Goal: Communication & Community: Answer question/provide support

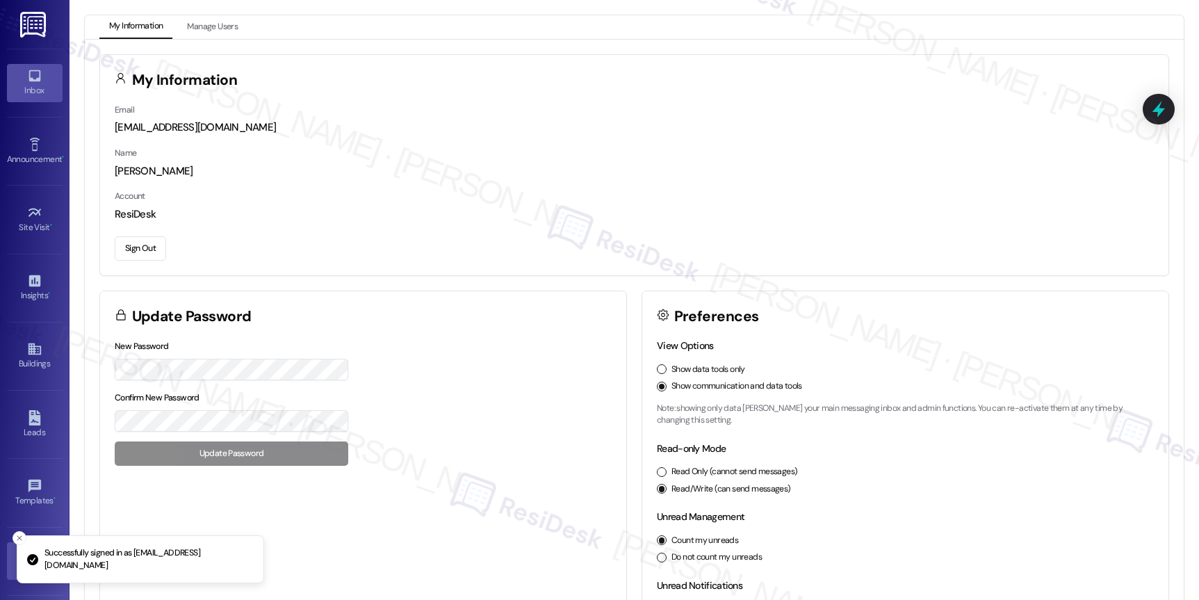
scroll to position [1, 0]
click at [52, 74] on link "Inbox" at bounding box center [35, 82] width 56 height 38
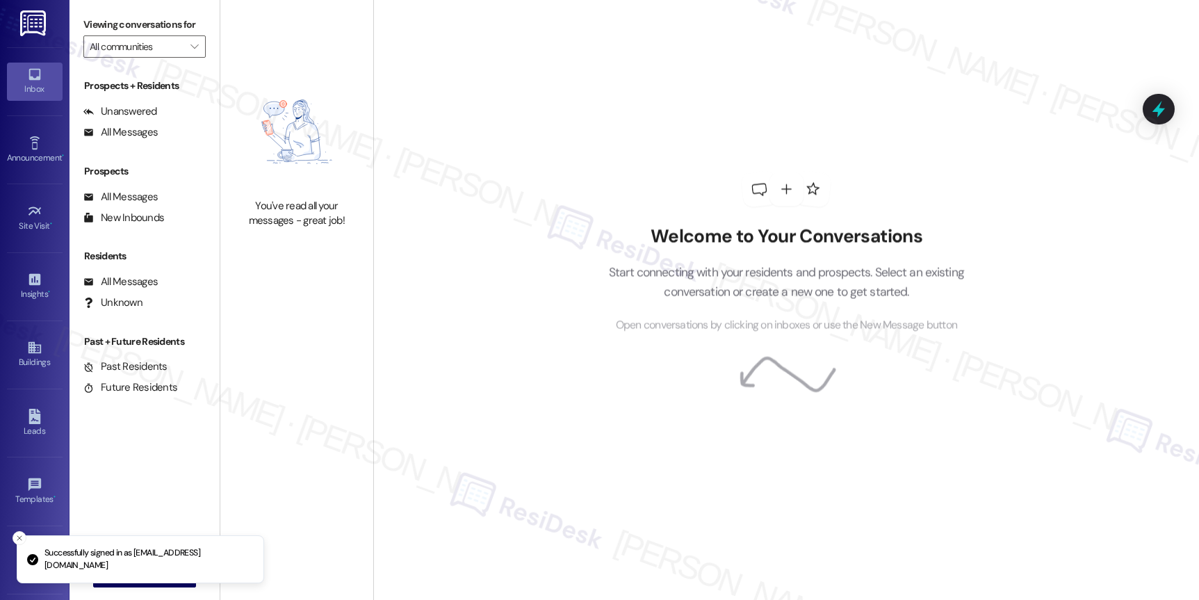
click at [51, 74] on link "Inbox" at bounding box center [35, 82] width 56 height 38
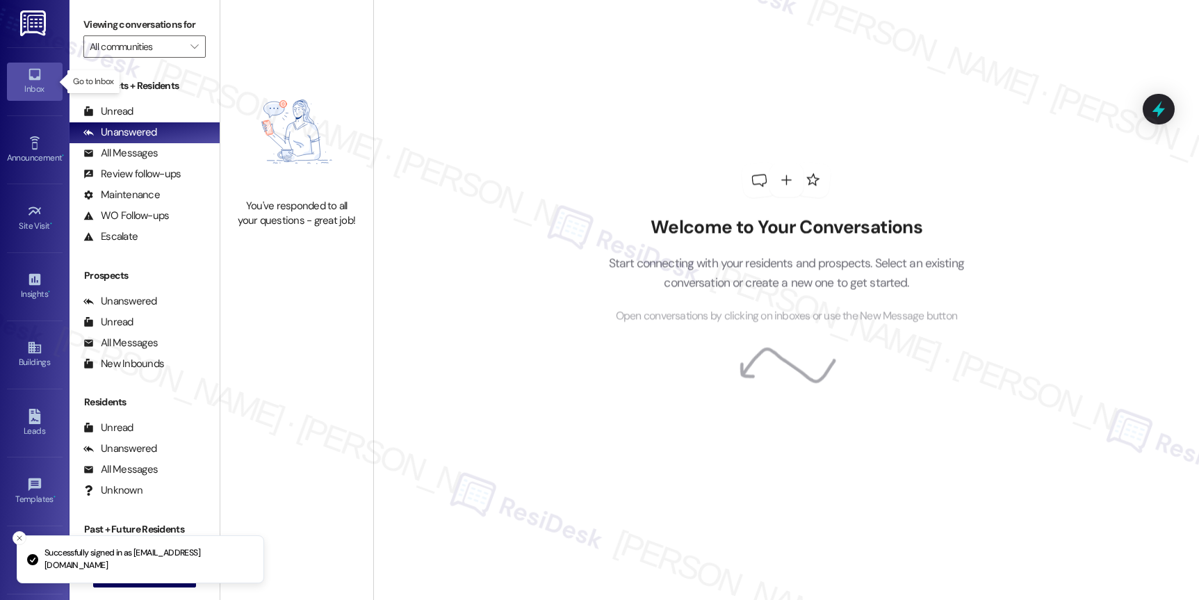
click at [51, 74] on link "Inbox" at bounding box center [35, 82] width 56 height 38
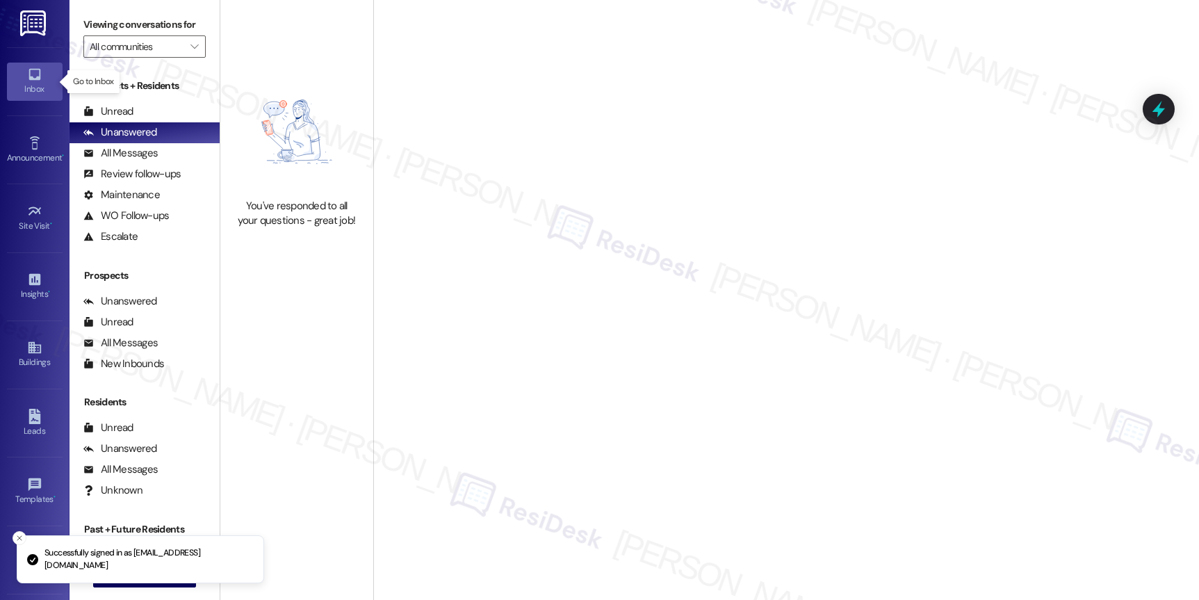
click at [51, 74] on link "Inbox" at bounding box center [35, 82] width 56 height 38
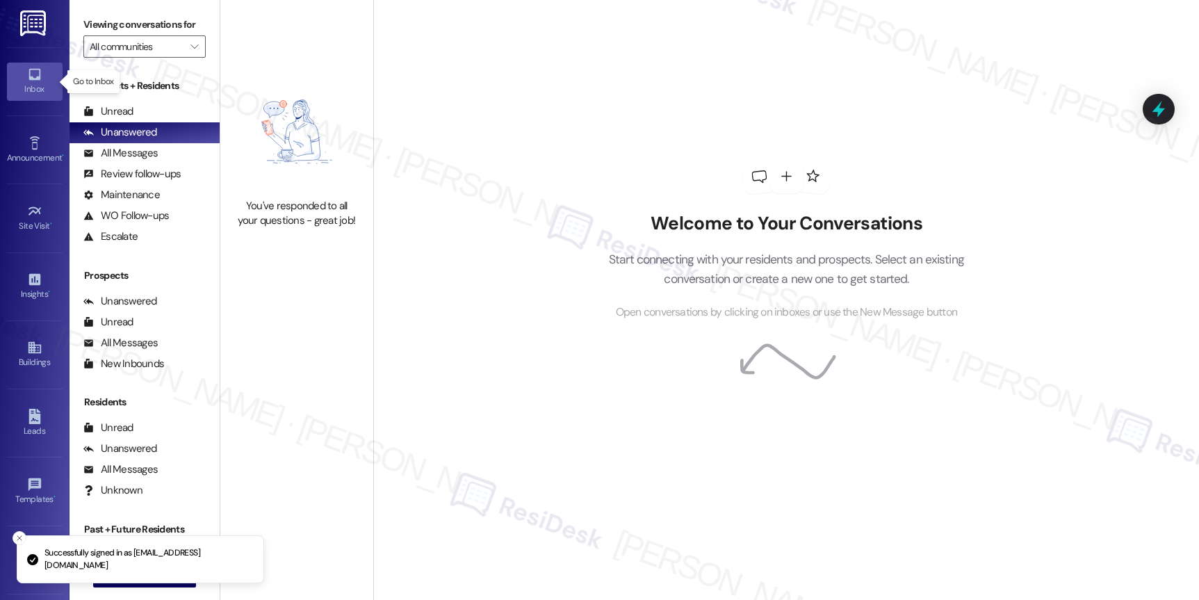
click at [51, 74] on link "Inbox" at bounding box center [35, 82] width 56 height 38
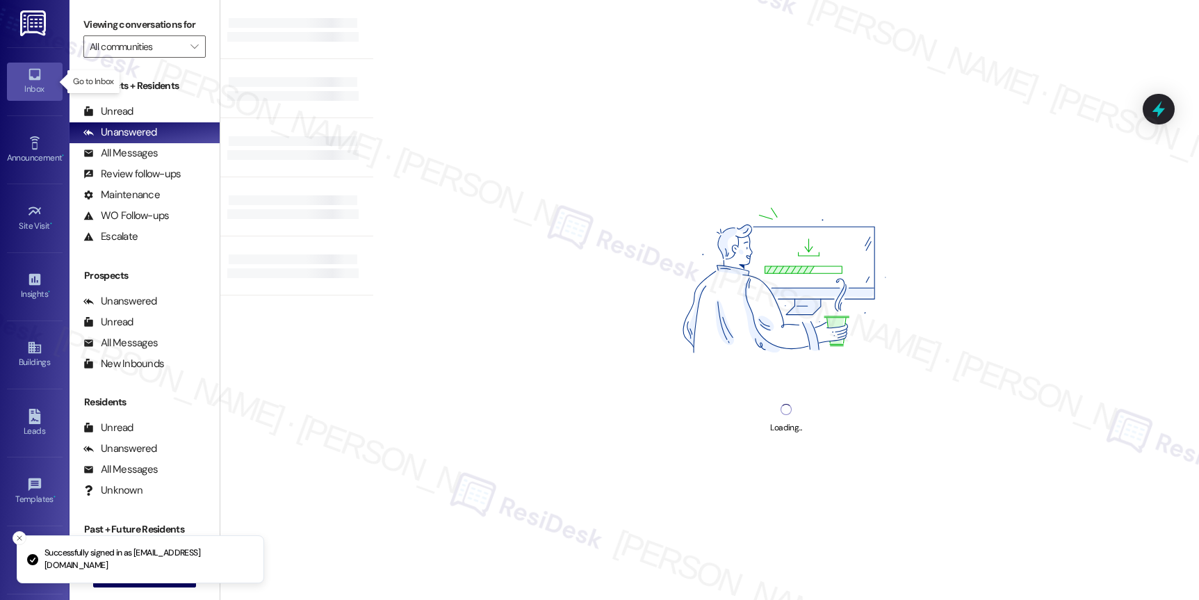
click at [51, 74] on link "Inbox" at bounding box center [35, 82] width 56 height 38
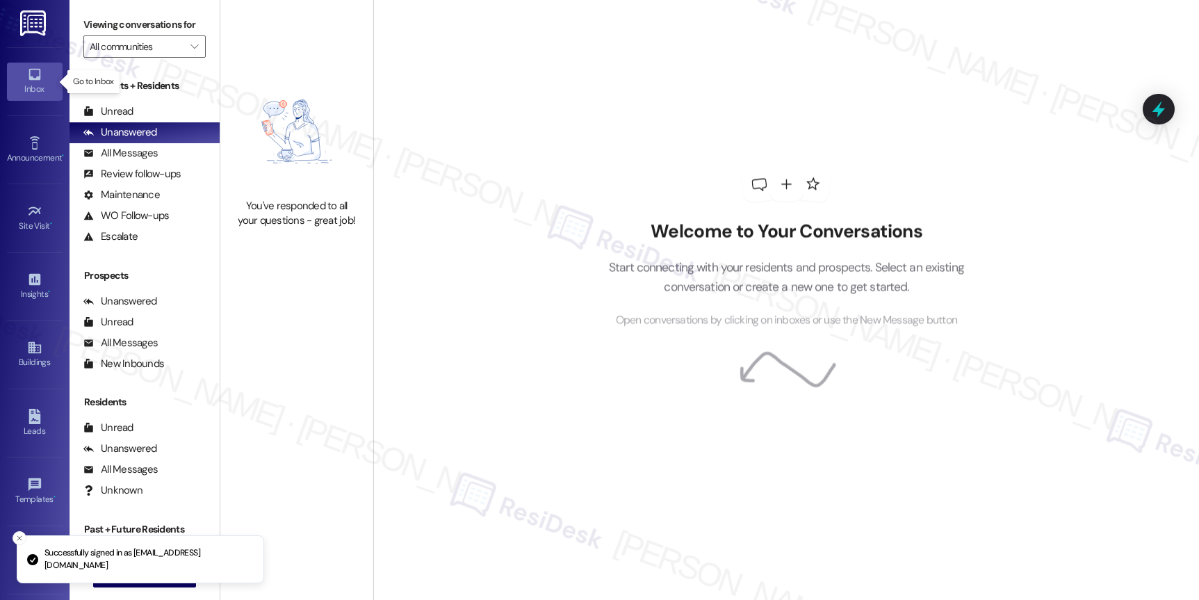
click at [51, 74] on link "Inbox" at bounding box center [35, 82] width 56 height 38
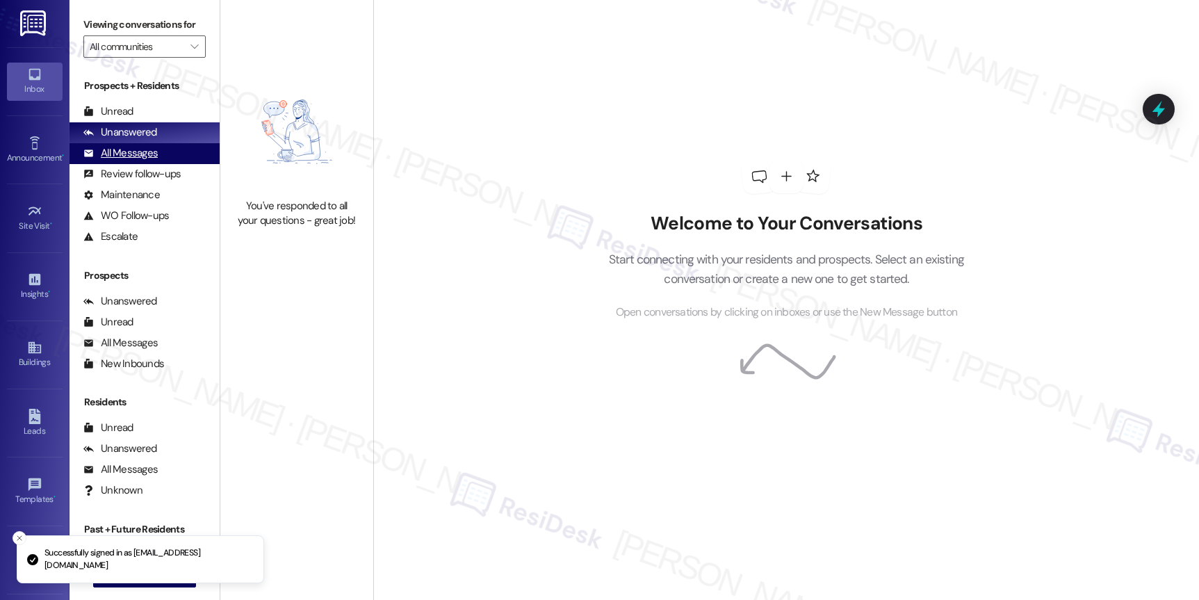
click at [120, 161] on div "All Messages" at bounding box center [120, 153] width 74 height 15
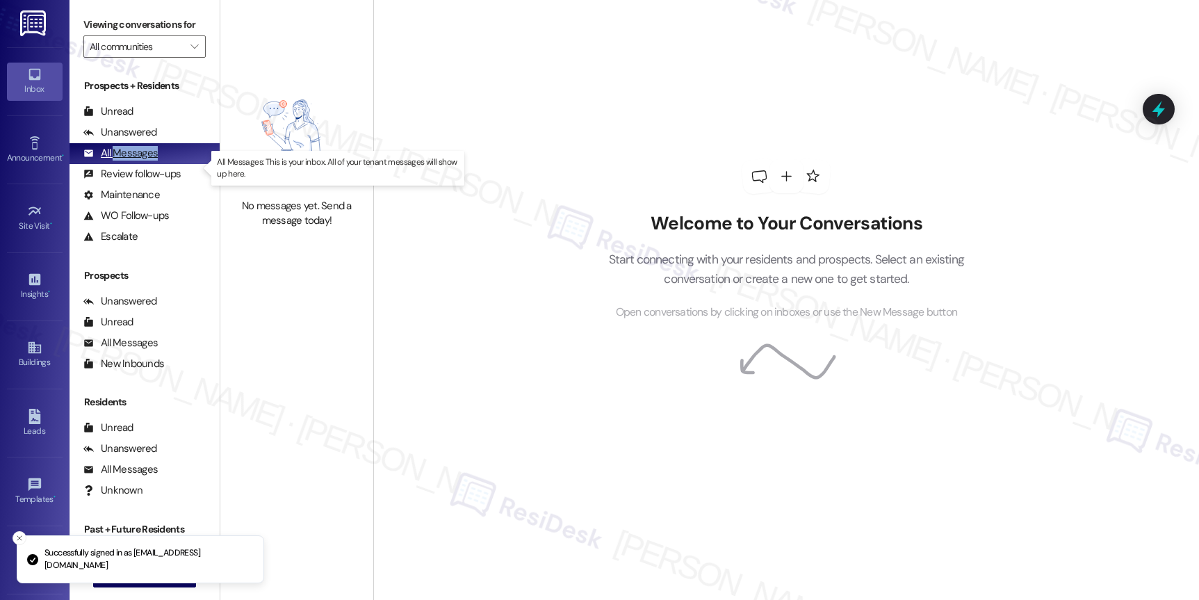
click at [120, 161] on div "All Messages" at bounding box center [120, 153] width 74 height 15
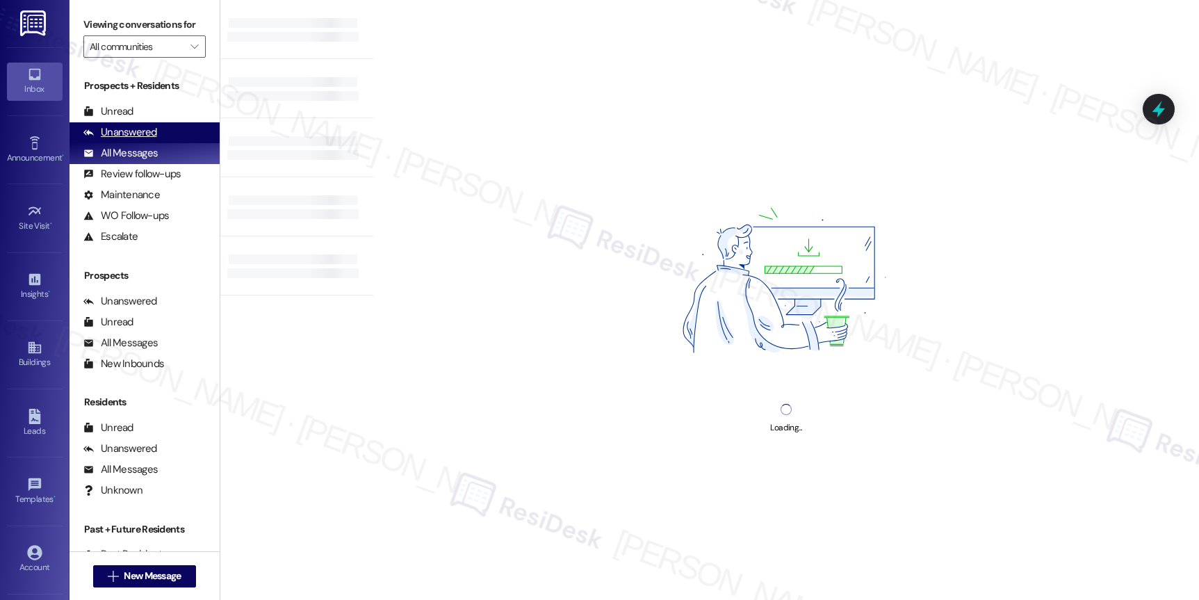
click at [131, 140] on div "Unanswered" at bounding box center [120, 132] width 74 height 15
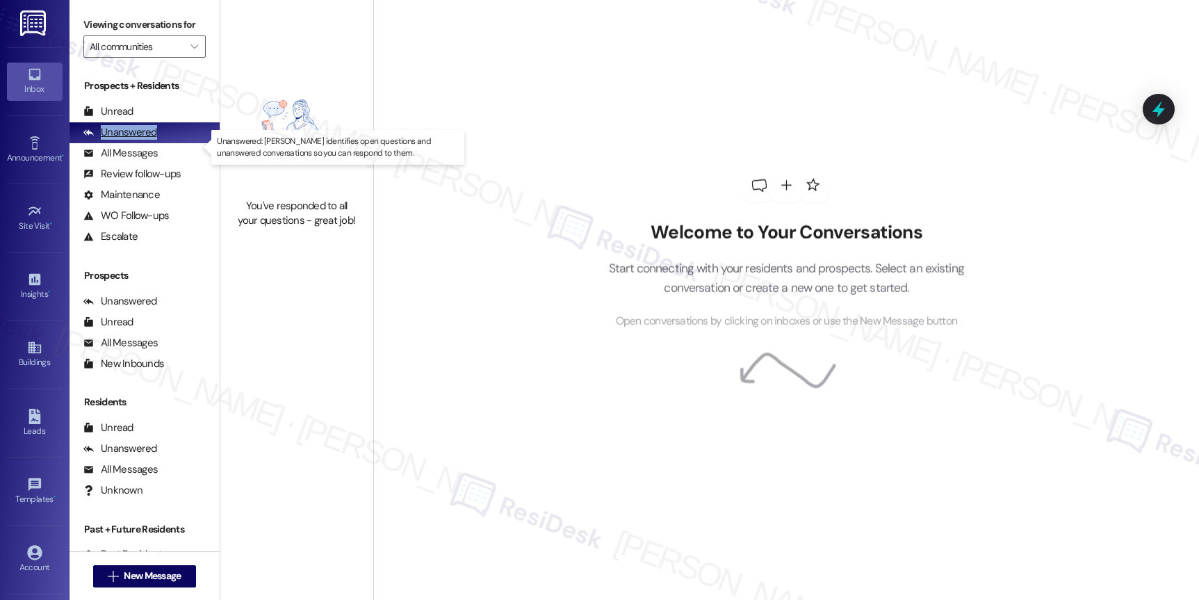
click at [131, 140] on div "Unanswered" at bounding box center [120, 132] width 74 height 15
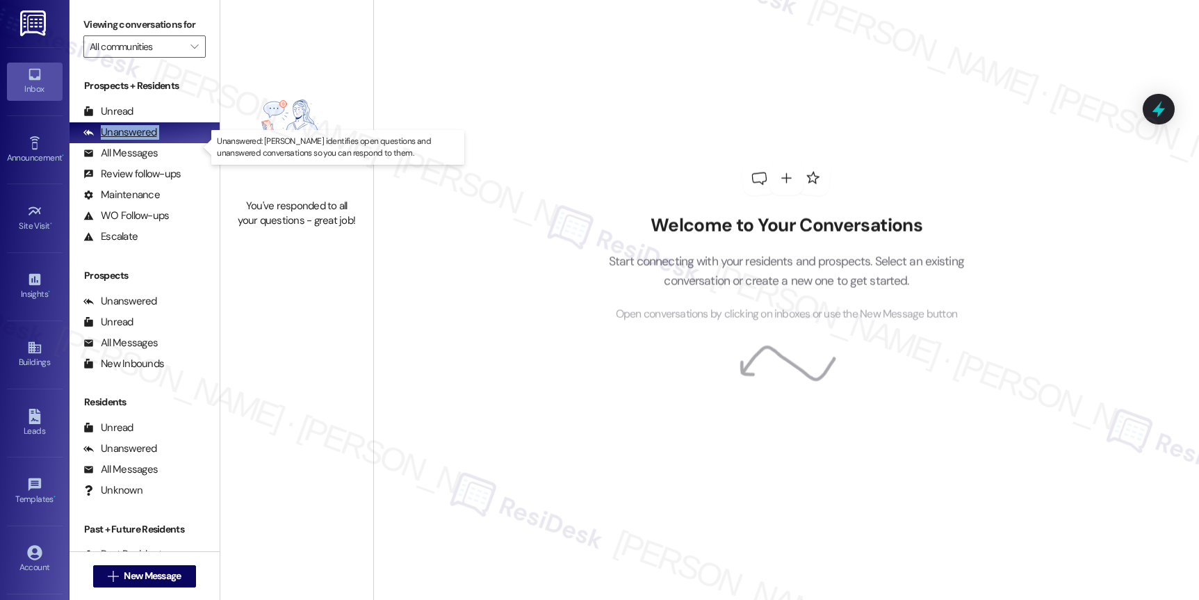
click at [131, 140] on div "Unanswered" at bounding box center [120, 132] width 74 height 15
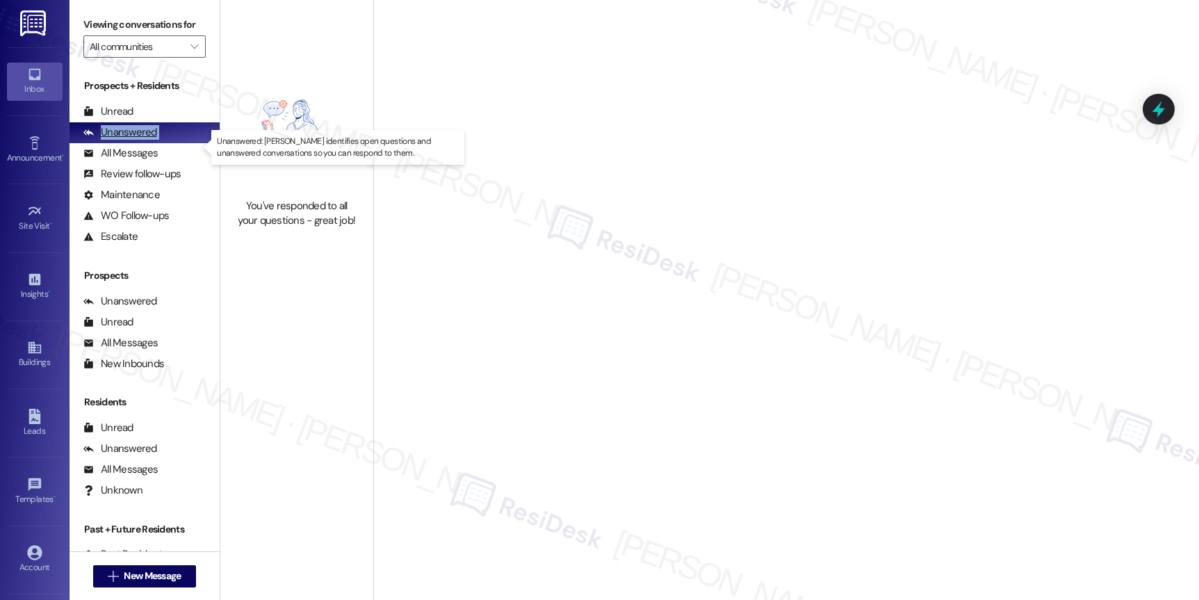
click at [131, 140] on div "Unanswered" at bounding box center [120, 132] width 74 height 15
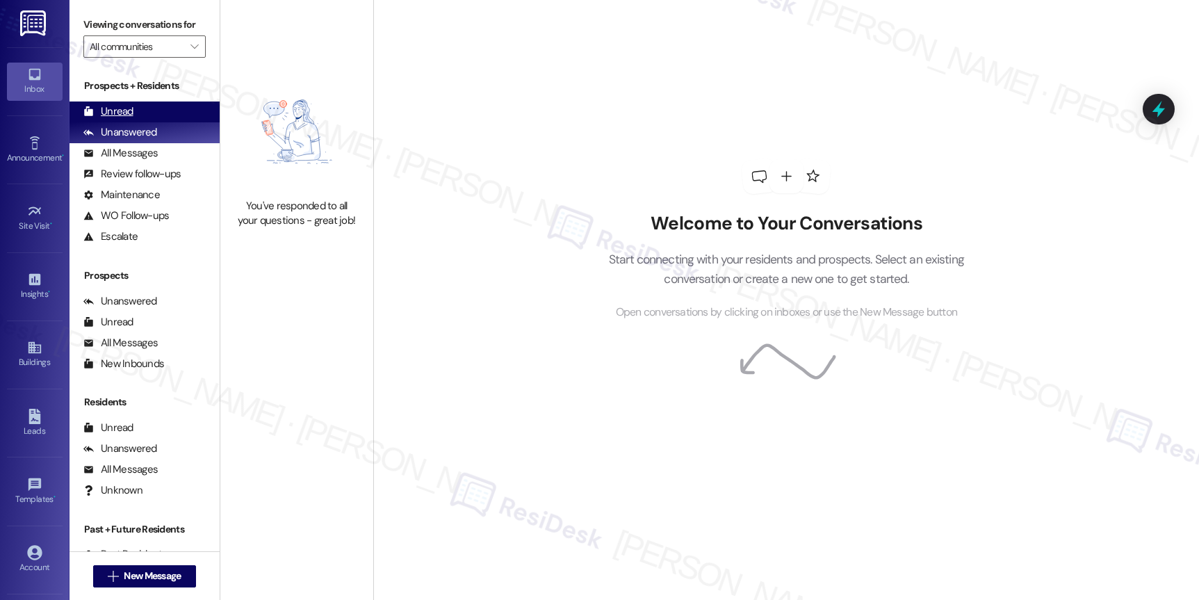
click at [127, 119] on div "Unread" at bounding box center [108, 111] width 50 height 15
click at [123, 119] on div "Unread" at bounding box center [108, 111] width 50 height 15
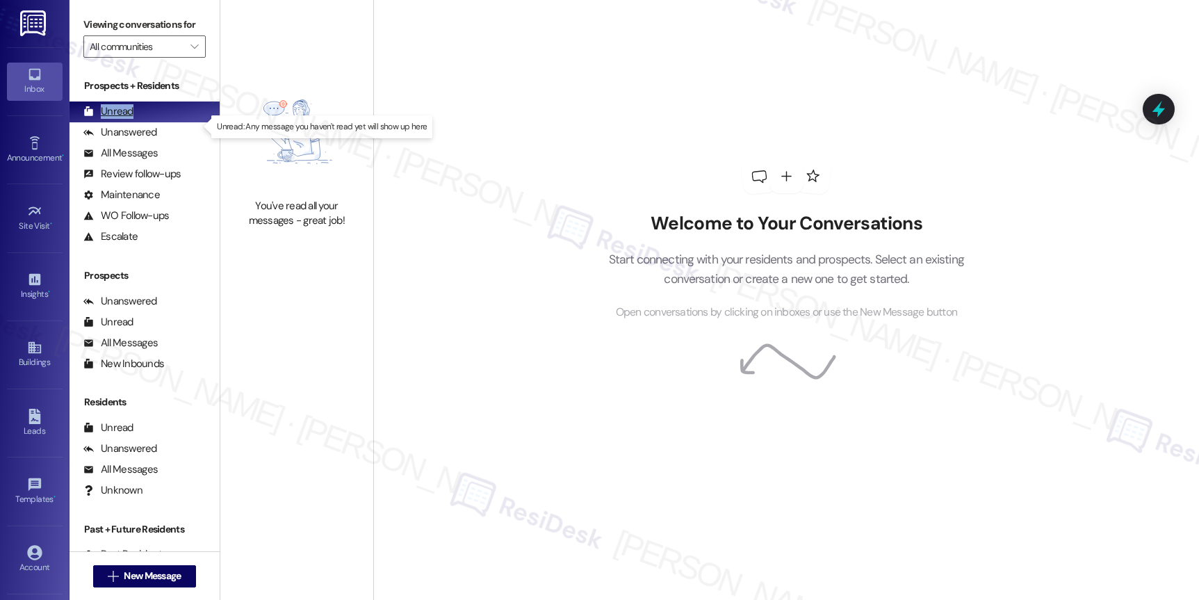
click at [123, 119] on div "Unread" at bounding box center [108, 111] width 50 height 15
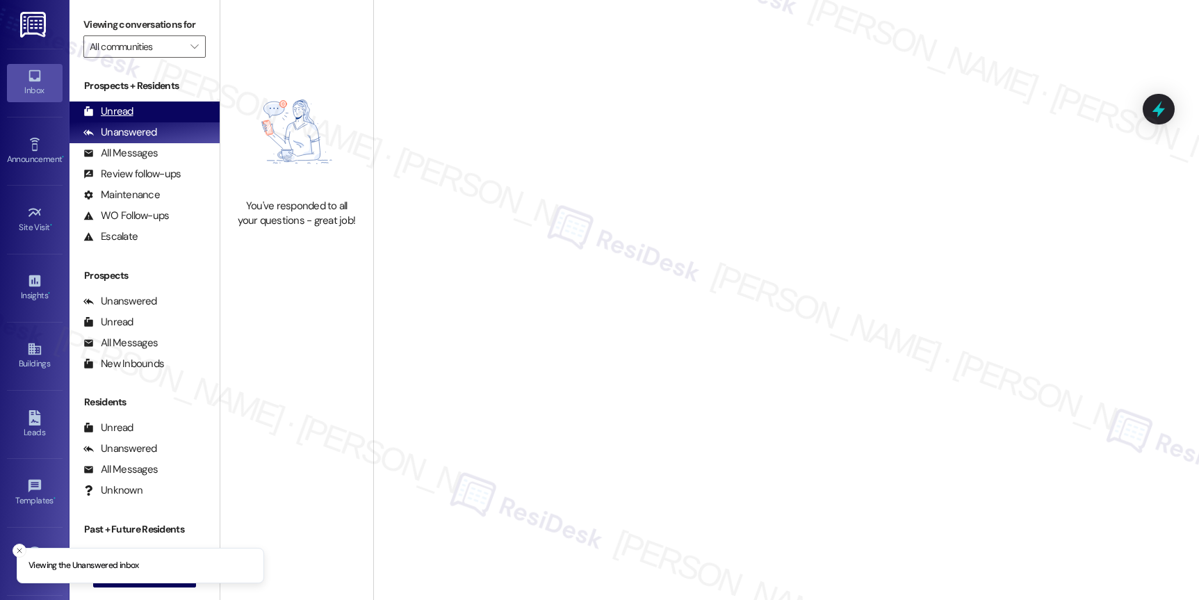
click at [124, 119] on div "Unread" at bounding box center [108, 111] width 50 height 15
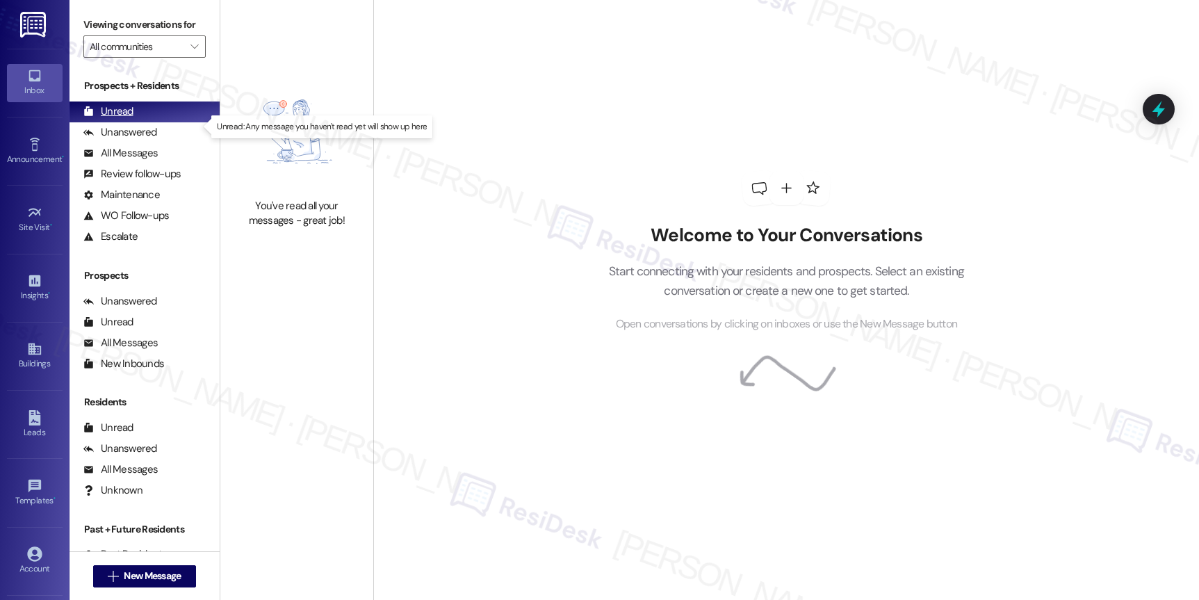
click at [124, 119] on div "Unread" at bounding box center [108, 111] width 50 height 15
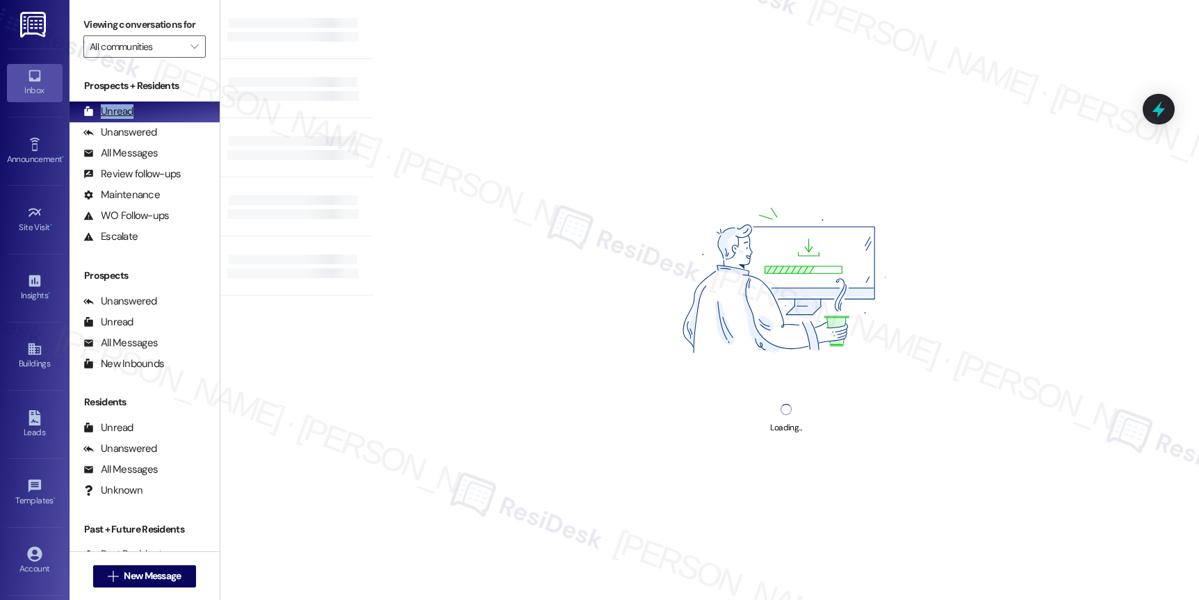
click at [122, 119] on div "Unread" at bounding box center [108, 111] width 50 height 15
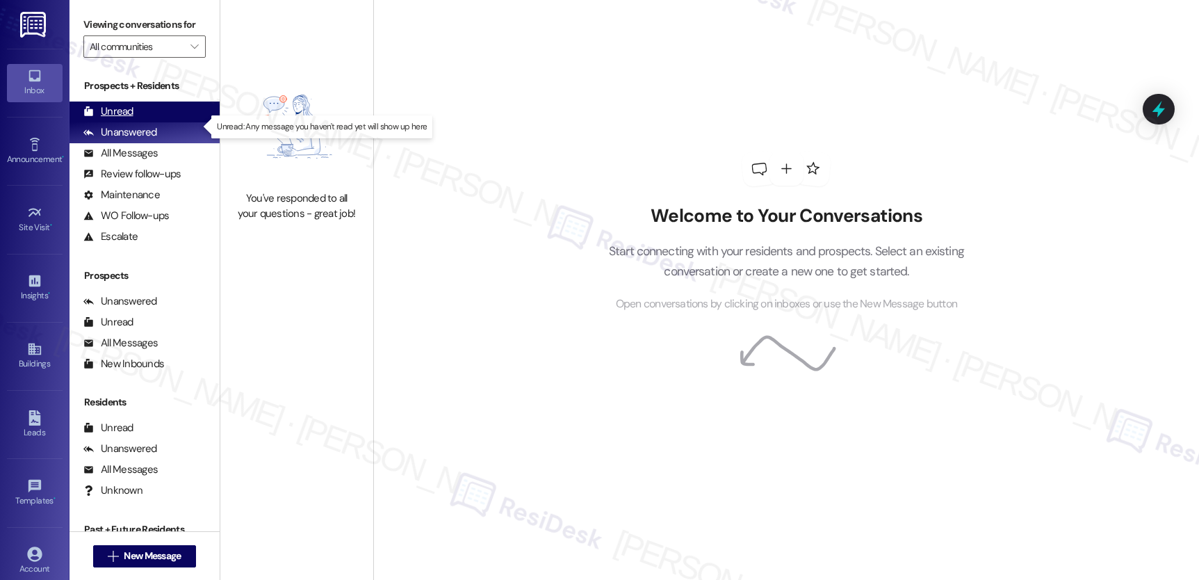
click at [122, 119] on div "Unread" at bounding box center [108, 111] width 50 height 15
click at [121, 119] on div "Unread" at bounding box center [108, 111] width 50 height 15
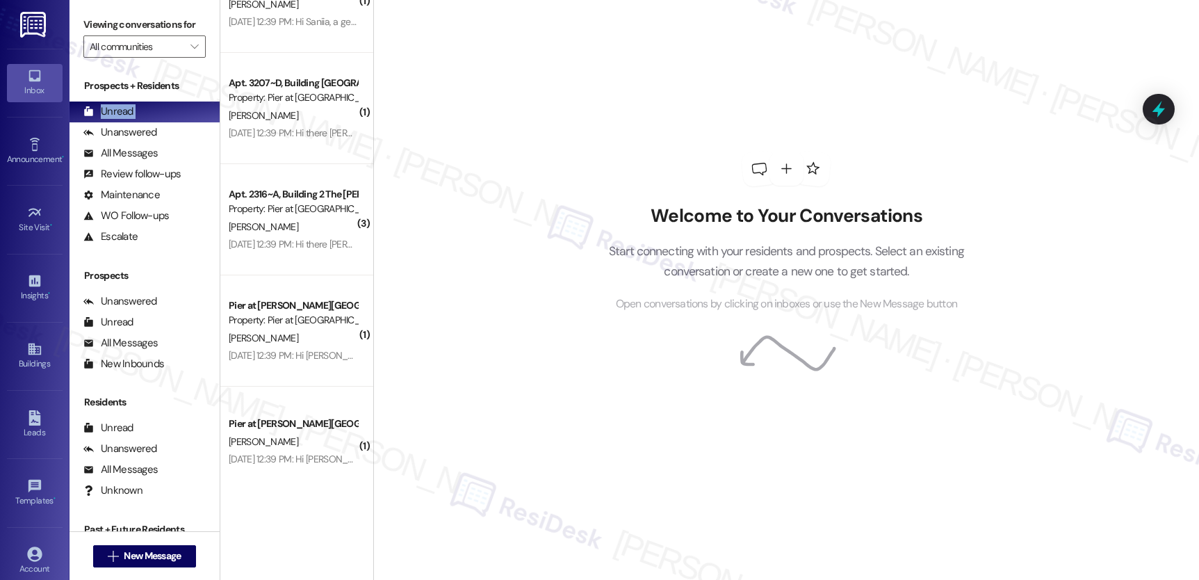
click at [281, 170] on div "( 6 ) Apt. 3104 (ALT)~B, Building 3 The Pier [PERSON_NAME] Property: Pier at [G…" at bounding box center [296, 240] width 153 height 481
click at [282, 172] on div "( 6 ) Apt. 3104 (ALT)~B, Building 3 The Pier [PERSON_NAME] Property: Pier at [G…" at bounding box center [296, 240] width 153 height 481
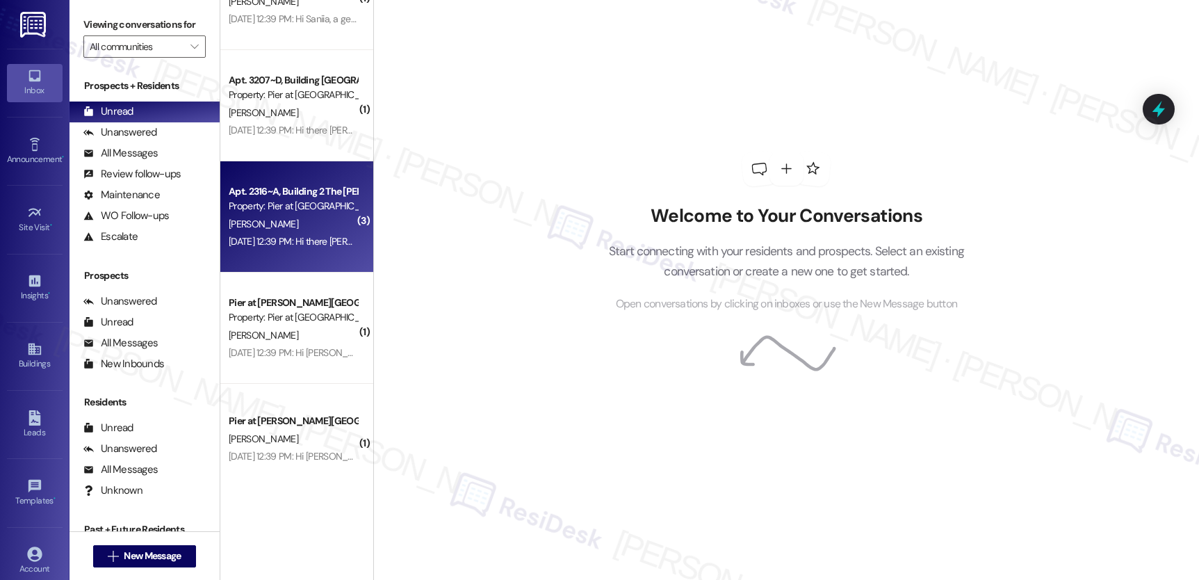
click at [287, 181] on div "( 1 ) Apt. 3207~C, Building 3 The Pier [PERSON_NAME] Property: Pier at [GEOGRAP…" at bounding box center [296, 240] width 153 height 481
click at [288, 183] on div "Apt. 2316~A, Building 2 The Pier [PERSON_NAME] Property: Pier at [GEOGRAPHIC_DA…" at bounding box center [292, 199] width 131 height 33
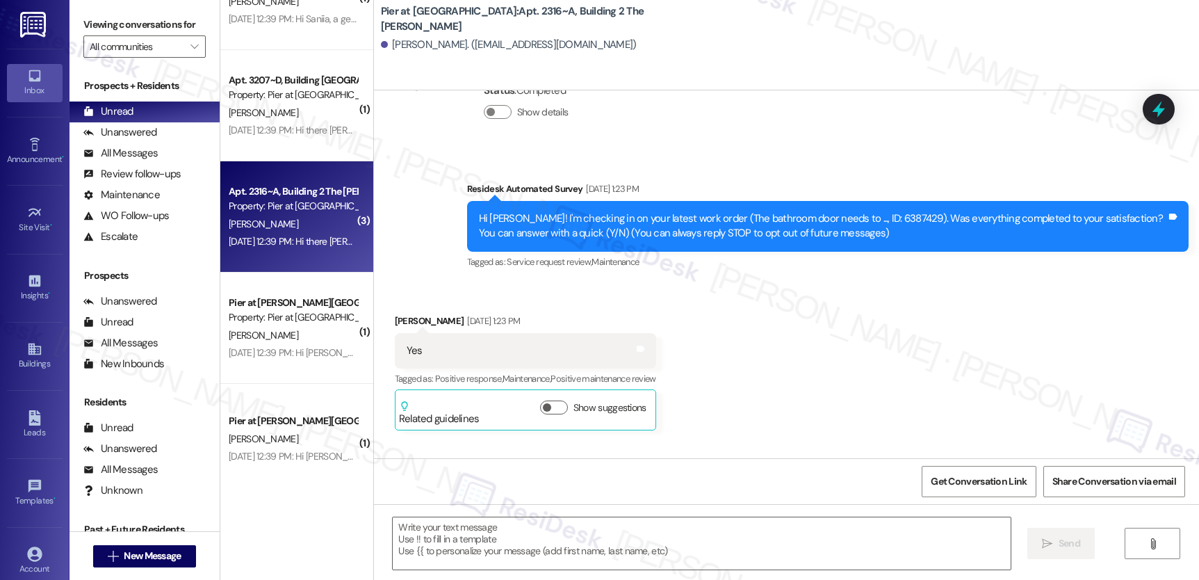
type textarea "Fetching suggested responses. Please feel free to read through the conversation…"
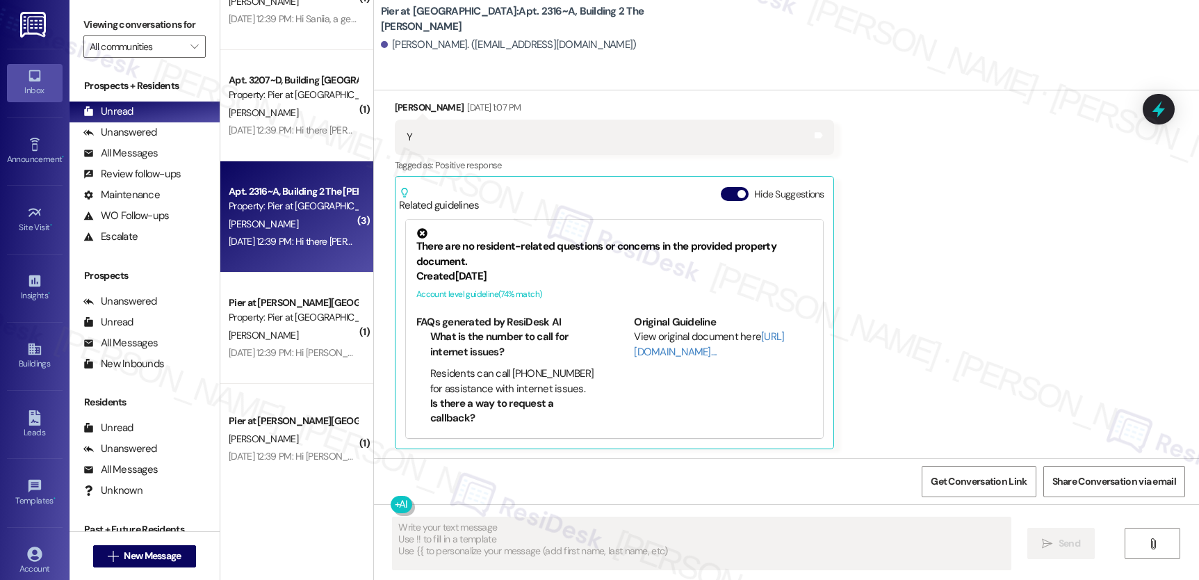
scroll to position [2052, 0]
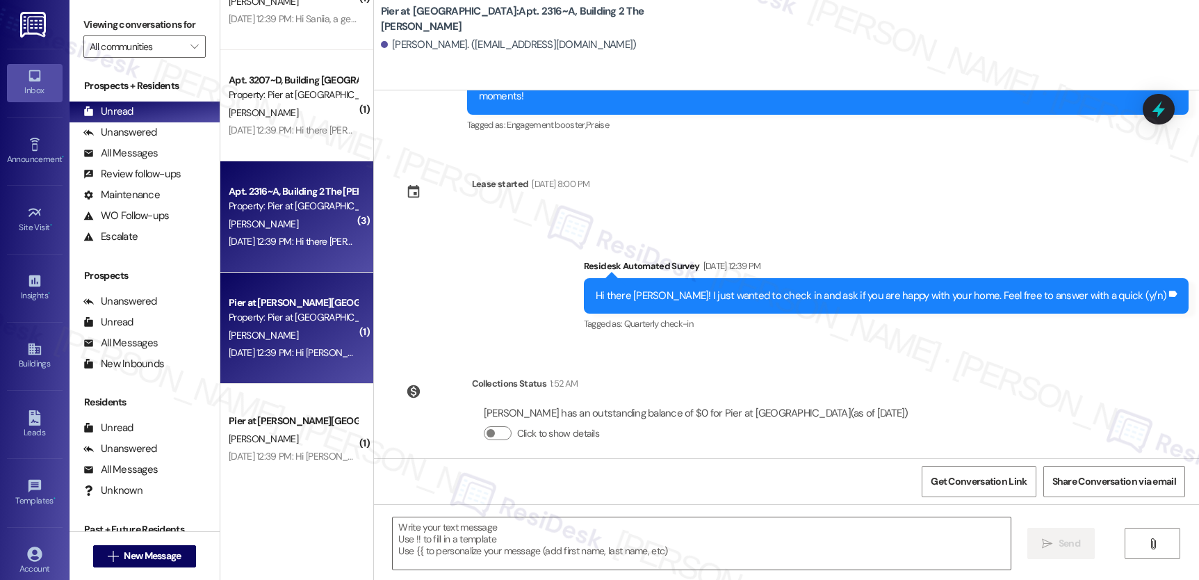
drag, startPoint x: 256, startPoint y: 263, endPoint x: 279, endPoint y: 295, distance: 39.9
click at [255, 264] on div "Apt. 2316~A, Building 2 The Pier [PERSON_NAME] Property: [PERSON_NAME] at [PERS…" at bounding box center [296, 216] width 153 height 111
click at [279, 297] on div "Pier at [PERSON_NAME][GEOGRAPHIC_DATA] Property: Pier at [GEOGRAPHIC_DATA]" at bounding box center [292, 310] width 131 height 33
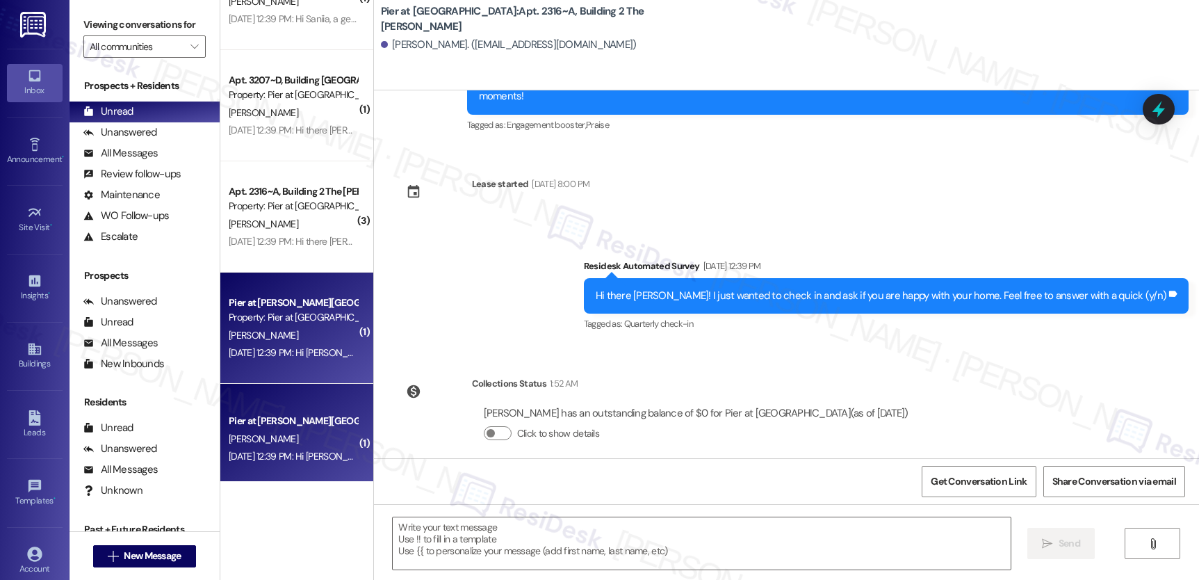
click at [284, 299] on div "Pier at [PERSON_NAME][GEOGRAPHIC_DATA]" at bounding box center [293, 302] width 129 height 15
type textarea "Fetching suggested responses. Please feel free to read through the conversation…"
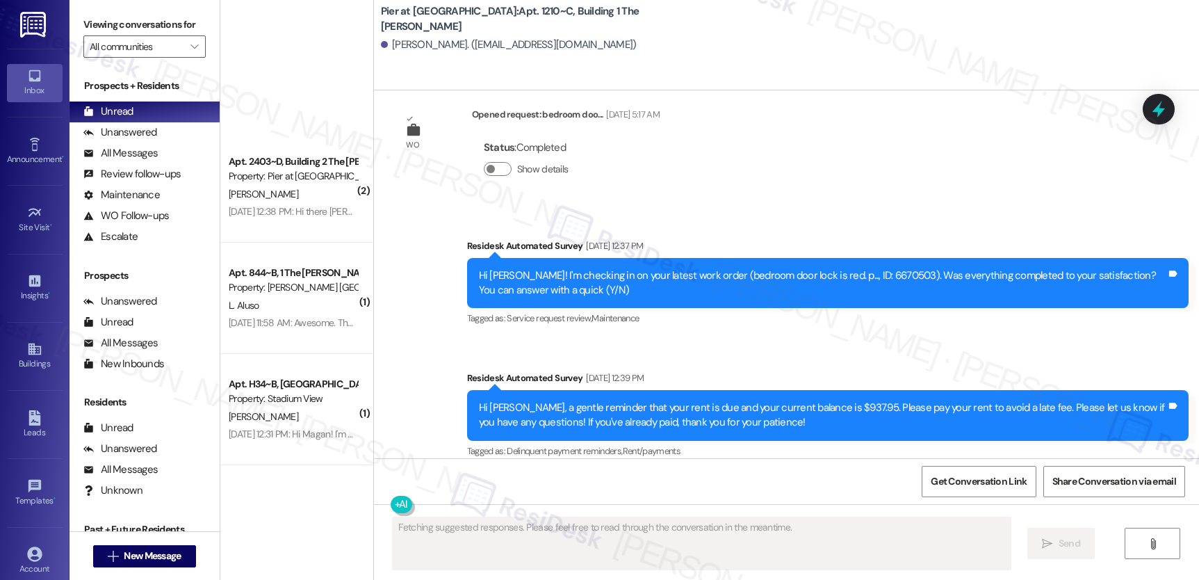
scroll to position [2699, 0]
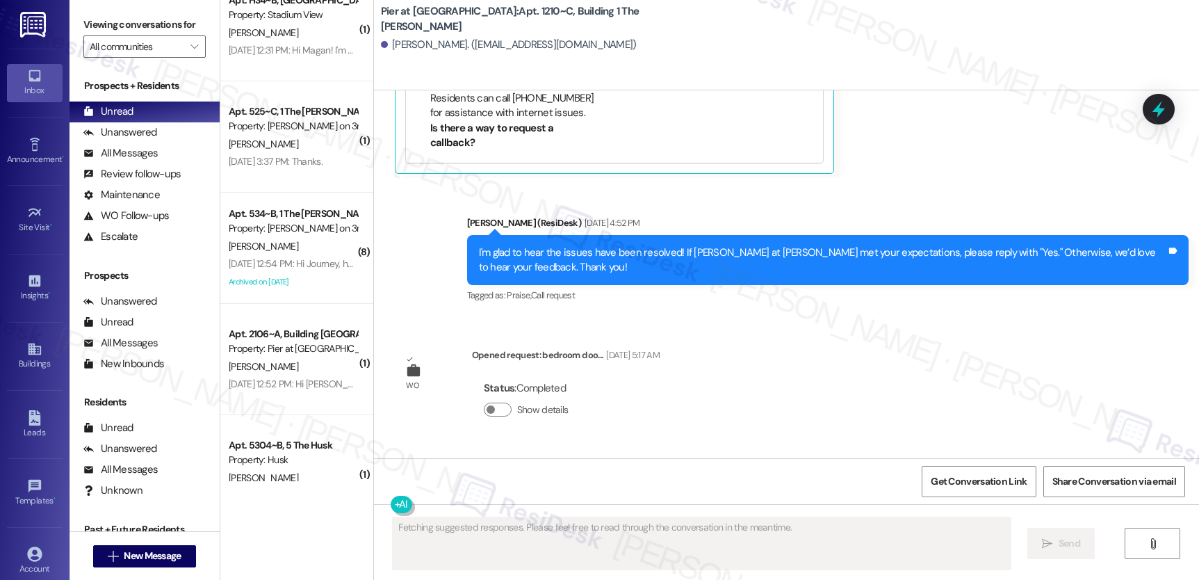
click at [298, 280] on div "( 2 ) Apt. 2403~D, Building 2 The Pier [PERSON_NAME] Property: [PERSON_NAME] at…" at bounding box center [296, 240] width 153 height 481
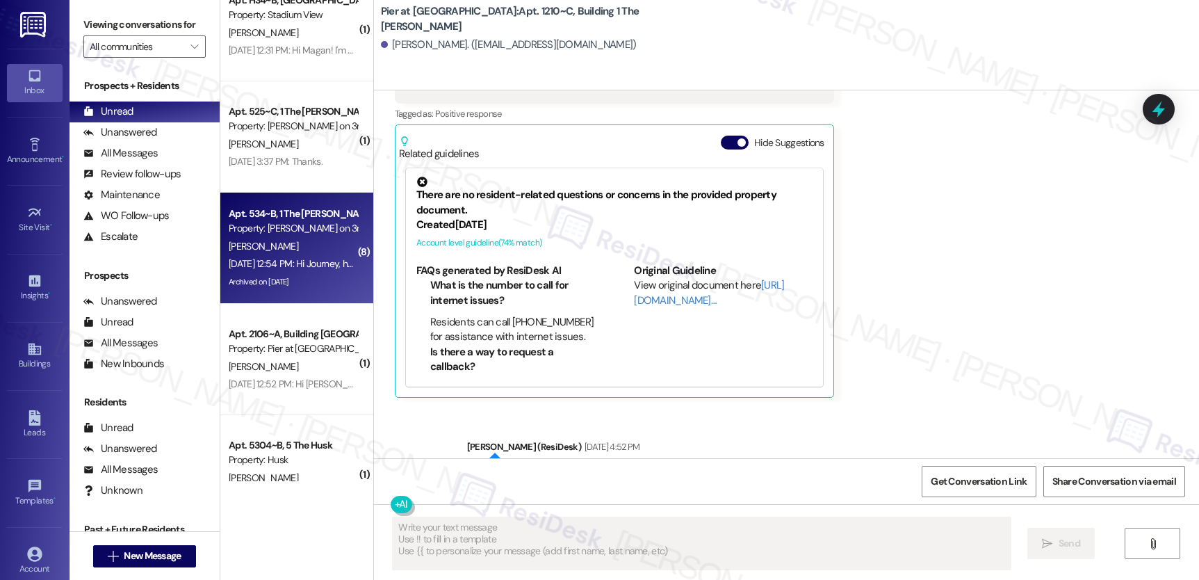
click at [298, 280] on div "Archived on [DATE]" at bounding box center [292, 281] width 131 height 17
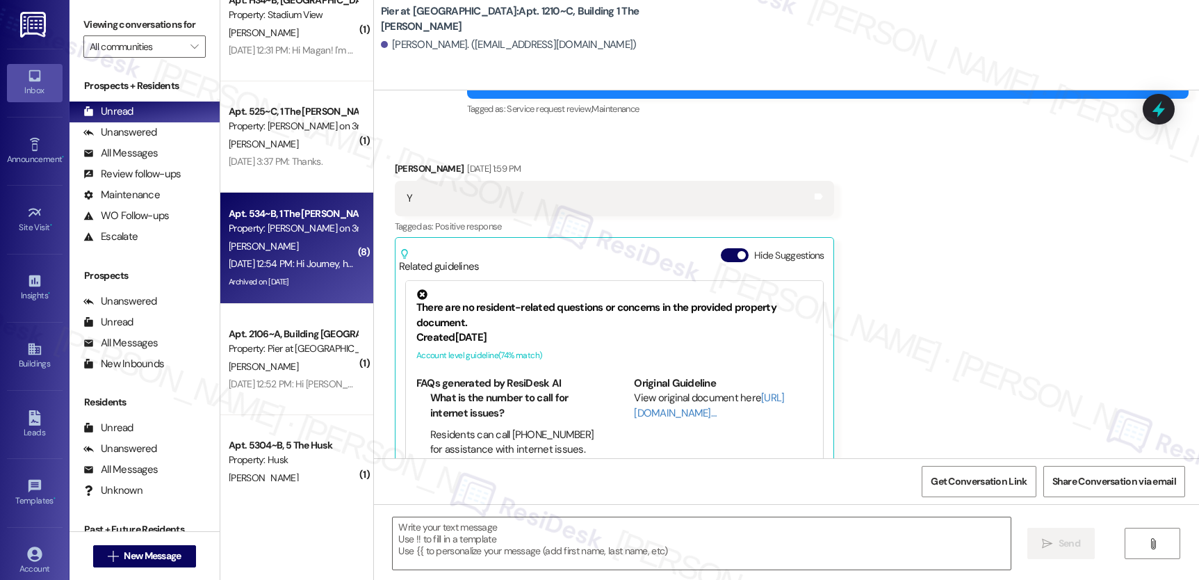
type textarea "Fetching suggested responses. Please feel free to read through the conversation…"
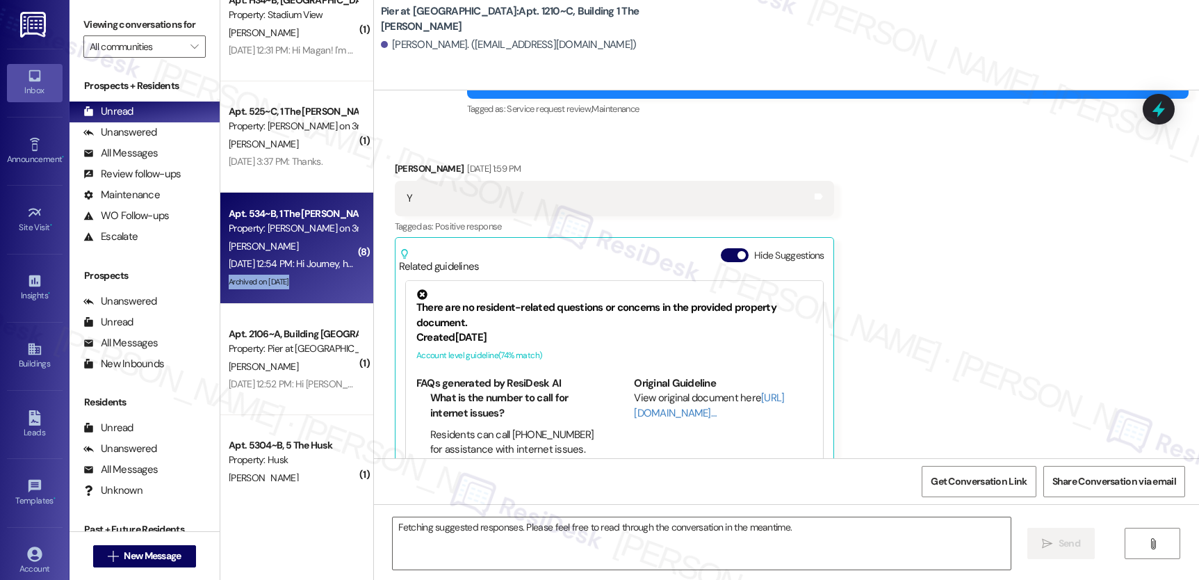
click at [298, 280] on div "Archived on [DATE]" at bounding box center [292, 281] width 131 height 17
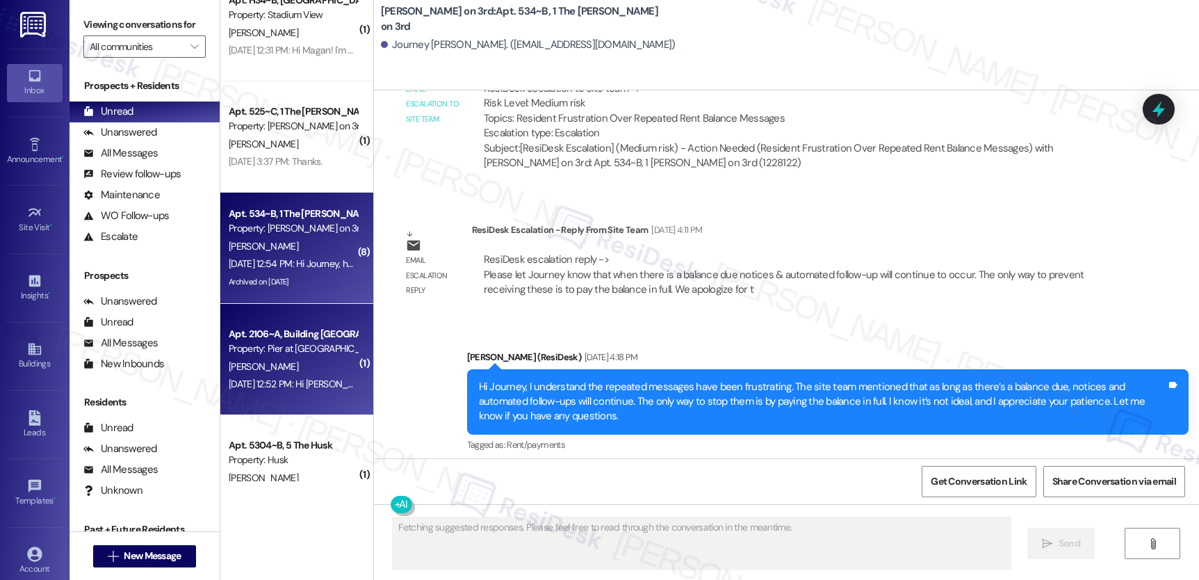
click at [293, 322] on div "Apt. 2106~A, Building 2 The Pier [PERSON_NAME] Property: Pier at [PERSON_NAME][…" at bounding box center [296, 359] width 153 height 111
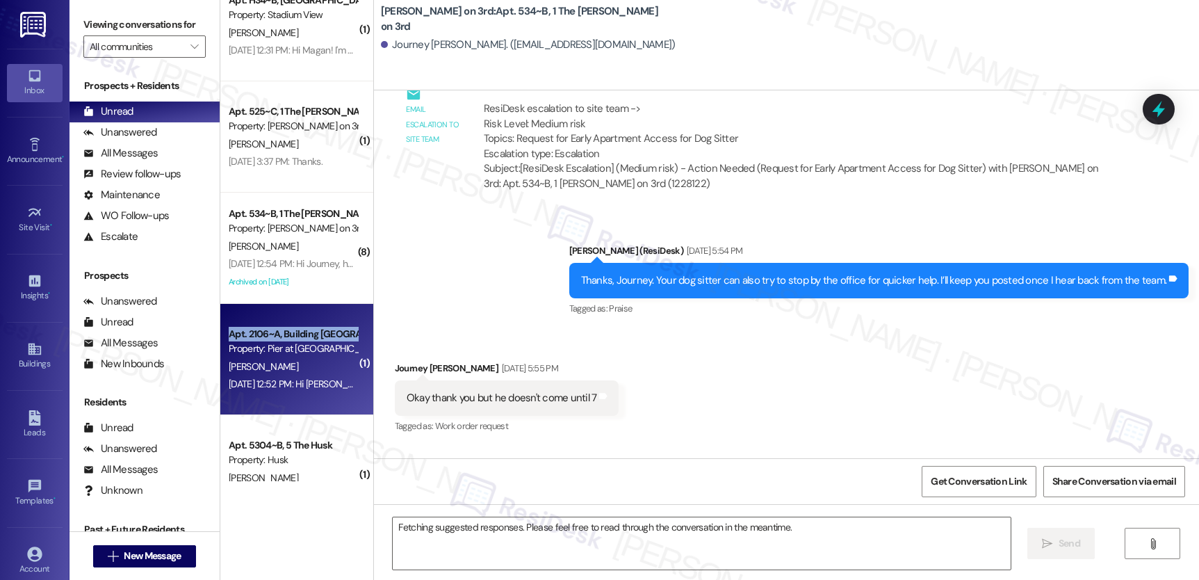
click at [293, 322] on div "Apt. 2106~A, Building 2 The Pier [PERSON_NAME] Property: Pier at [PERSON_NAME][…" at bounding box center [296, 359] width 153 height 111
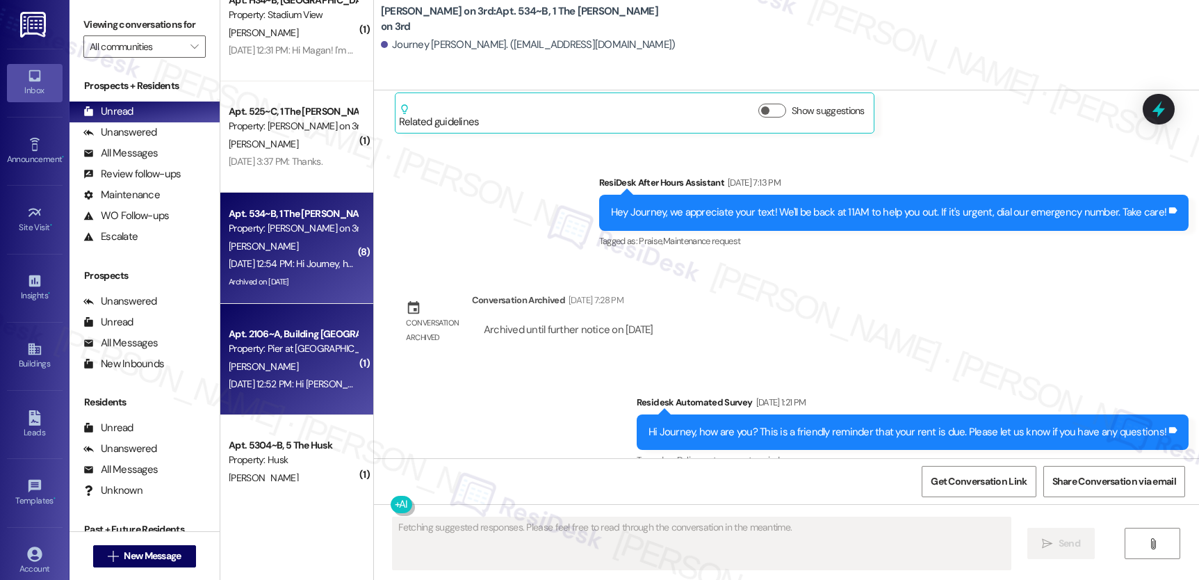
scroll to position [3589, 0]
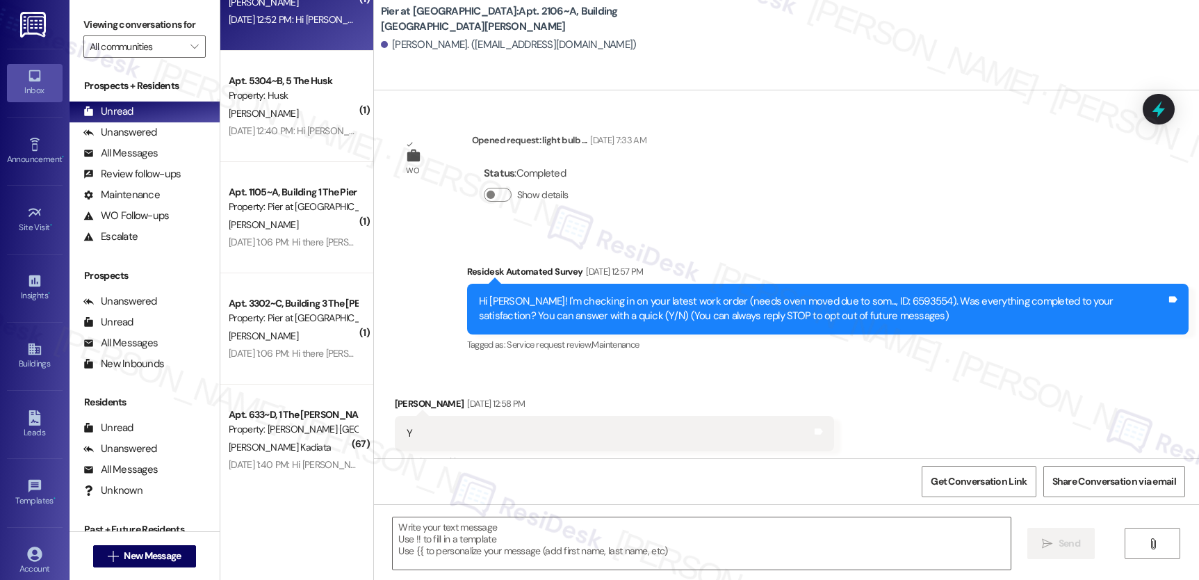
type textarea "Fetching suggested responses. Please feel free to read through the conversation…"
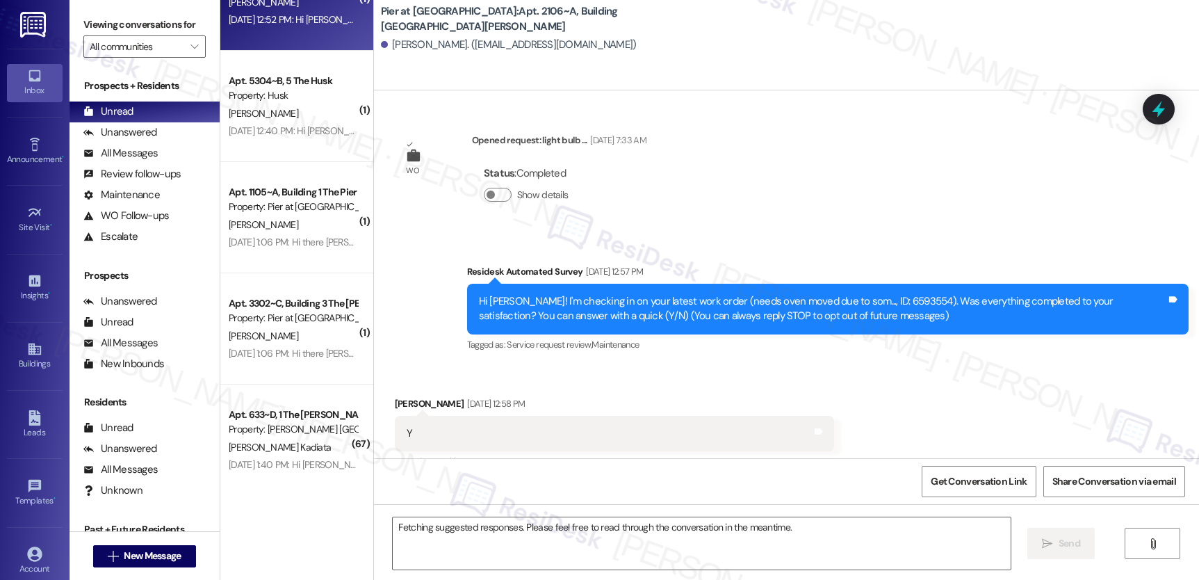
scroll to position [3323, 0]
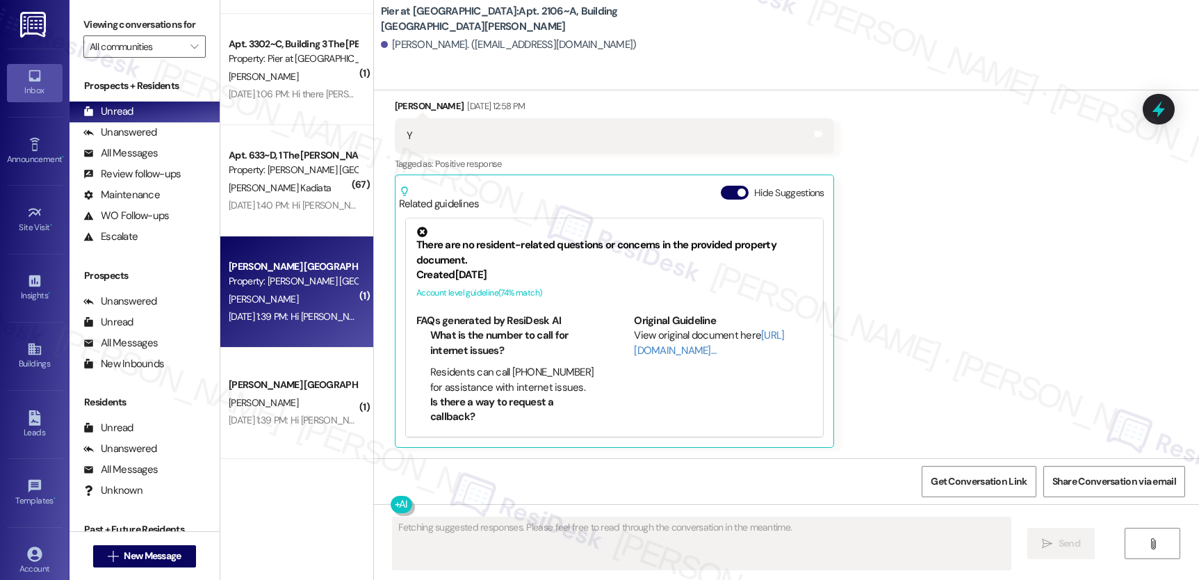
click at [292, 300] on div "[PERSON_NAME]" at bounding box center [292, 299] width 131 height 17
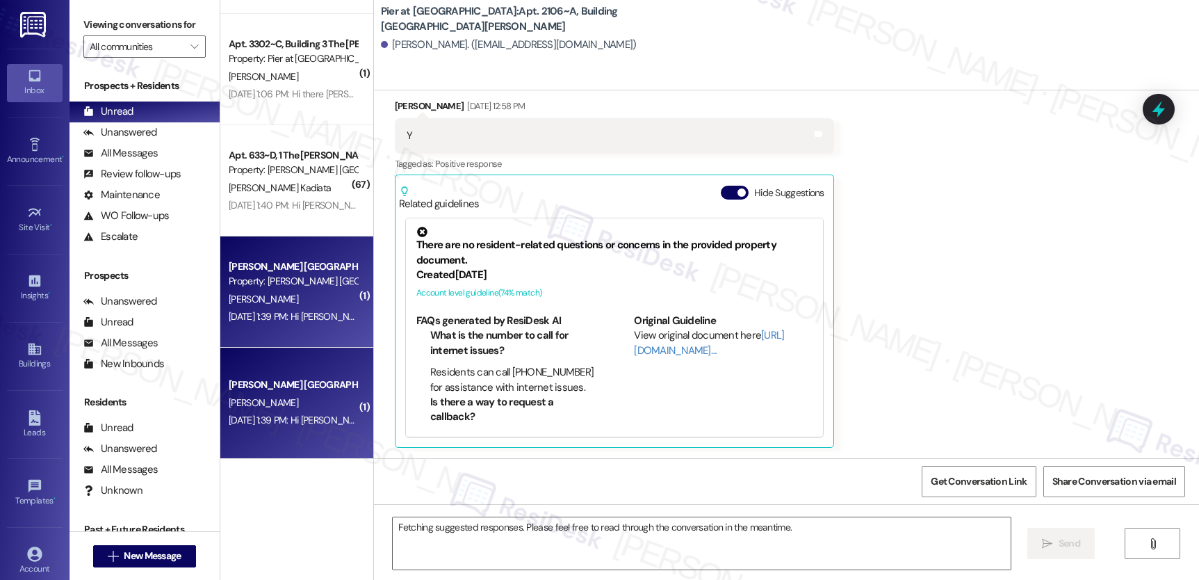
click at [292, 300] on div "[PERSON_NAME]" at bounding box center [292, 299] width 131 height 17
click at [293, 289] on div "[PERSON_NAME] [GEOGRAPHIC_DATA] Prospect Property: [PERSON_NAME] [GEOGRAPHIC_DA…" at bounding box center [296, 291] width 153 height 111
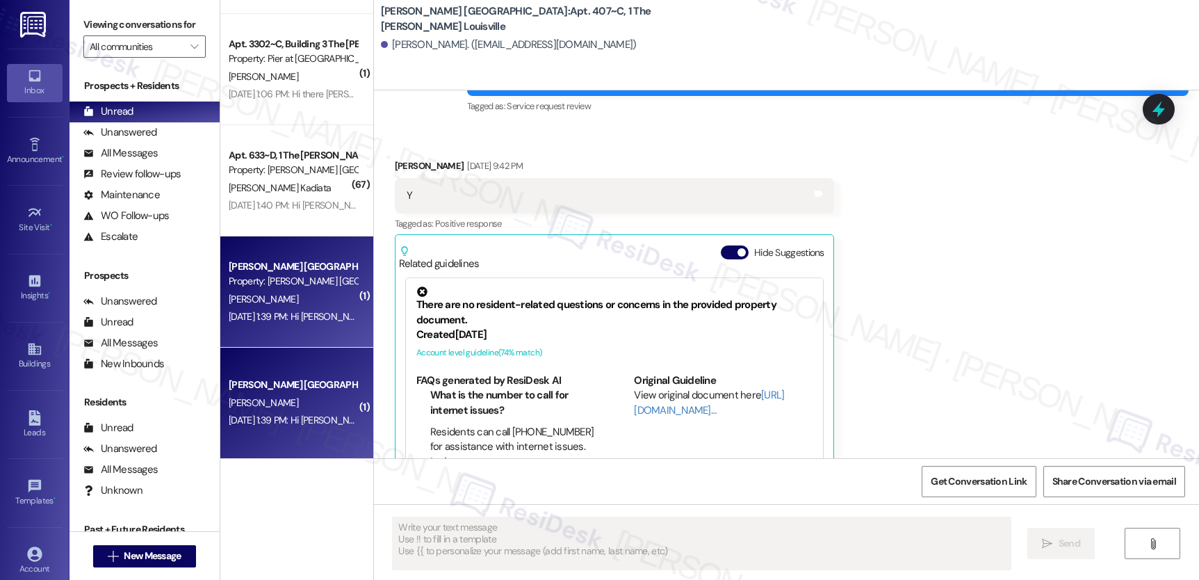
click at [288, 220] on div "Apt. 633~D, 1 The [PERSON_NAME] Louisville Property: [PERSON_NAME] [GEOGRAPHIC_…" at bounding box center [296, 180] width 153 height 111
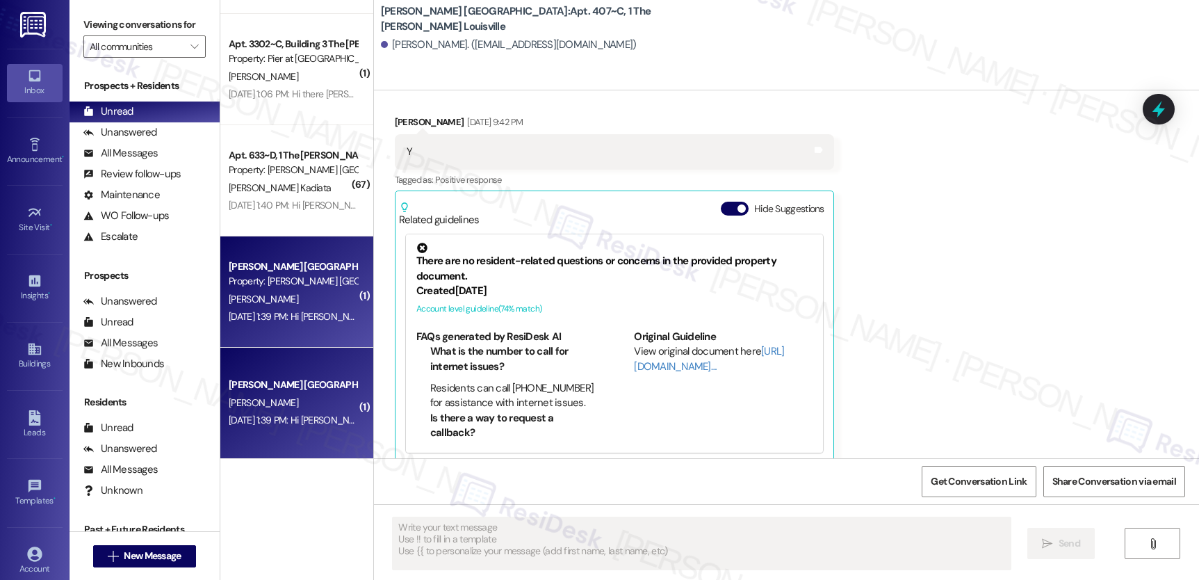
scroll to position [561, 0]
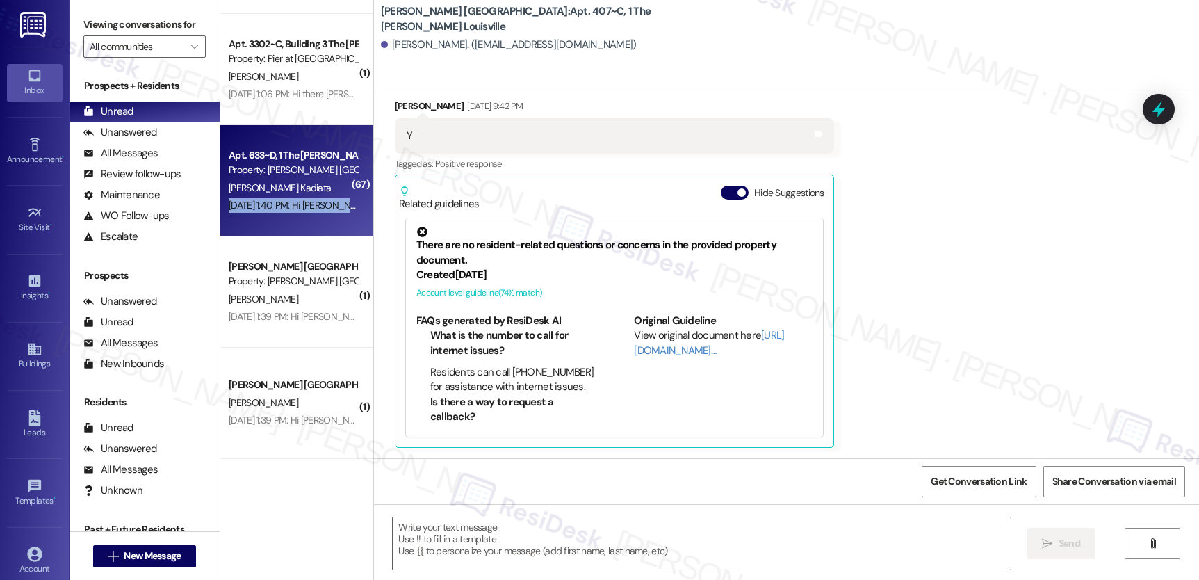
click at [288, 220] on div "Apt. 633~D, 1 The [PERSON_NAME] Louisville Property: [PERSON_NAME] [GEOGRAPHIC_…" at bounding box center [296, 180] width 153 height 111
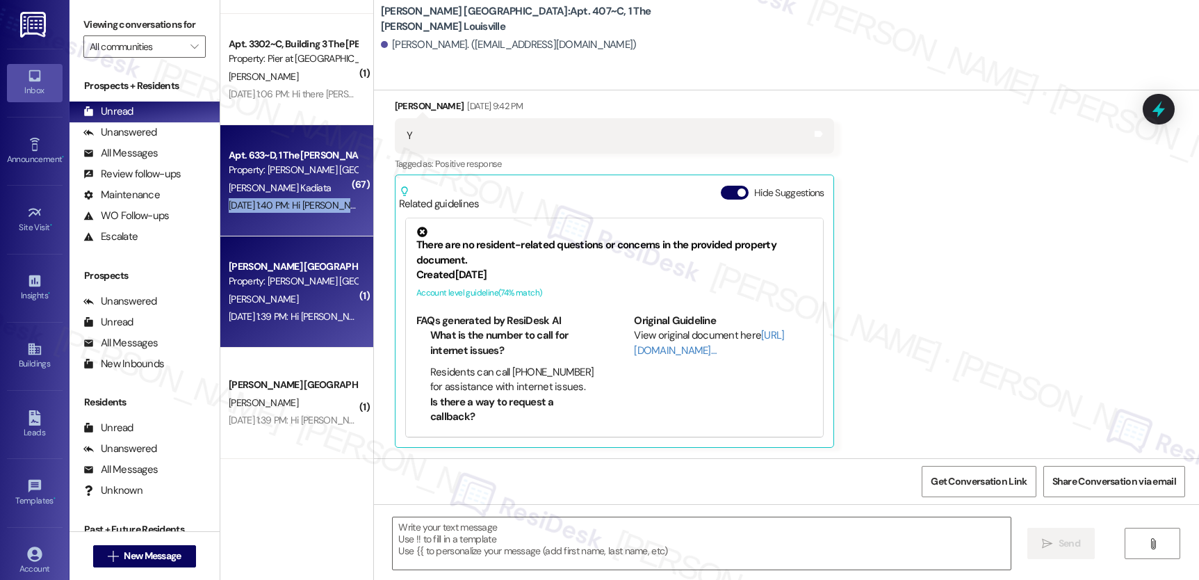
type textarea "Fetching suggested responses. Please feel free to read through the conversation…"
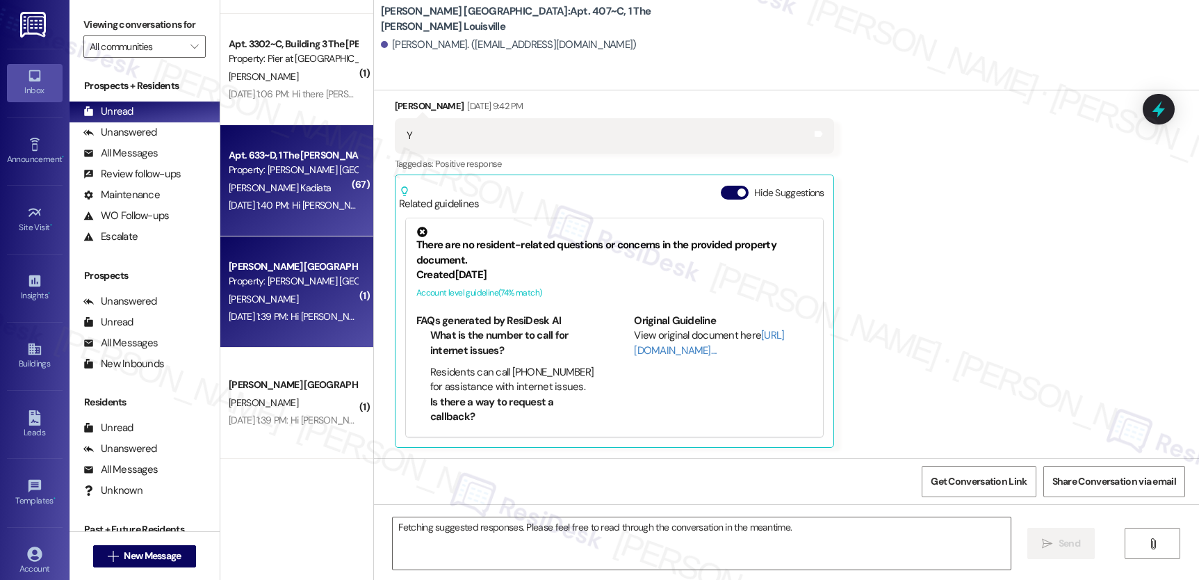
click at [282, 271] on div "[PERSON_NAME] [GEOGRAPHIC_DATA] Prospect" at bounding box center [293, 266] width 129 height 15
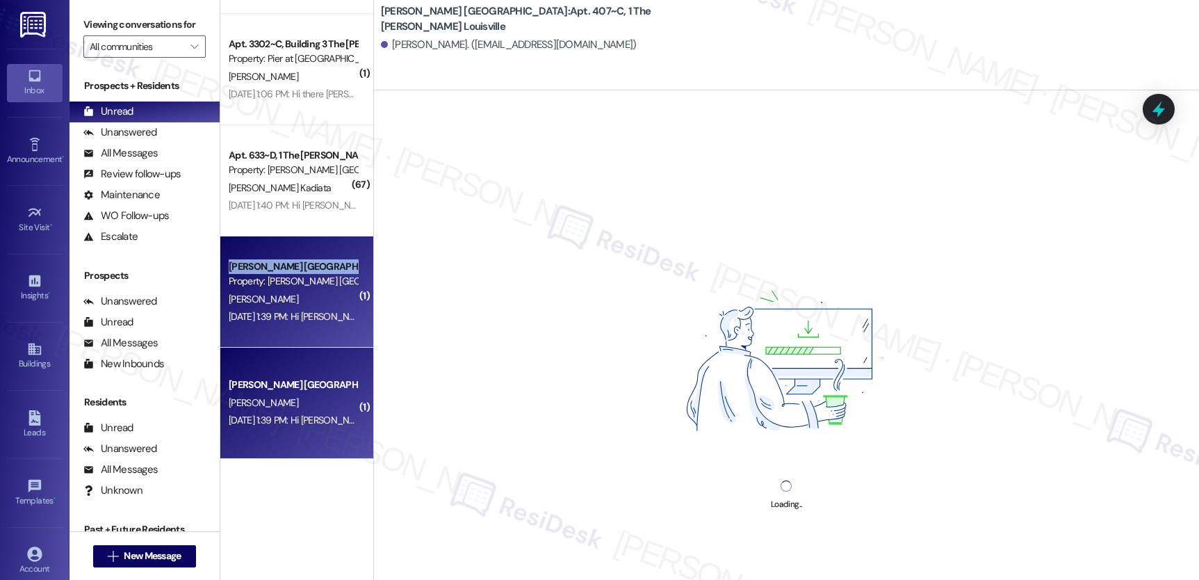
click at [283, 271] on div "[PERSON_NAME] [GEOGRAPHIC_DATA] Prospect" at bounding box center [293, 266] width 129 height 15
click at [283, 270] on div "[PERSON_NAME] [GEOGRAPHIC_DATA] Prospect" at bounding box center [293, 266] width 129 height 15
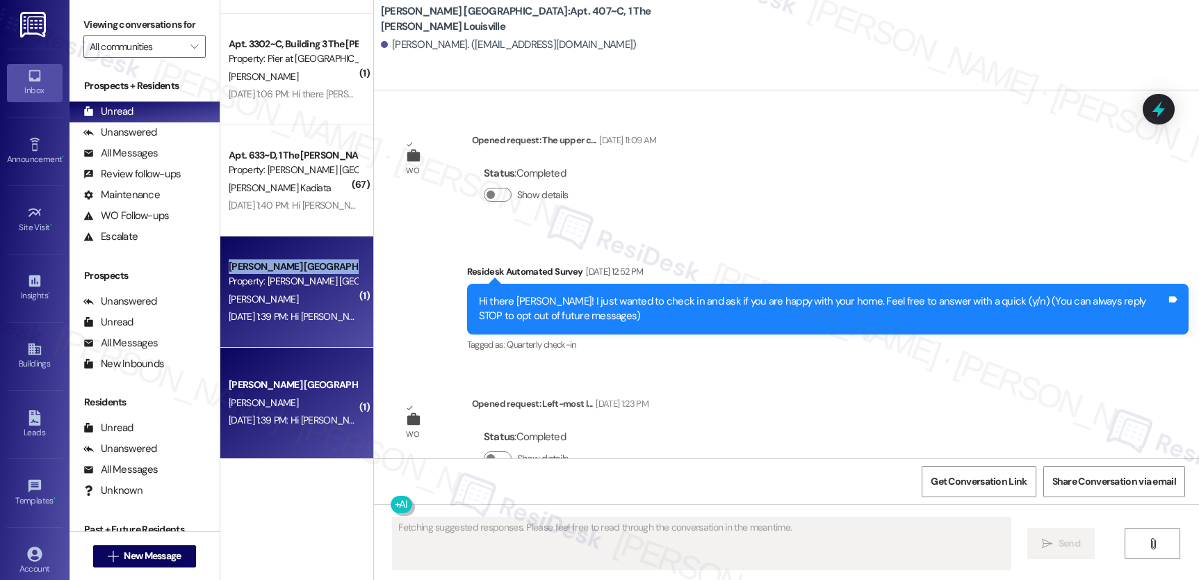
type textarea "Fetching suggested responses. Please feel free to read through the conversation…"
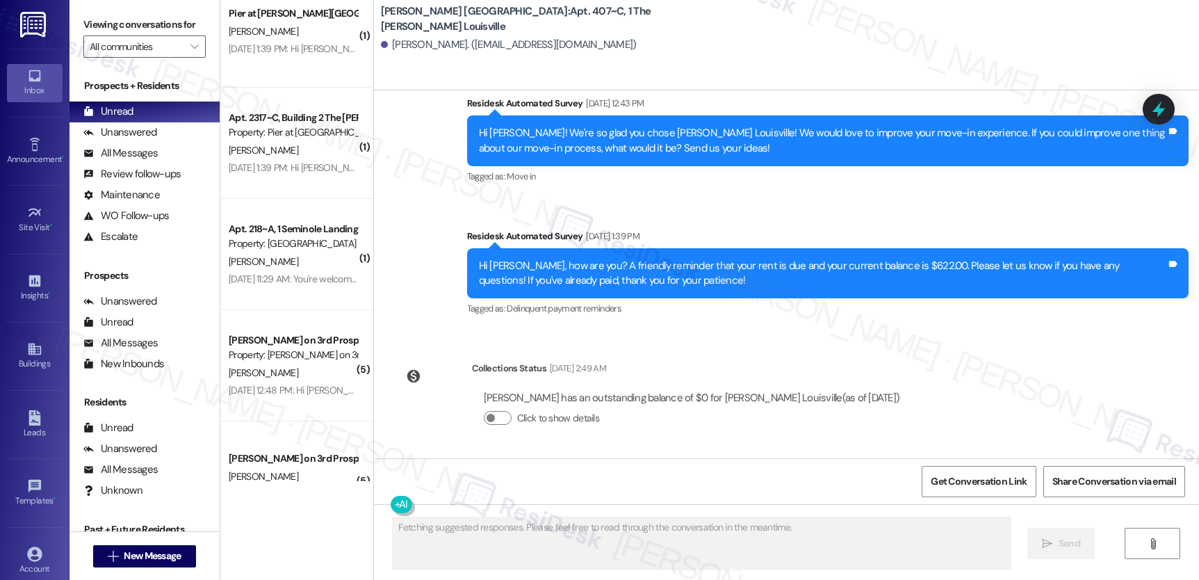
click at [284, 282] on div "( 1 ) Pier at [PERSON_NAME][GEOGRAPHIC_DATA] Property: [PERSON_NAME] at [PERSON…" at bounding box center [296, 240] width 153 height 481
click at [284, 282] on div "[DATE] 11:29 AM: You're welcome. Happy to help. Stay safe, [PERSON_NAME]! [DATE…" at bounding box center [382, 279] width 307 height 13
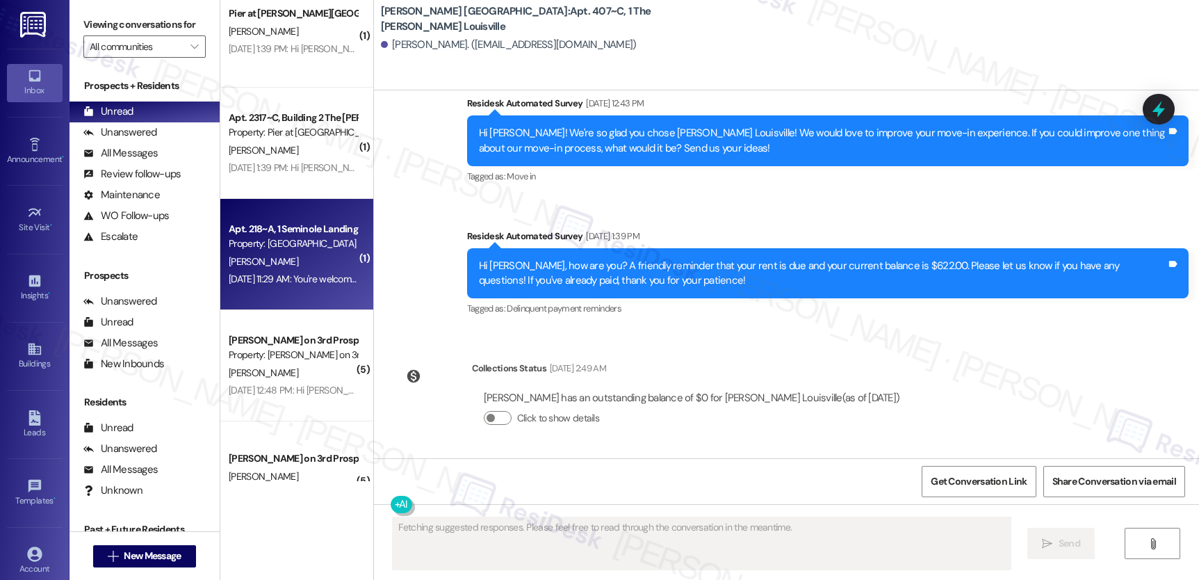
click at [284, 282] on div "[DATE] 11:29 AM: You're welcome. Happy to help. Stay safe, [PERSON_NAME]! [DATE…" at bounding box center [382, 279] width 307 height 13
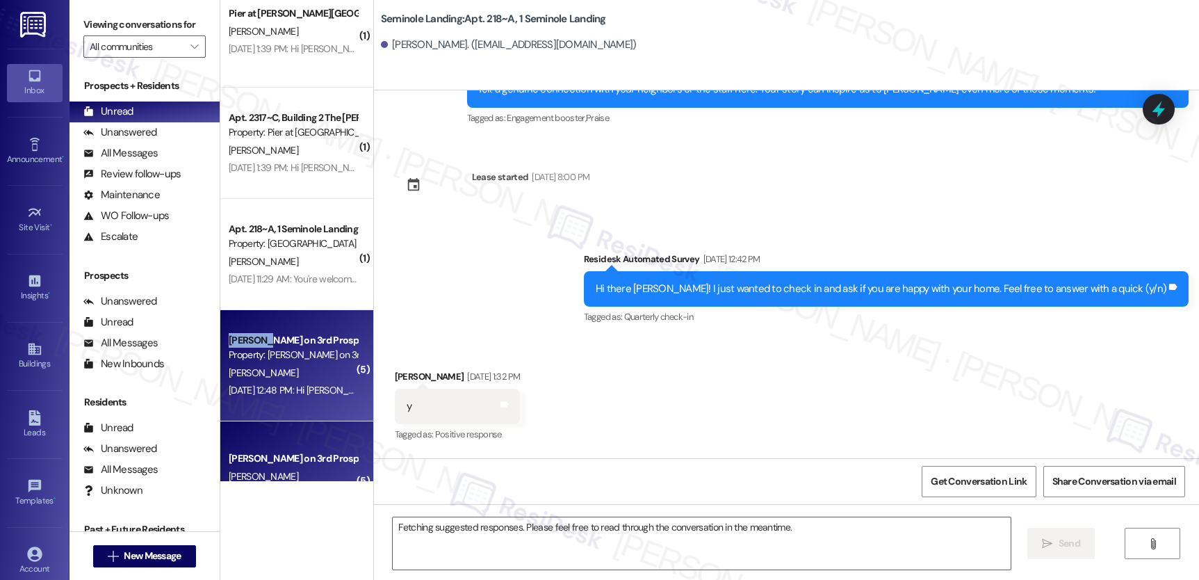
click at [276, 319] on div "[PERSON_NAME] on 3rd Prospect Property: [PERSON_NAME] on 3rd [PERSON_NAME] [DAT…" at bounding box center [296, 365] width 153 height 111
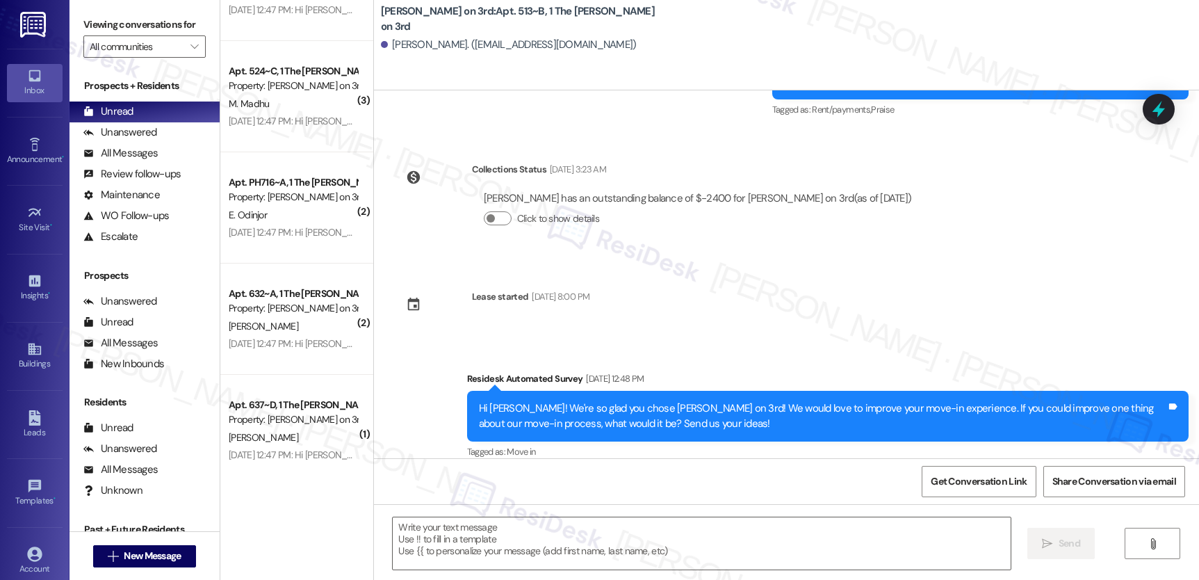
scroll to position [4166, 0]
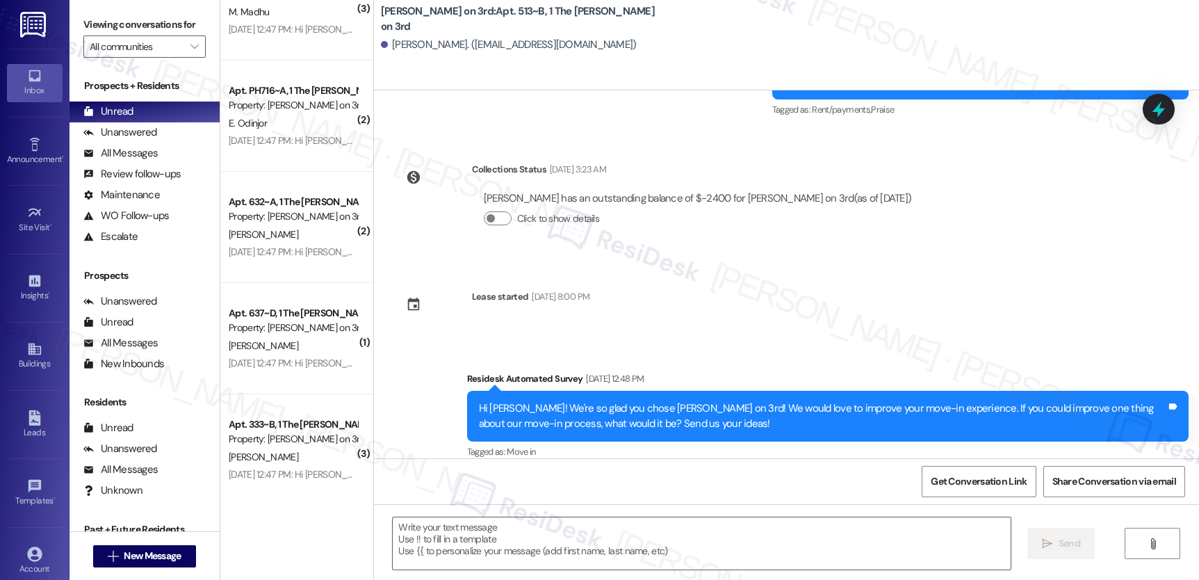
click at [283, 298] on div "Apt. 637~D, 1 The [PERSON_NAME] on 3rd Property: [PERSON_NAME] on 3rd [PERSON_N…" at bounding box center [296, 338] width 153 height 111
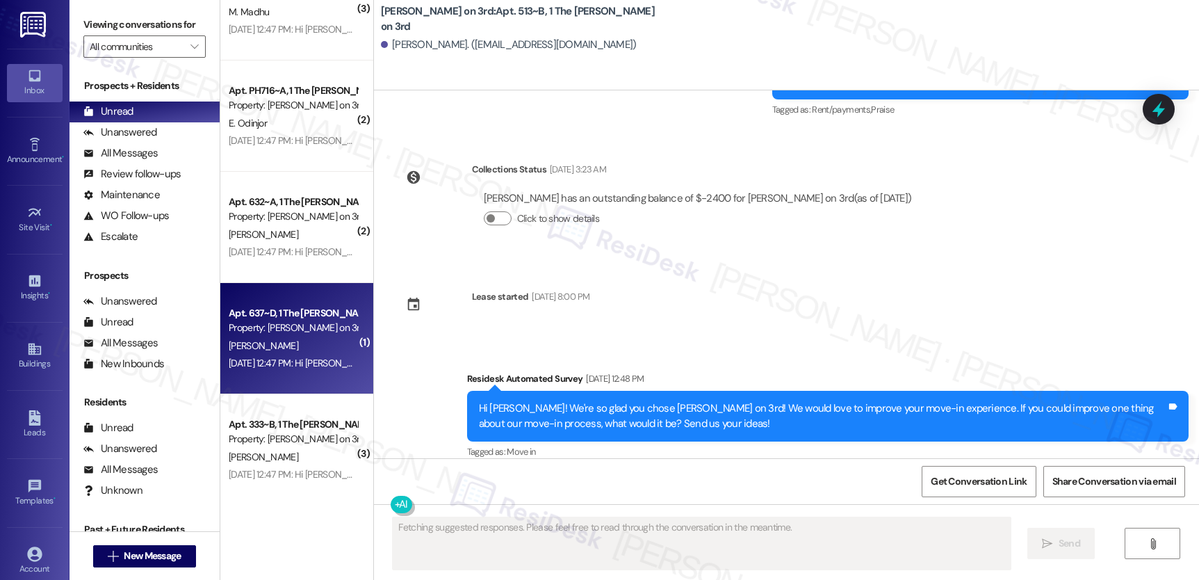
scroll to position [917, 0]
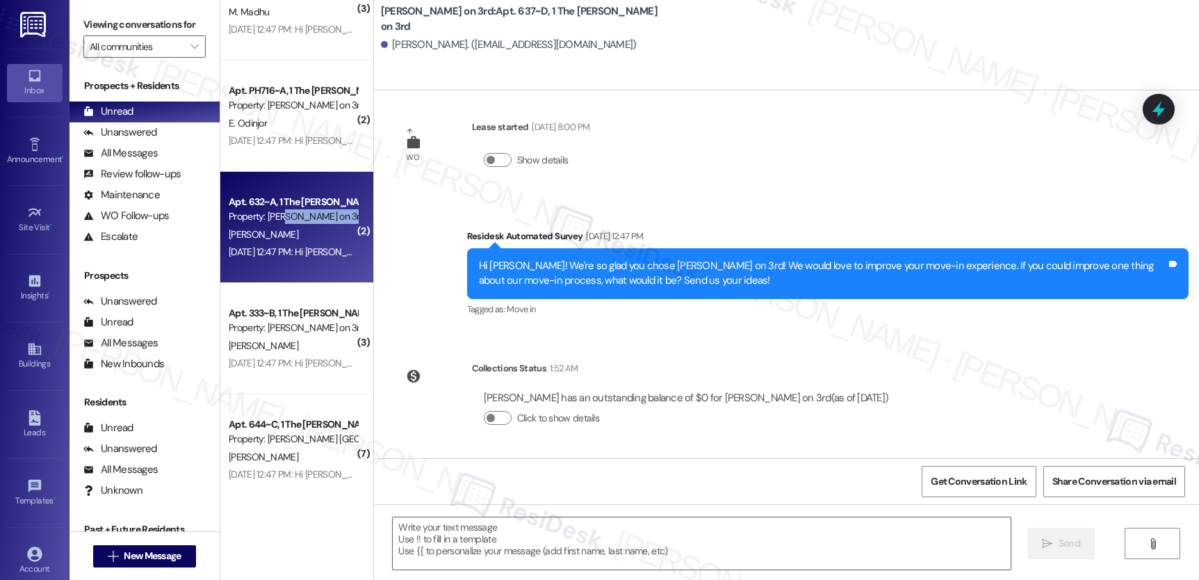
click at [280, 225] on div "Apt. 632~A, 1 The [PERSON_NAME] on 3rd Property: [PERSON_NAME] on 3rd [PERSON_N…" at bounding box center [296, 227] width 153 height 111
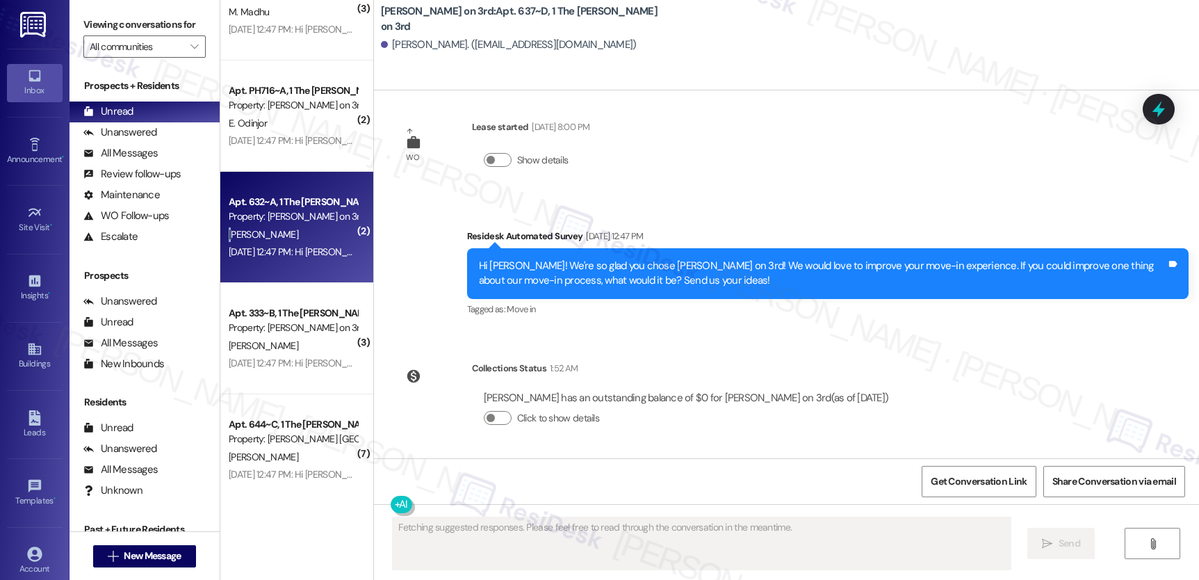
click at [280, 226] on div "[PERSON_NAME]" at bounding box center [292, 234] width 131 height 17
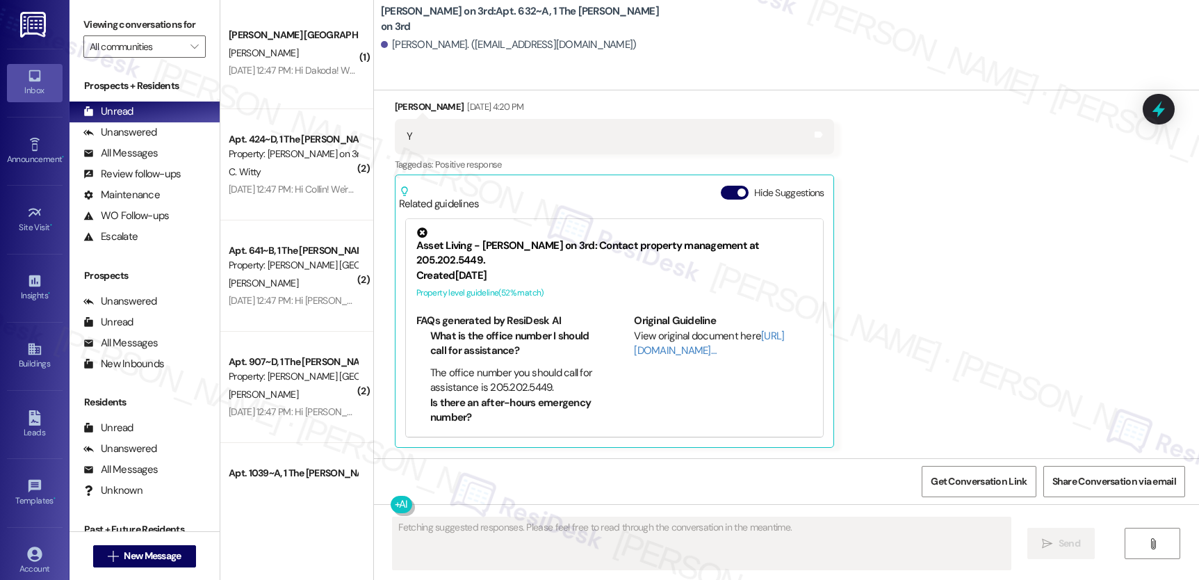
scroll to position [5080, 0]
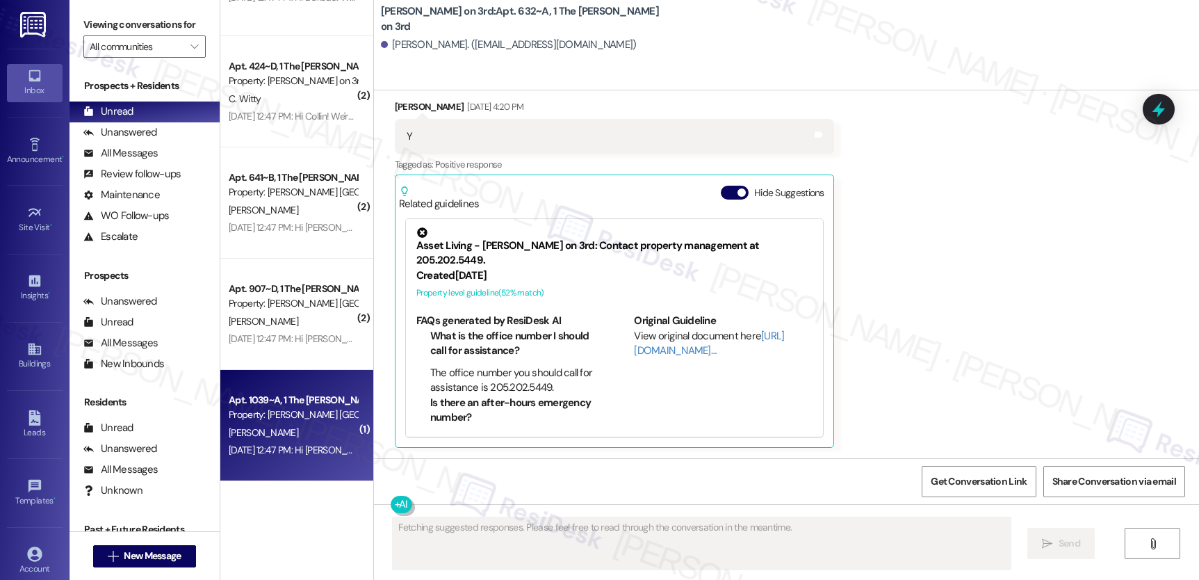
click at [294, 390] on div "Apt. 1039~A, 1 The [PERSON_NAME] Louisville Property: [PERSON_NAME] Louisville …" at bounding box center [296, 425] width 153 height 111
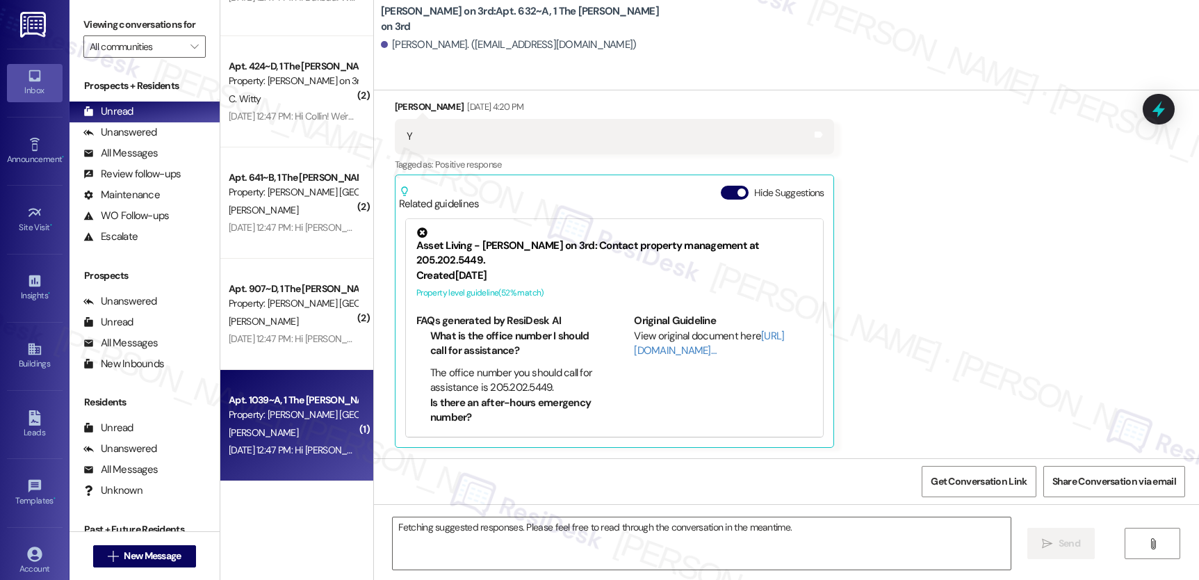
click at [295, 390] on div "Apt. 1039~A, 1 The [PERSON_NAME] Louisville Property: [PERSON_NAME] Louisville …" at bounding box center [296, 425] width 153 height 111
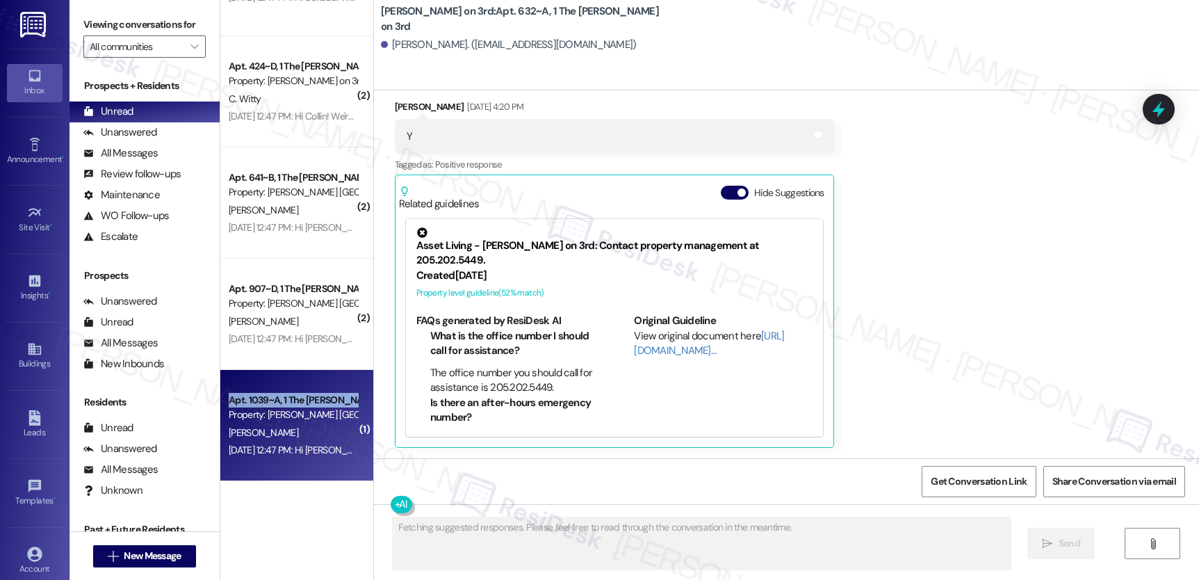
click at [295, 390] on div "Apt. 1039~A, 1 The [PERSON_NAME] Louisville Property: [PERSON_NAME] Louisville …" at bounding box center [296, 425] width 153 height 111
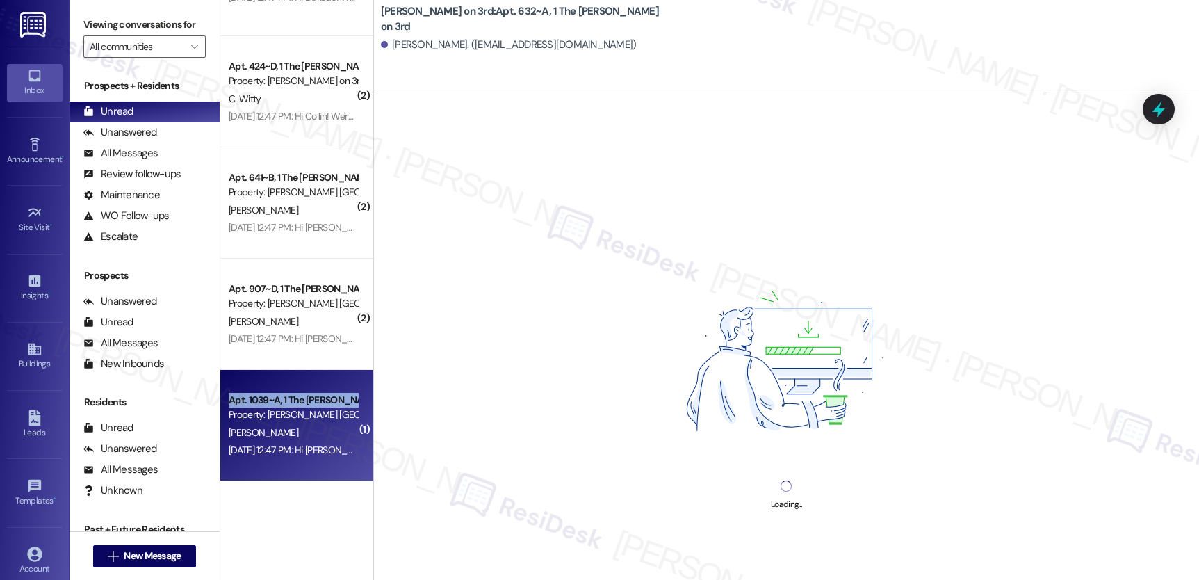
click at [295, 390] on div "Apt. 1039~A, 1 The [PERSON_NAME] Louisville Property: [PERSON_NAME] Louisville …" at bounding box center [296, 425] width 153 height 111
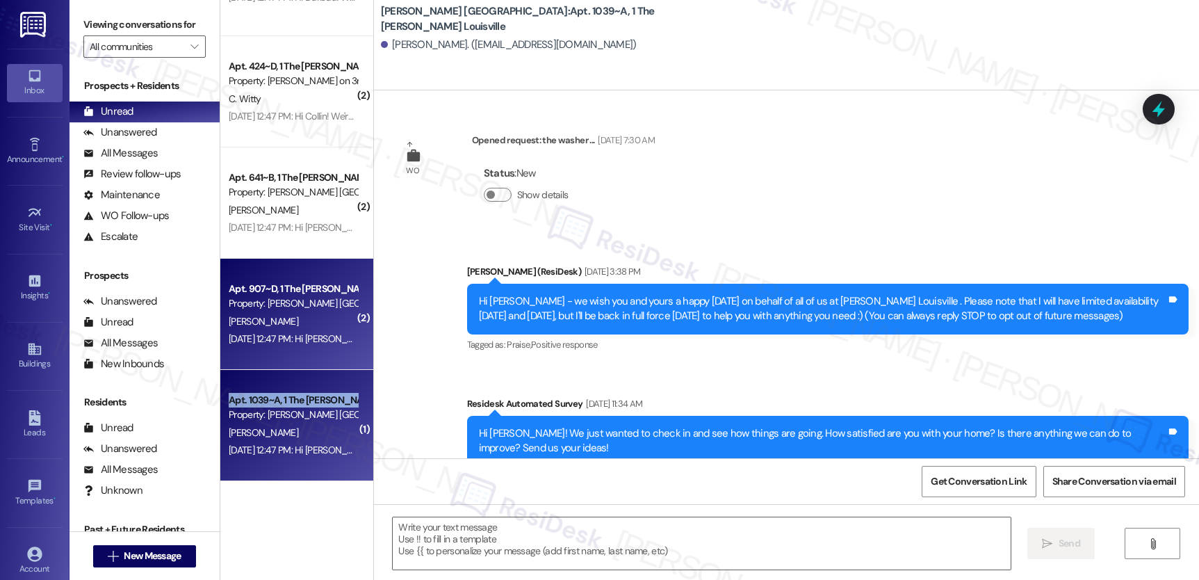
type textarea "Fetching suggested responses. Please feel free to read through the conversation…"
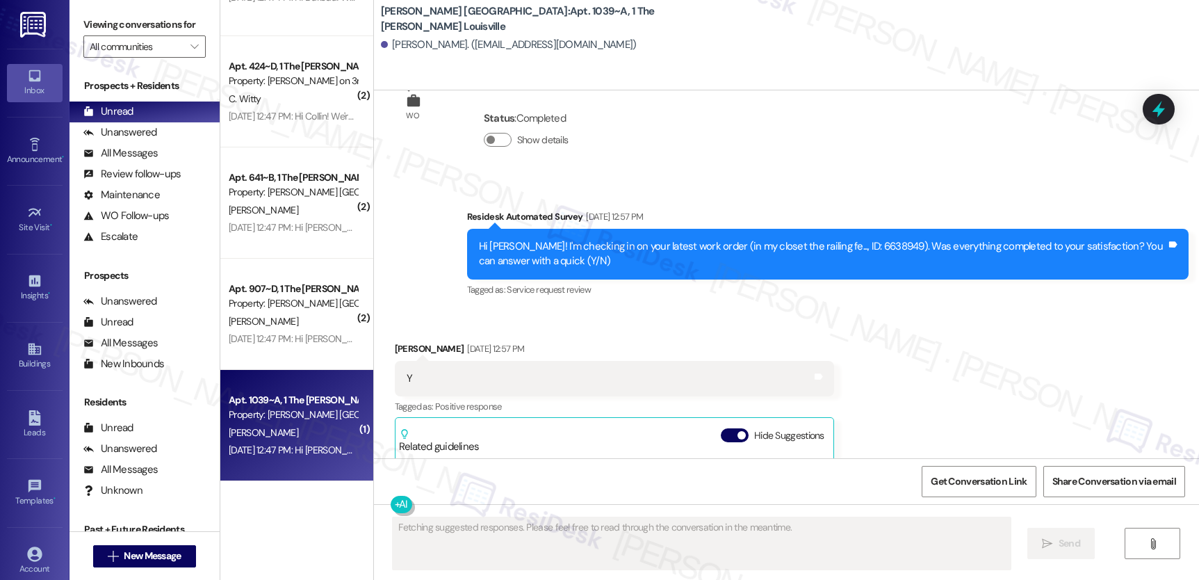
click at [296, 395] on div "Apt. 1039~A, 1 The [PERSON_NAME] Louisville" at bounding box center [293, 400] width 129 height 15
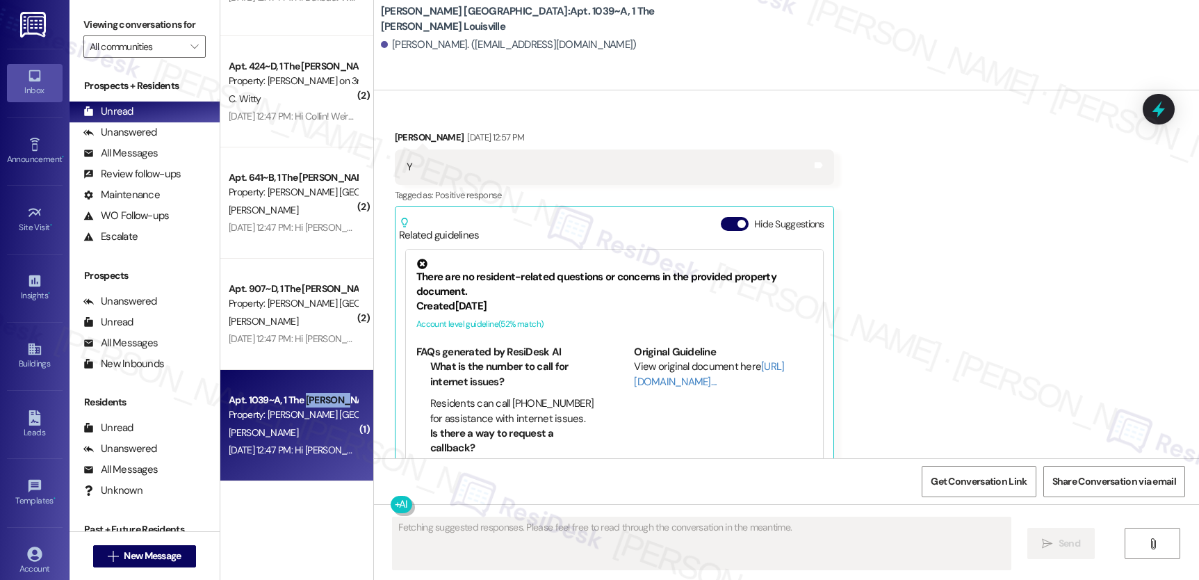
click at [296, 395] on div "Apt. 1039~A, 1 The [PERSON_NAME] Louisville" at bounding box center [293, 400] width 129 height 15
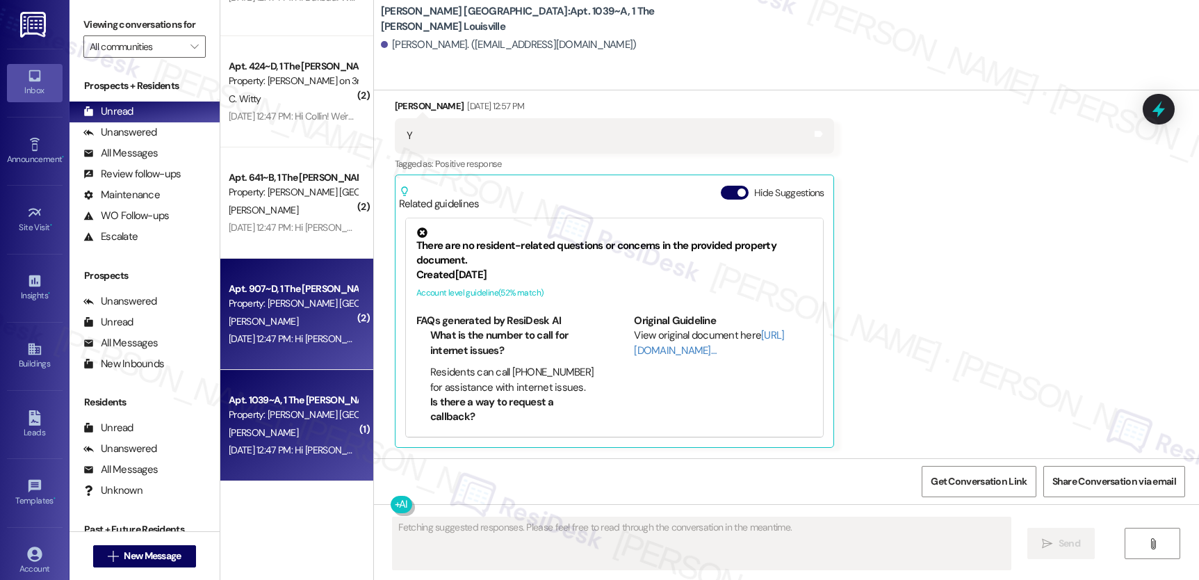
click at [298, 319] on div "[PERSON_NAME]" at bounding box center [292, 321] width 131 height 17
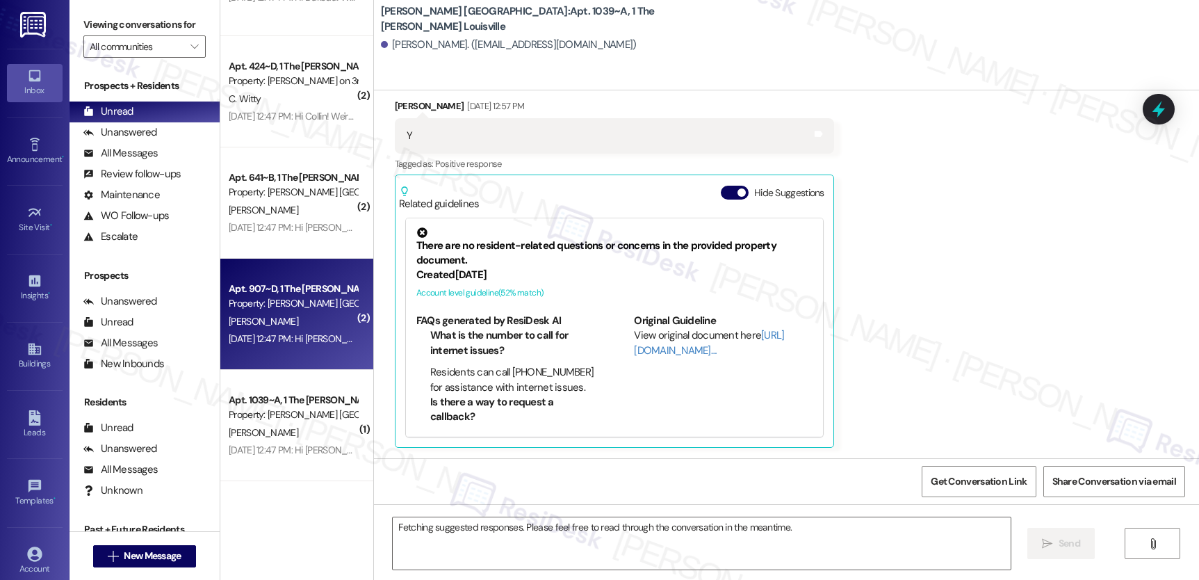
click at [298, 319] on div "[PERSON_NAME]" at bounding box center [292, 321] width 131 height 17
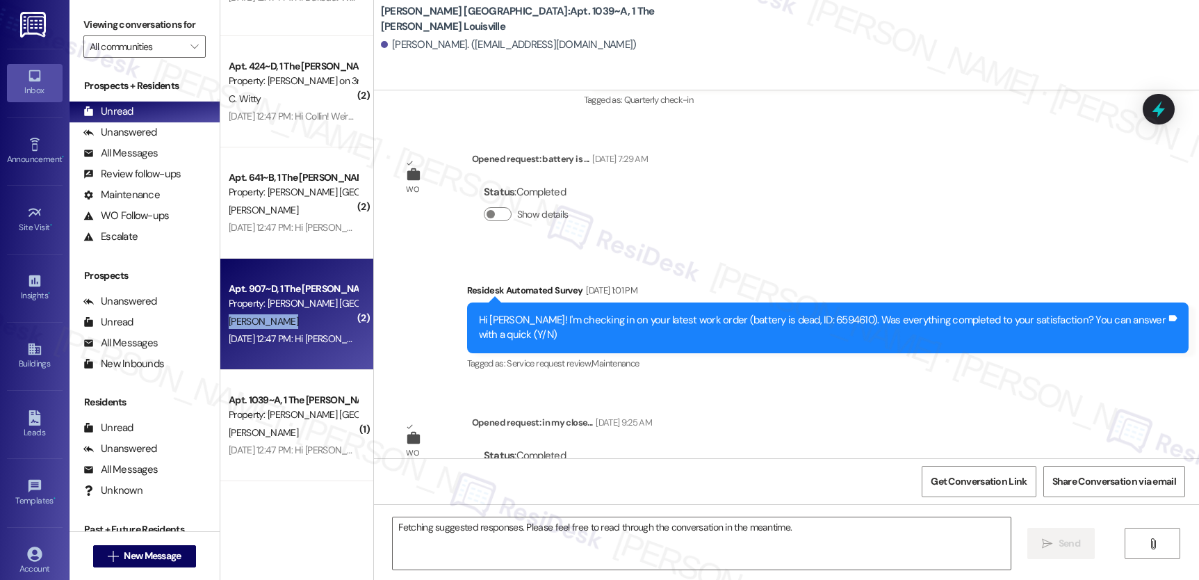
click at [298, 319] on div "[PERSON_NAME]" at bounding box center [292, 321] width 131 height 17
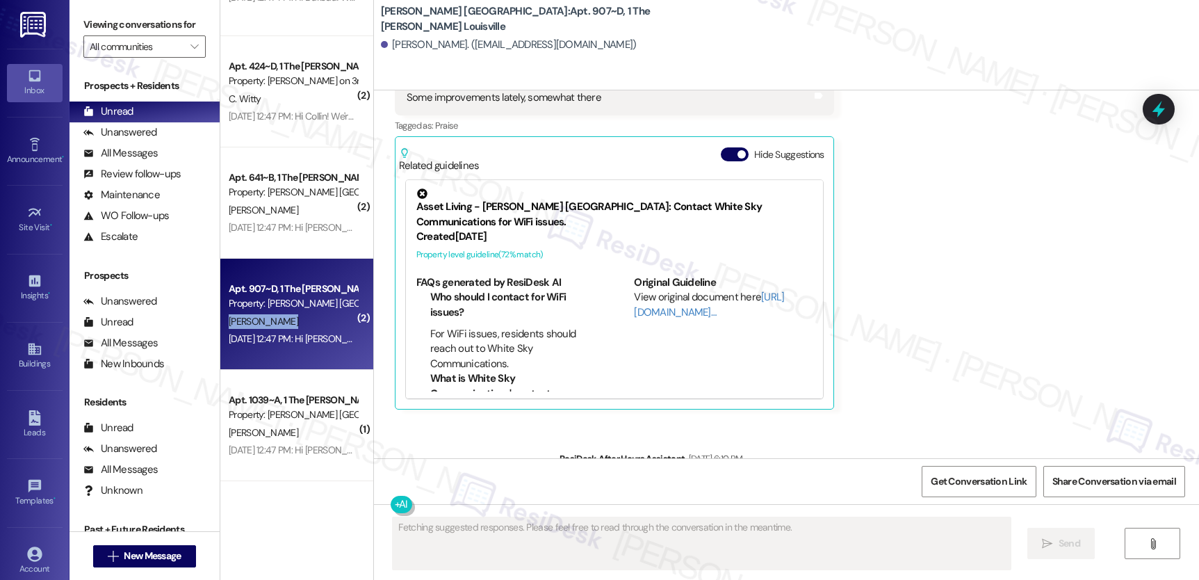
click at [298, 319] on div "[PERSON_NAME]" at bounding box center [292, 321] width 131 height 17
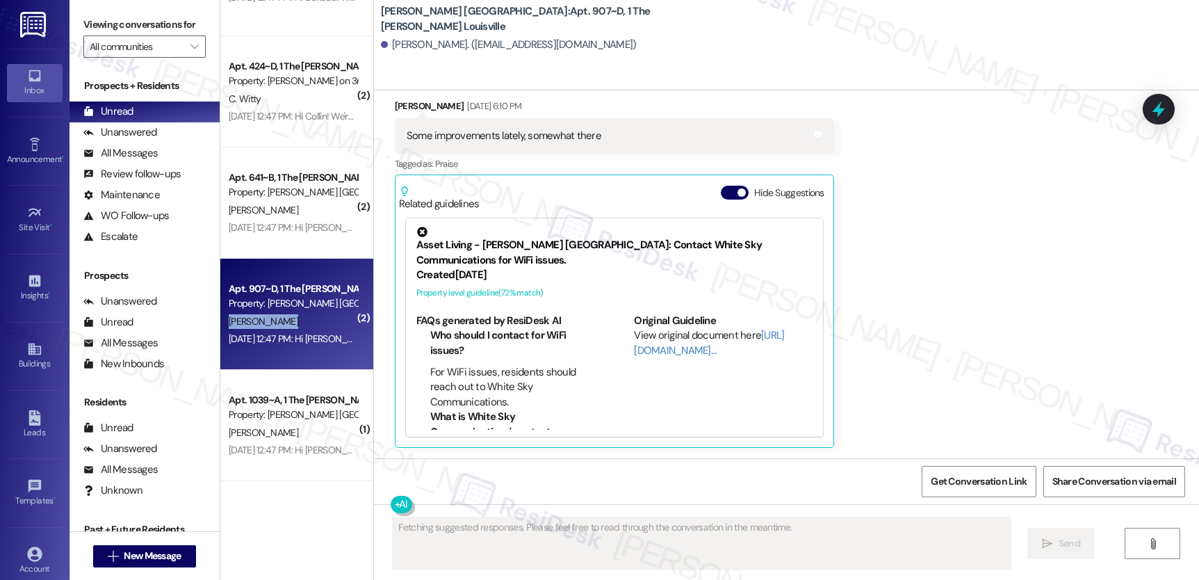
click at [298, 319] on div "[PERSON_NAME]" at bounding box center [292, 321] width 131 height 17
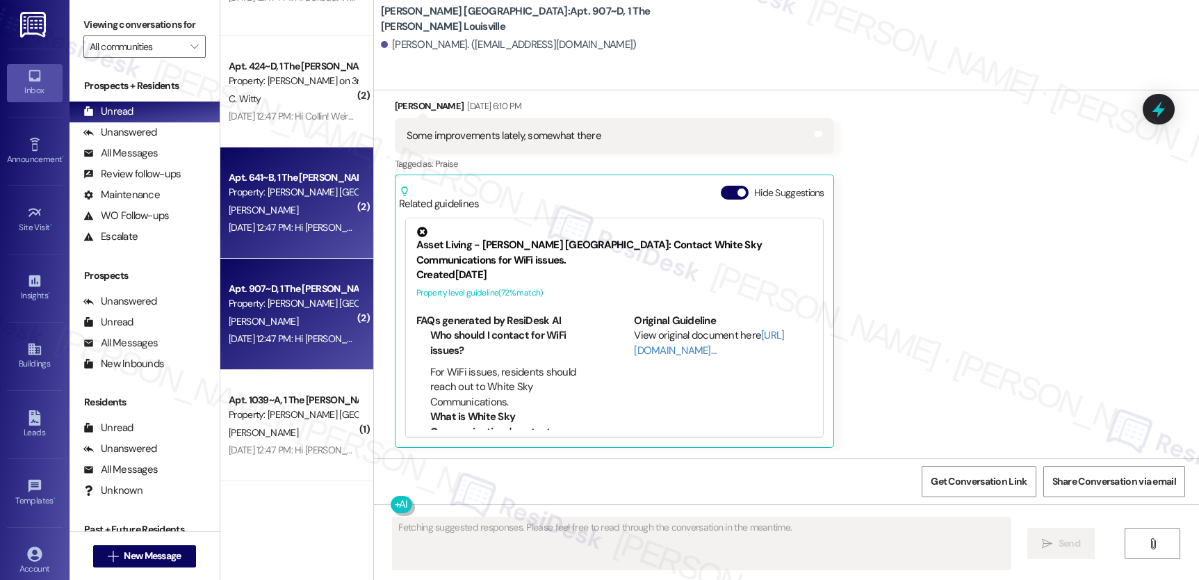
click at [276, 232] on div "[DATE] 12:47 PM: Hi [PERSON_NAME]! We're so glad you chose [PERSON_NAME] Louisv…" at bounding box center [711, 227] width 964 height 13
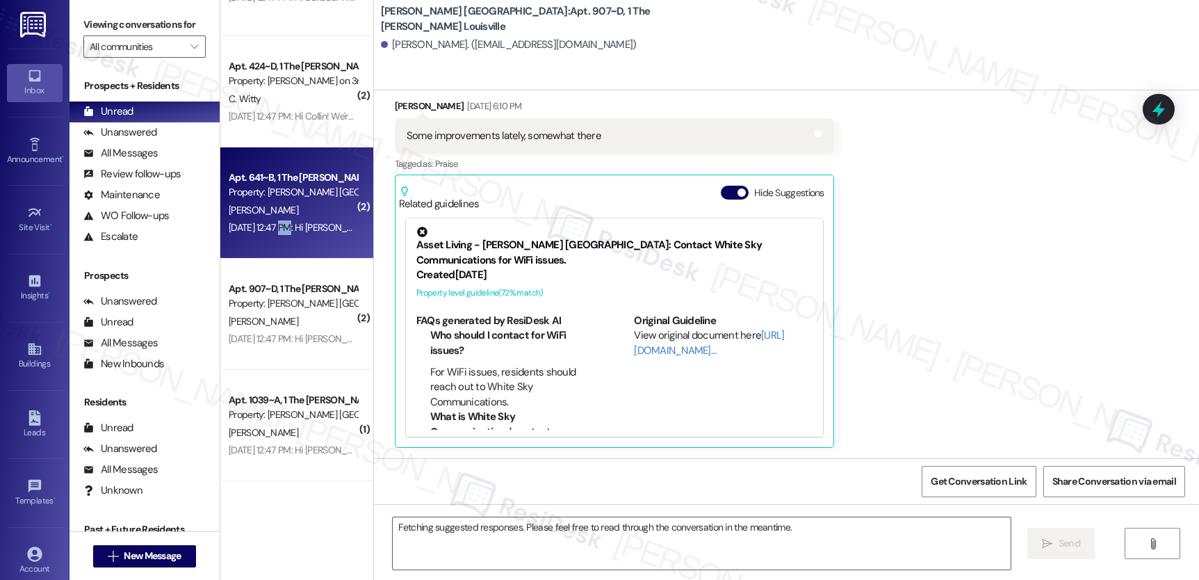
click at [276, 232] on div "[DATE] 12:47 PM: Hi [PERSON_NAME]! We're so glad you chose [PERSON_NAME] Louisv…" at bounding box center [711, 227] width 964 height 13
click at [276, 233] on div "[DATE] 12:47 PM: Hi [PERSON_NAME]! We're so glad you chose [PERSON_NAME] Louisv…" at bounding box center [711, 227] width 964 height 13
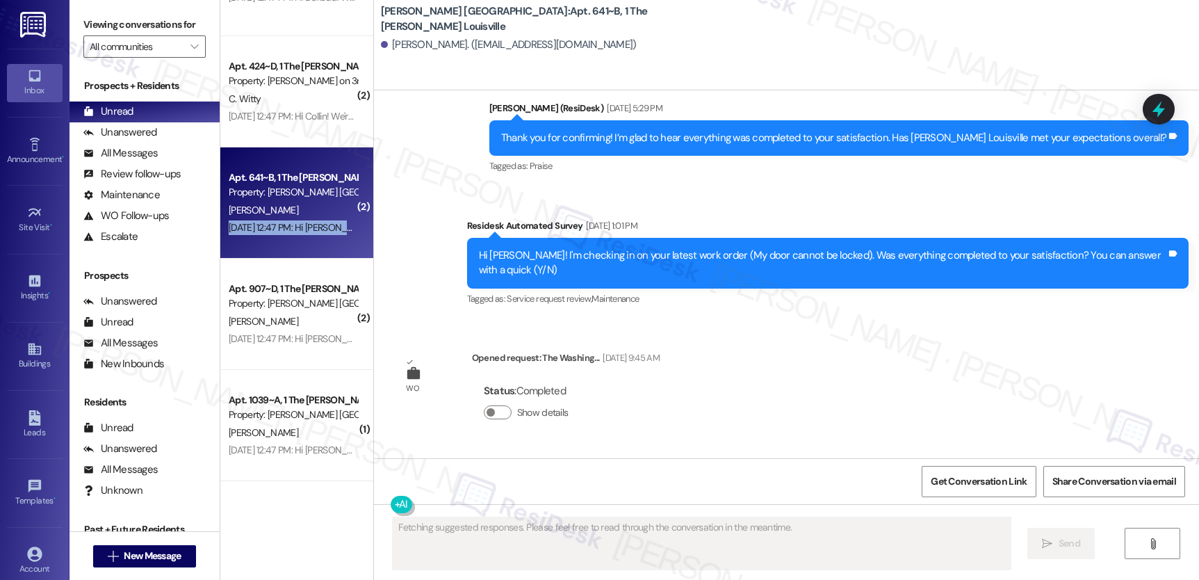
click at [276, 233] on div "[DATE] 12:47 PM: Hi [PERSON_NAME]! We're so glad you chose [PERSON_NAME] Louisv…" at bounding box center [711, 227] width 964 height 13
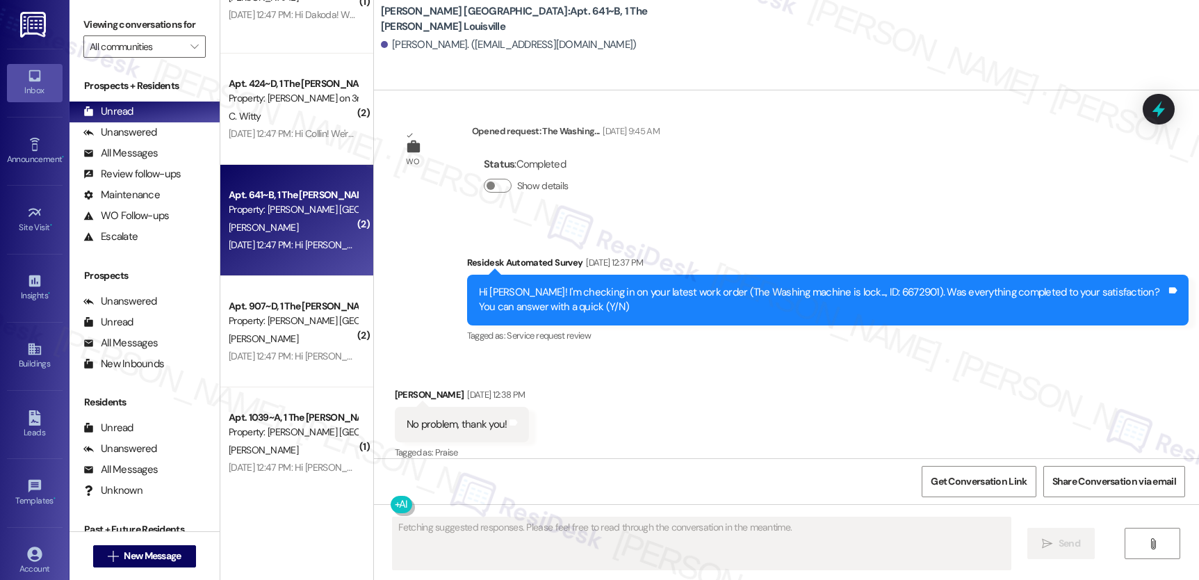
scroll to position [5039, 0]
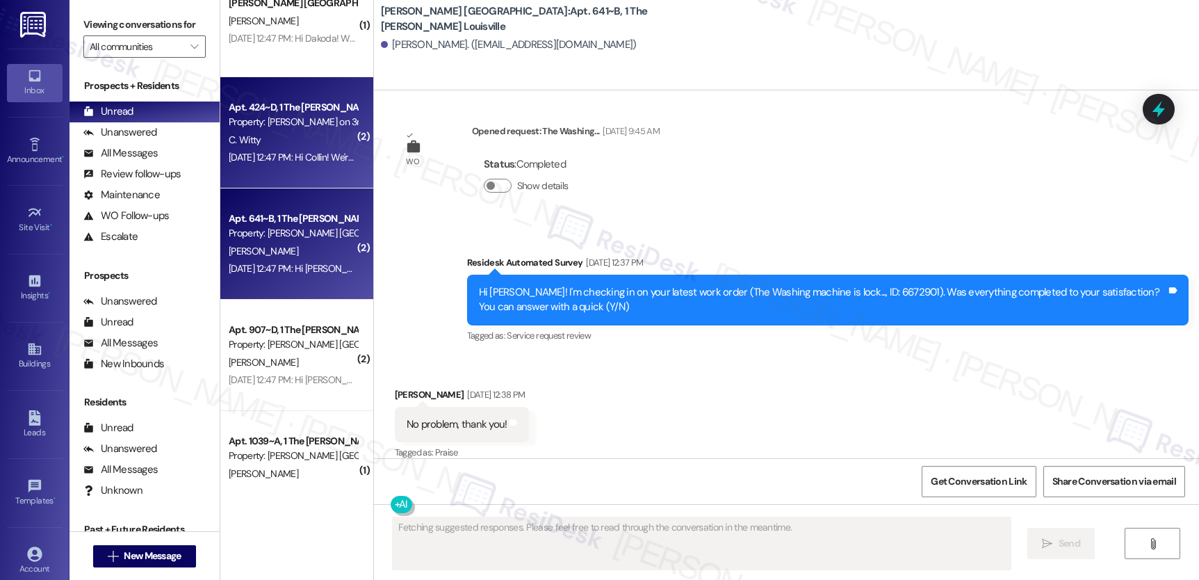
click at [282, 147] on div "C. Witty" at bounding box center [292, 139] width 131 height 17
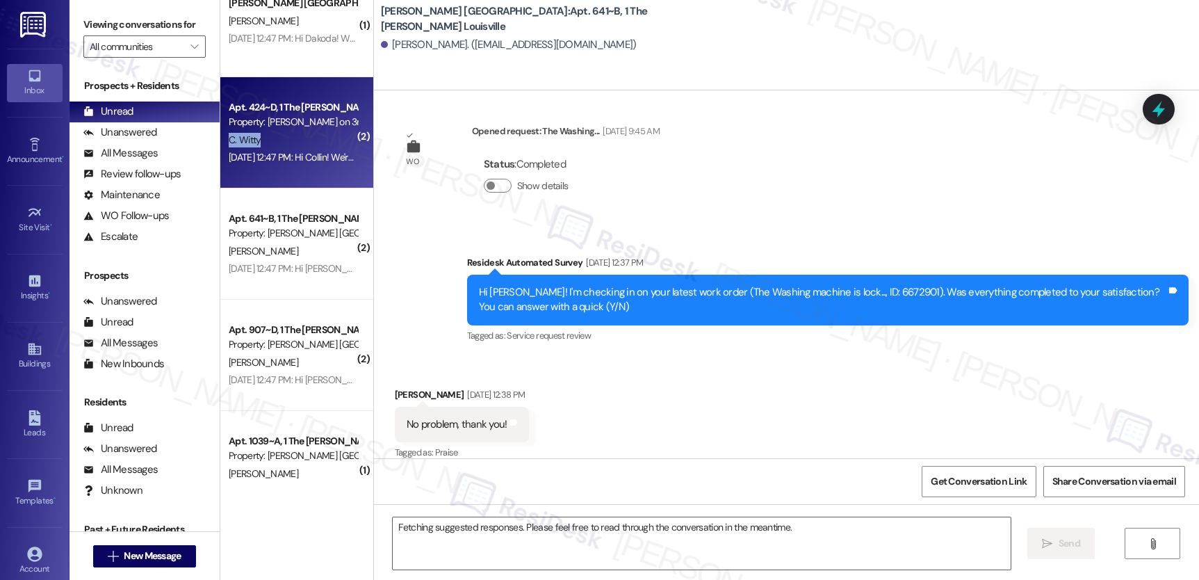
click at [282, 147] on div "C. Witty" at bounding box center [292, 139] width 131 height 17
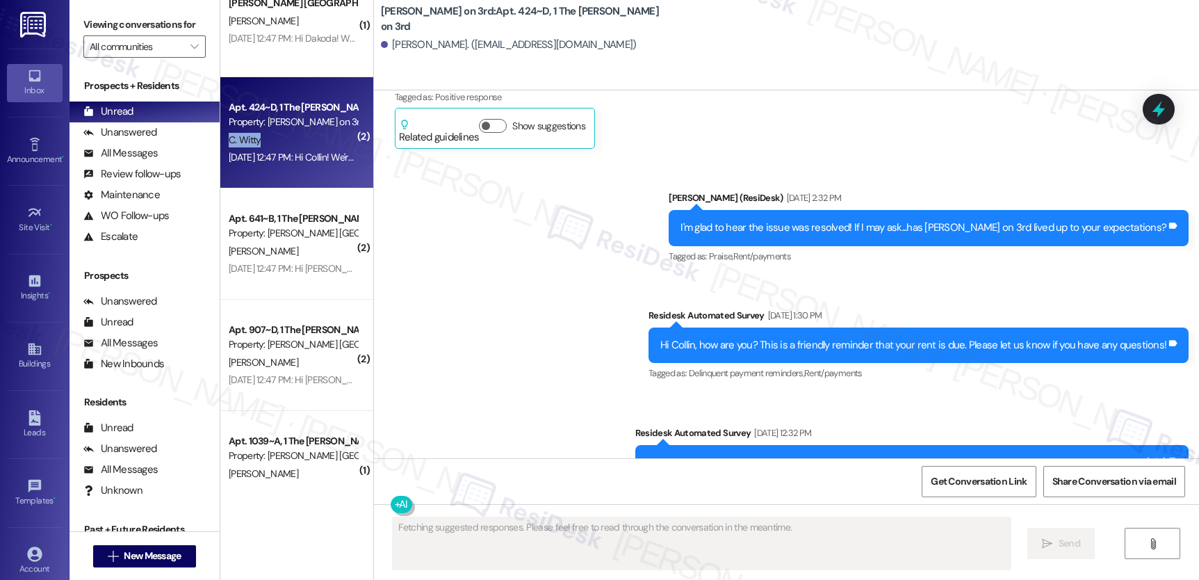
click at [282, 147] on div "C. Witty" at bounding box center [292, 139] width 131 height 17
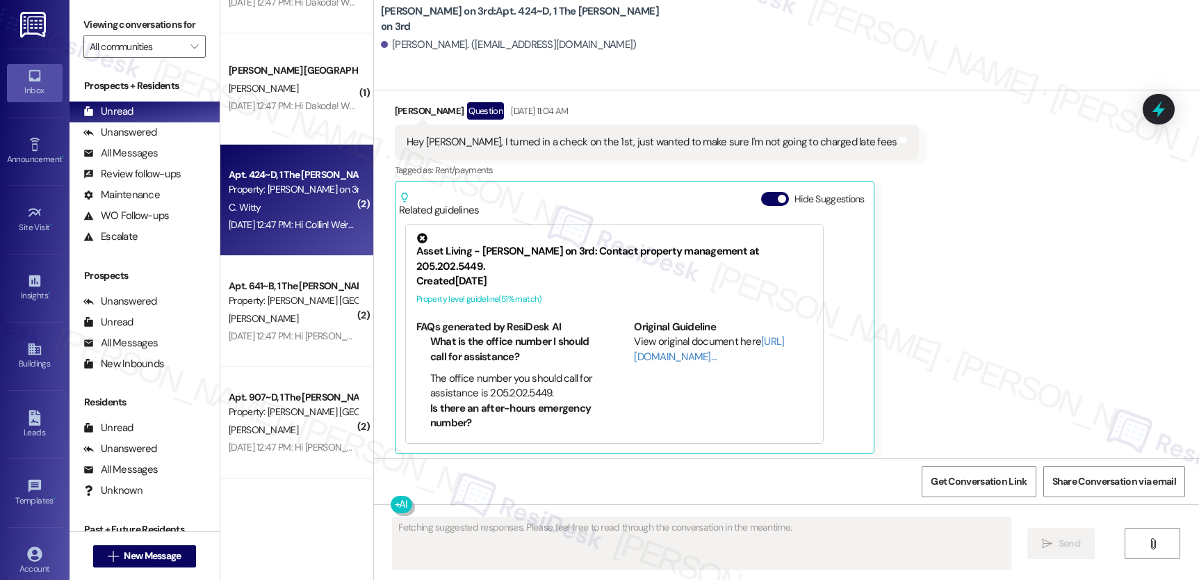
scroll to position [4812, 0]
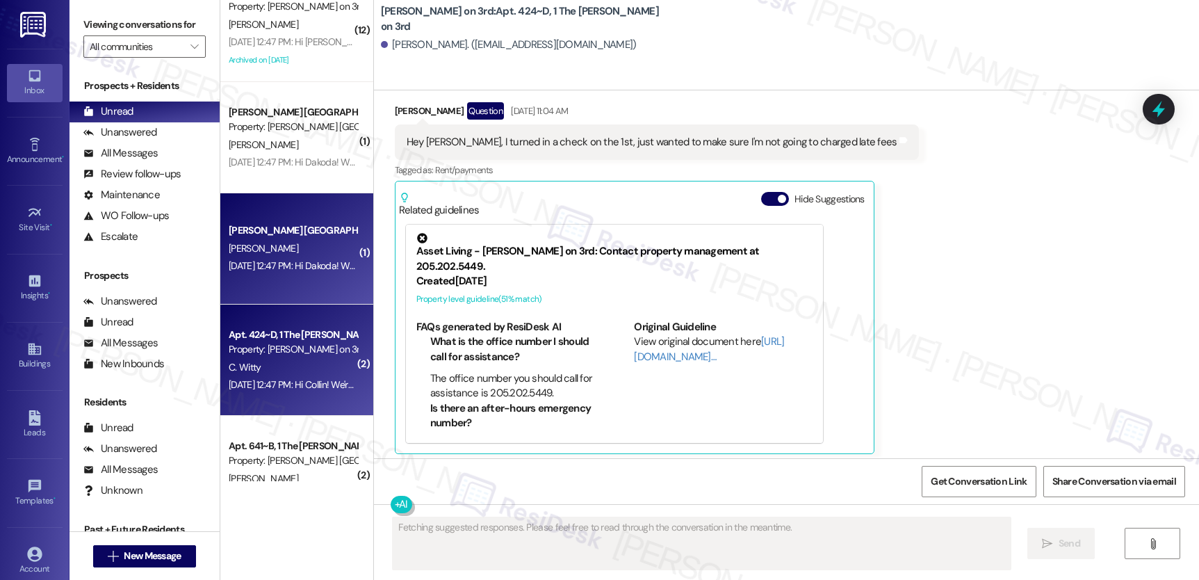
click at [298, 209] on div "[PERSON_NAME] [GEOGRAPHIC_DATA] Prospect [PERSON_NAME] [DATE] 12:47 PM: Hi Dako…" at bounding box center [296, 248] width 153 height 111
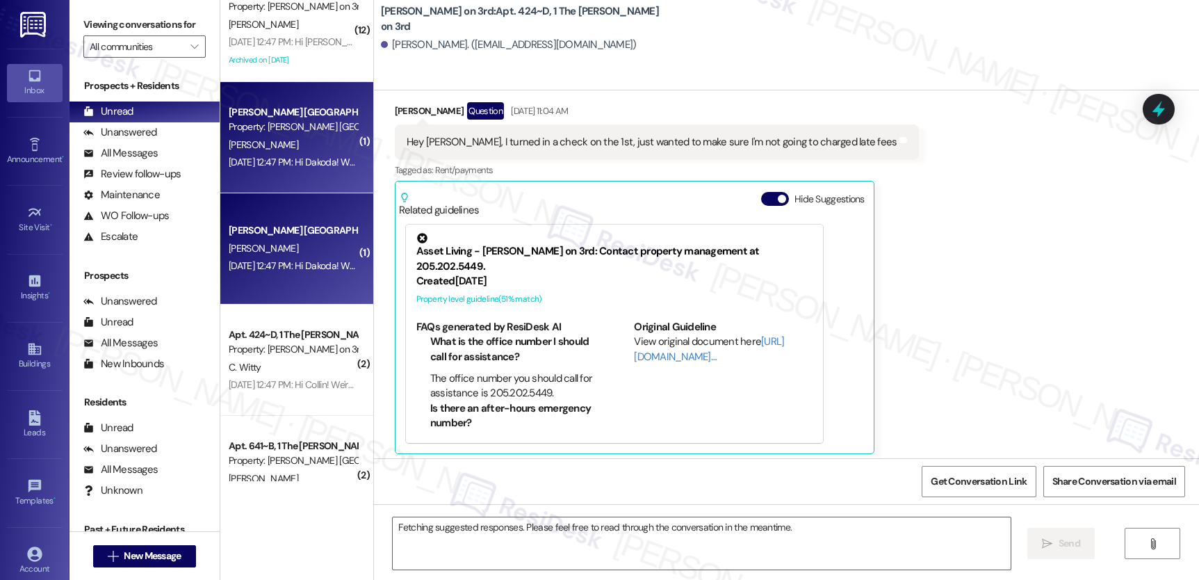
click at [298, 209] on div "[PERSON_NAME] [GEOGRAPHIC_DATA] Prospect [PERSON_NAME] [DATE] 12:47 PM: Hi Dako…" at bounding box center [296, 248] width 153 height 111
click at [300, 211] on div "[PERSON_NAME] [GEOGRAPHIC_DATA] Prospect [PERSON_NAME] [DATE] 12:47 PM: Hi Dako…" at bounding box center [296, 248] width 153 height 111
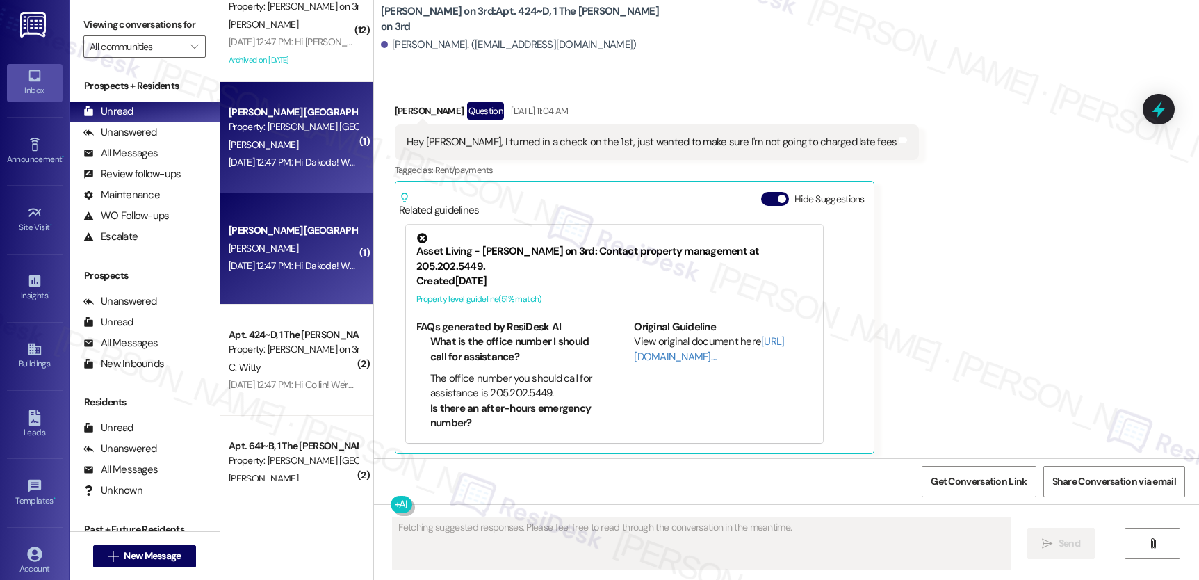
click at [300, 212] on div "[PERSON_NAME] [GEOGRAPHIC_DATA] Prospect [PERSON_NAME] [DATE] 12:47 PM: Hi Dako…" at bounding box center [296, 248] width 153 height 111
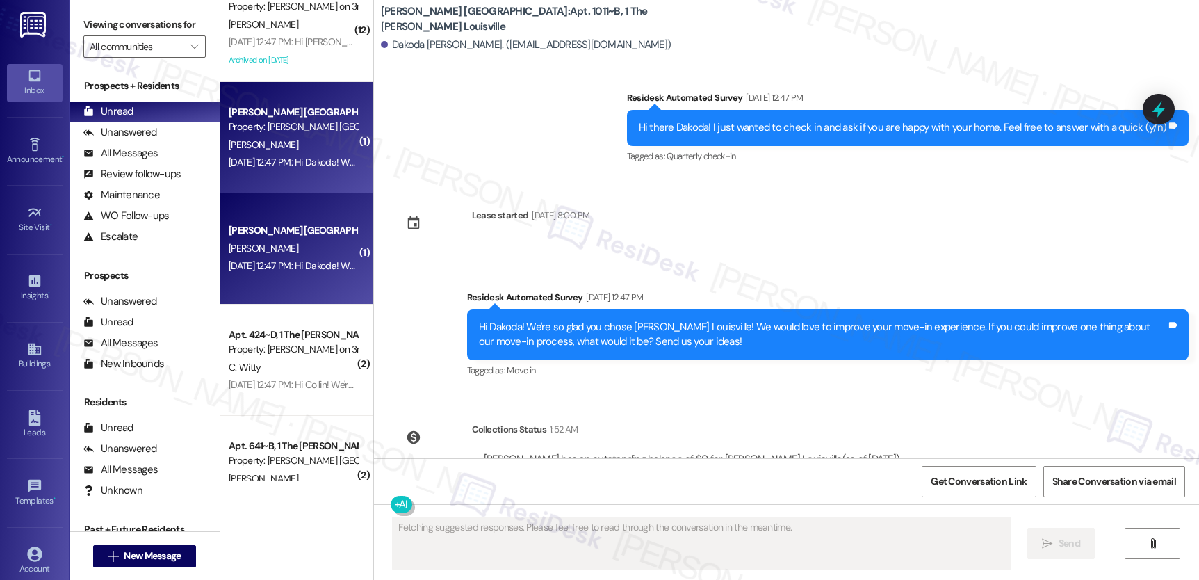
click at [300, 212] on div "[PERSON_NAME] [GEOGRAPHIC_DATA] Prospect [PERSON_NAME] [DATE] 12:47 PM: Hi Dako…" at bounding box center [296, 248] width 153 height 111
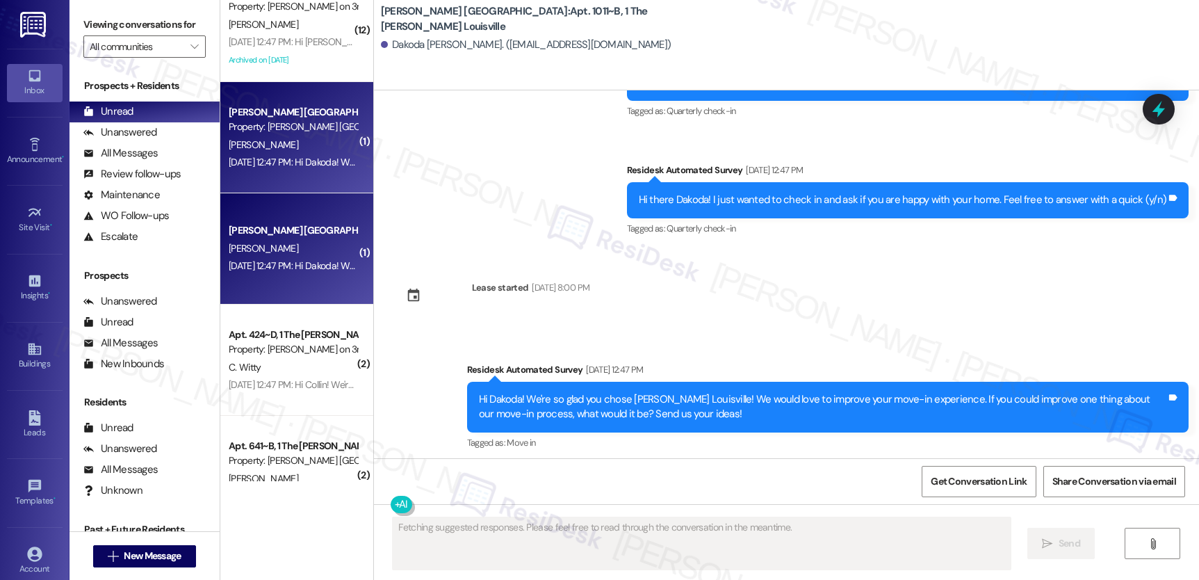
scroll to position [2116, 0]
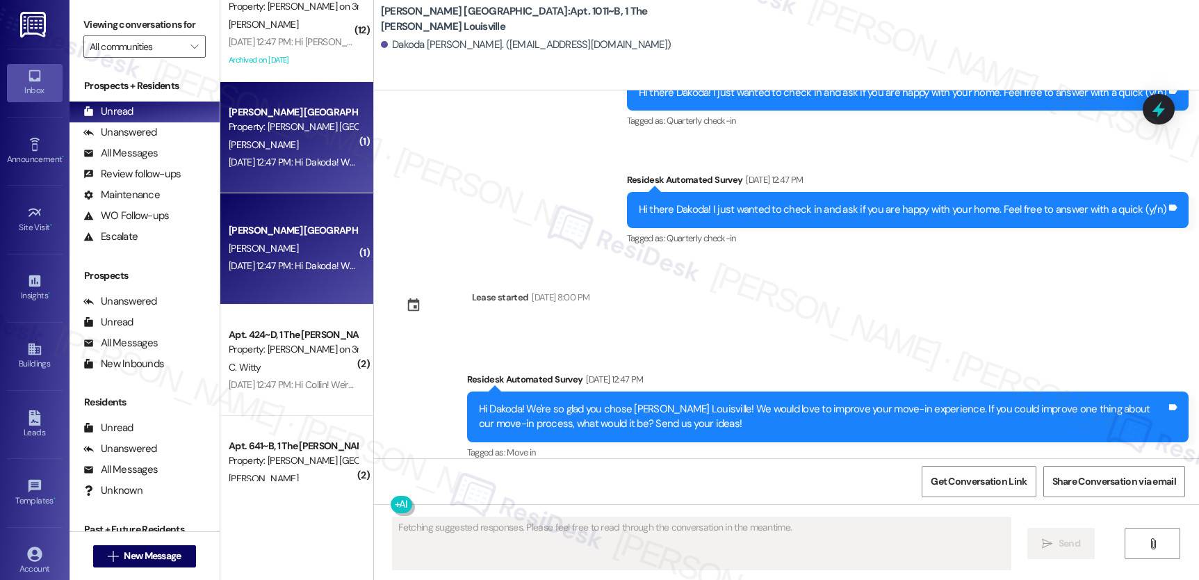
click at [300, 212] on div "[PERSON_NAME] [GEOGRAPHIC_DATA] Prospect [PERSON_NAME] [DATE] 12:47 PM: Hi Dako…" at bounding box center [296, 248] width 153 height 111
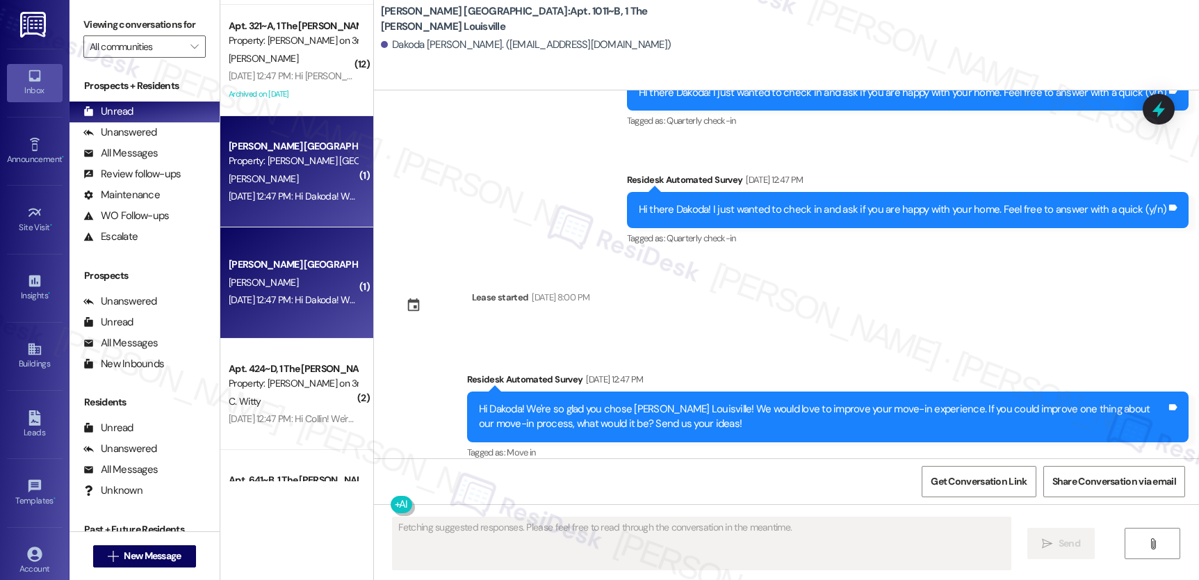
scroll to position [4765, 0]
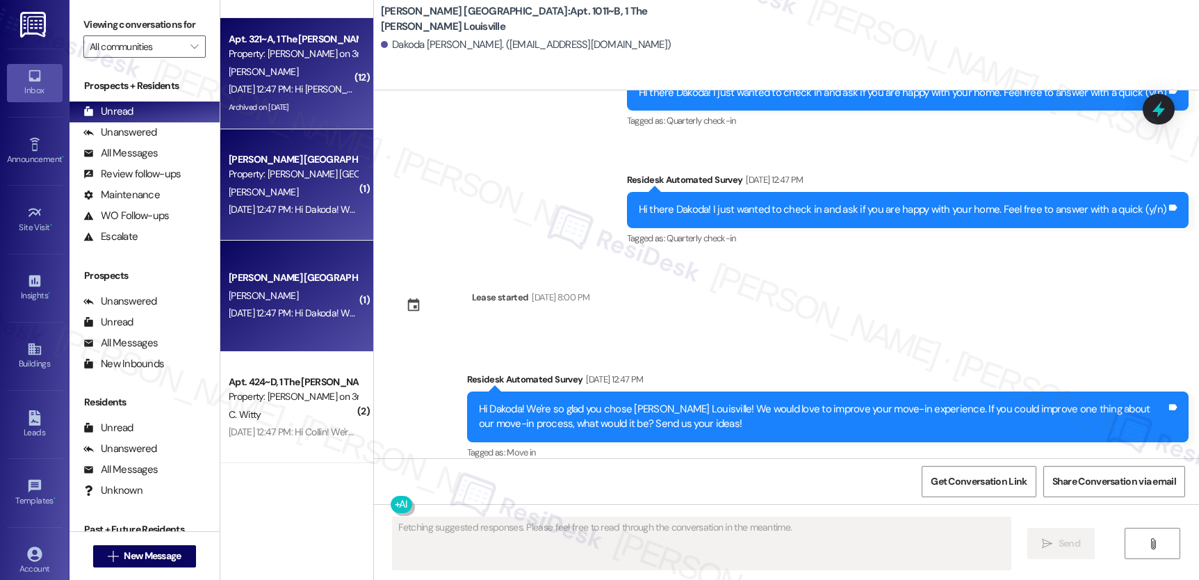
click at [297, 108] on div "Archived on [DATE]" at bounding box center [292, 107] width 131 height 17
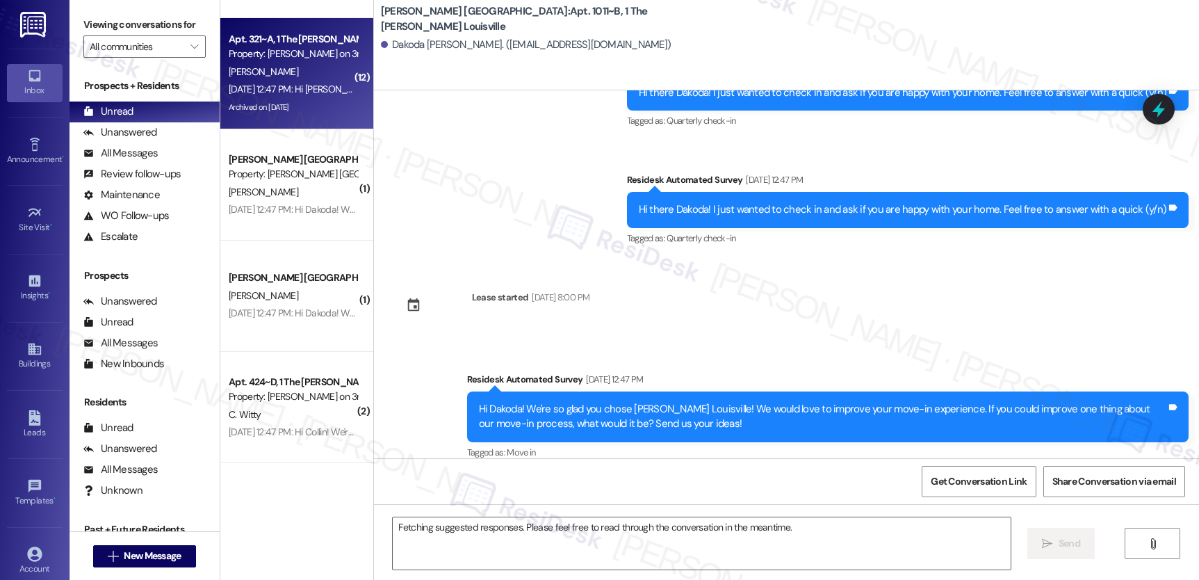
click at [297, 108] on div "Archived on [DATE]" at bounding box center [292, 107] width 131 height 17
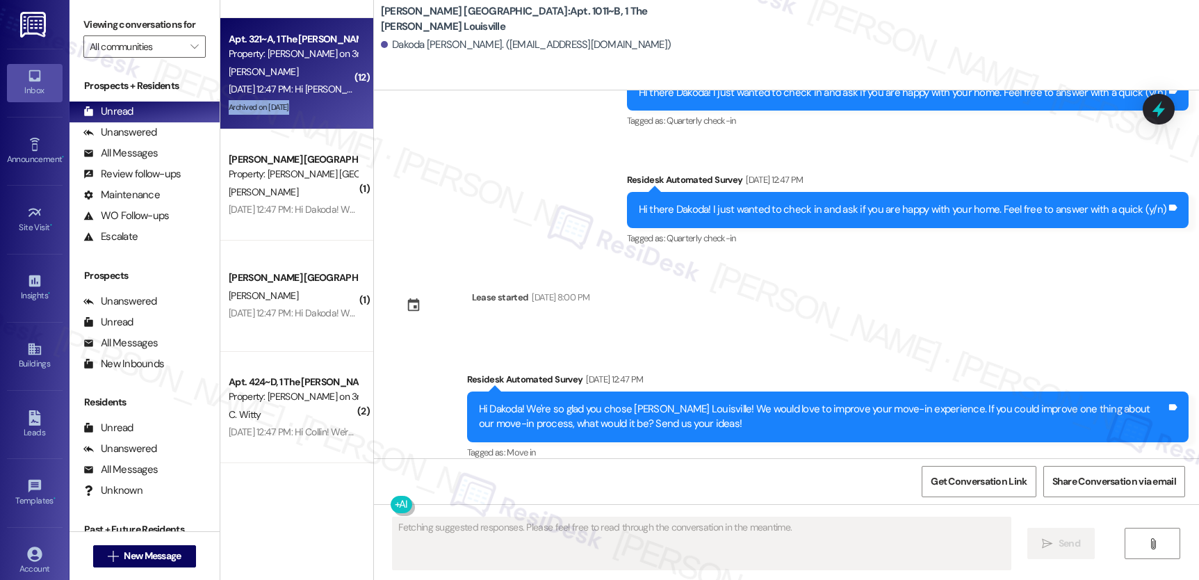
click at [297, 108] on div "Archived on [DATE]" at bounding box center [292, 107] width 131 height 17
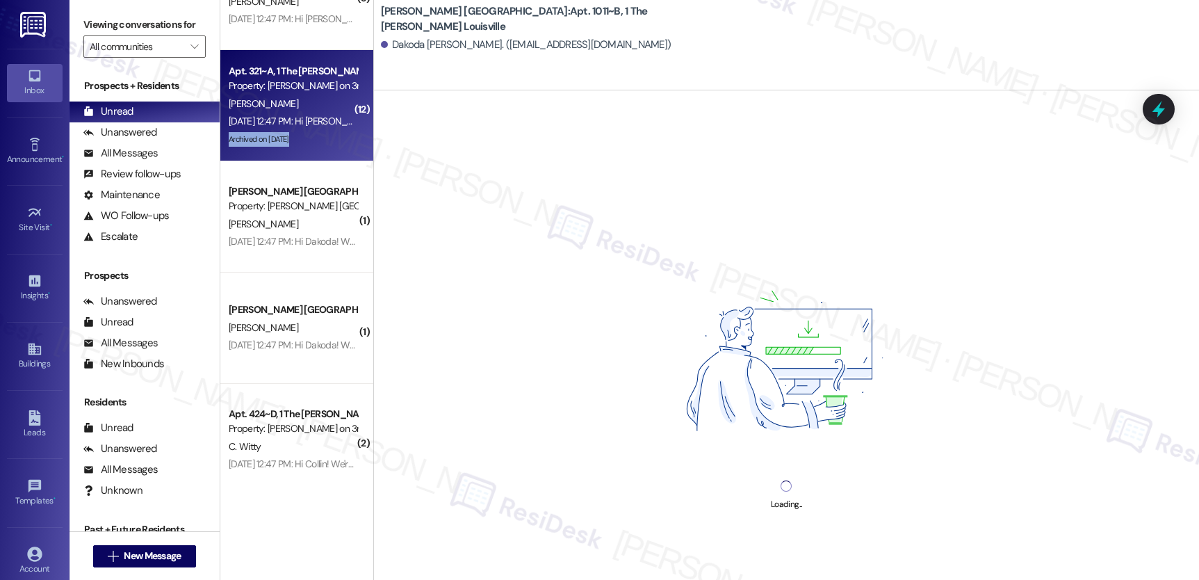
scroll to position [4717, 0]
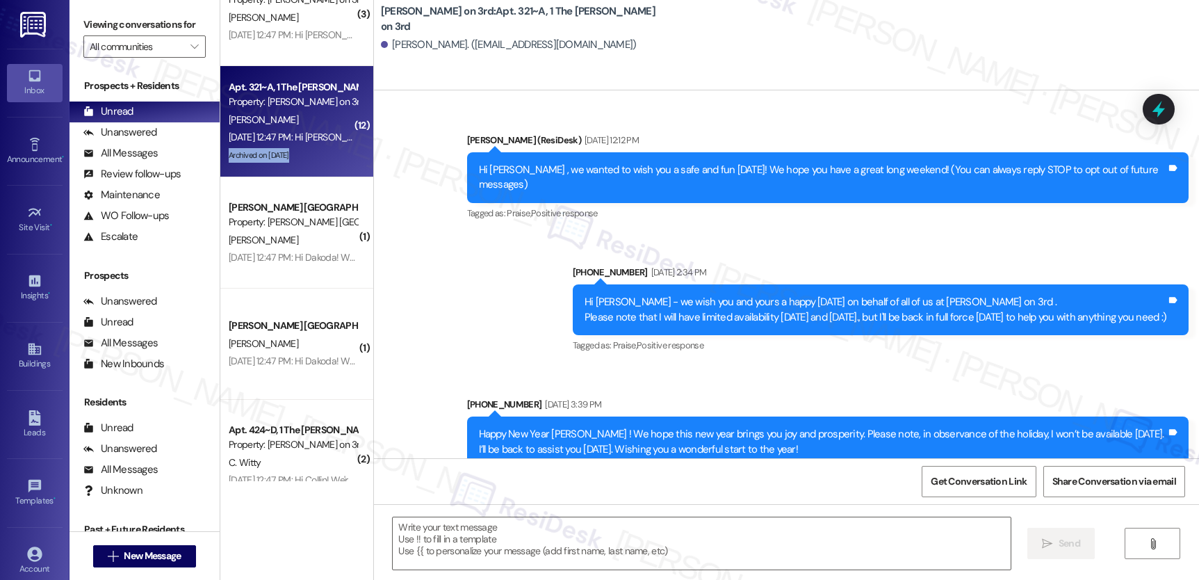
type textarea "Fetching suggested responses. Please feel free to read through the conversation…"
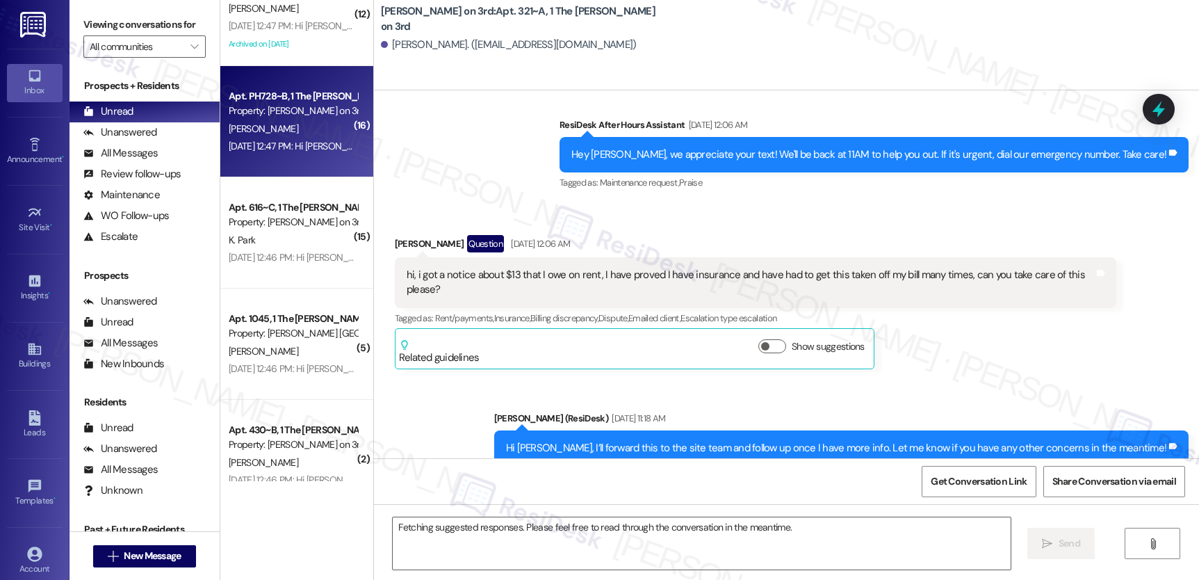
click at [300, 111] on div "Property: [PERSON_NAME] on 3rd" at bounding box center [293, 111] width 129 height 15
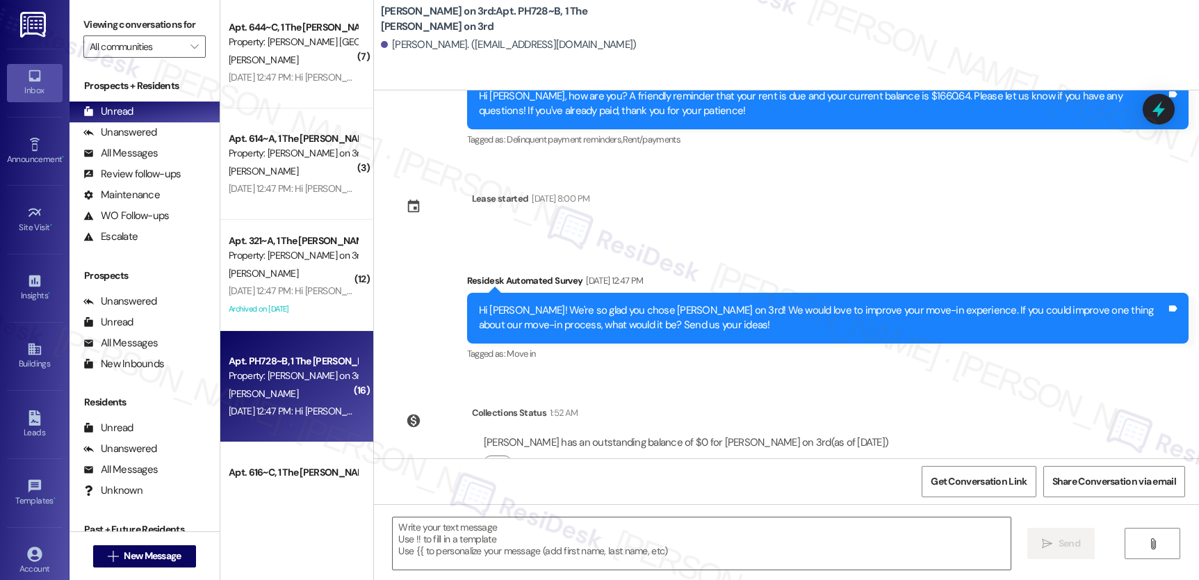
scroll to position [0, 0]
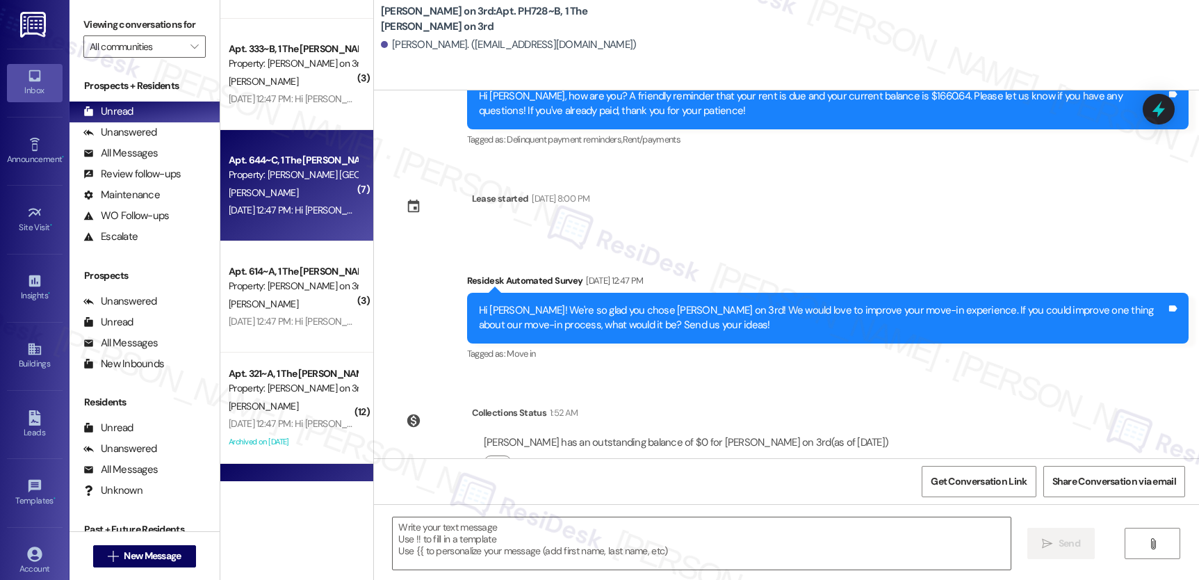
click at [298, 178] on div "Property: [PERSON_NAME] [GEOGRAPHIC_DATA]" at bounding box center [293, 175] width 129 height 15
type textarea "Fetching suggested responses. Please feel free to read through the conversation…"
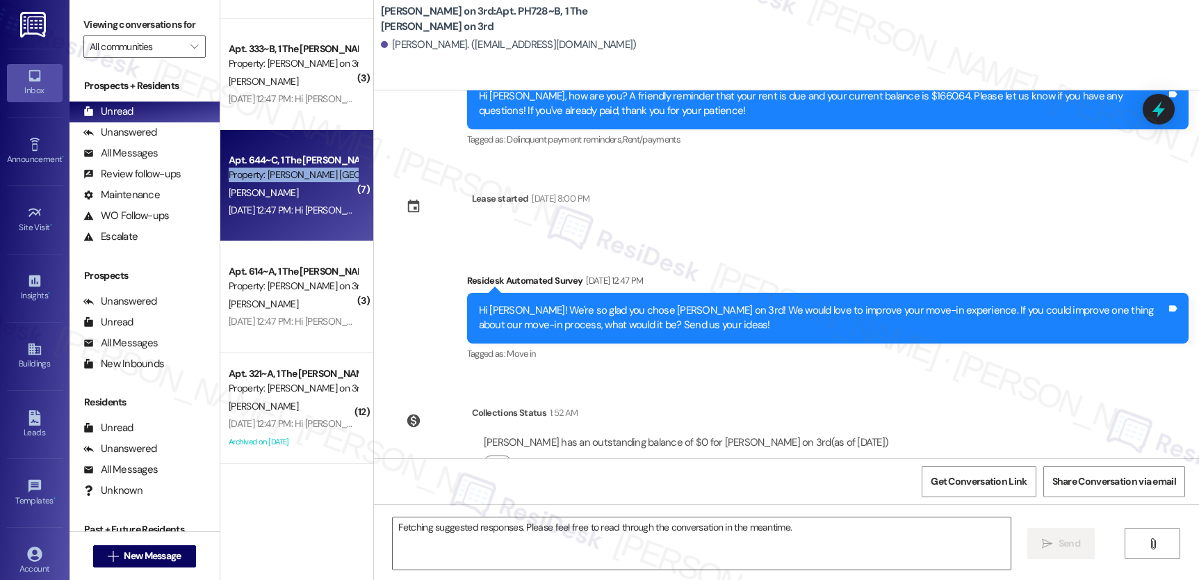
click at [298, 178] on div "Property: [PERSON_NAME] [GEOGRAPHIC_DATA]" at bounding box center [293, 175] width 129 height 15
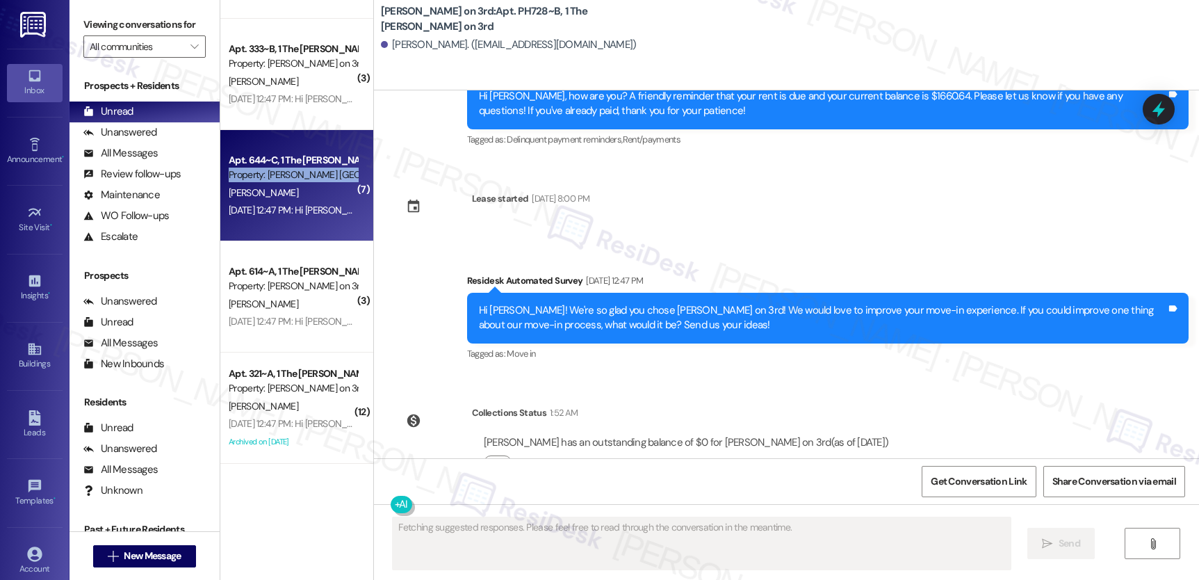
click at [298, 178] on div "Property: [PERSON_NAME] [GEOGRAPHIC_DATA]" at bounding box center [293, 175] width 129 height 15
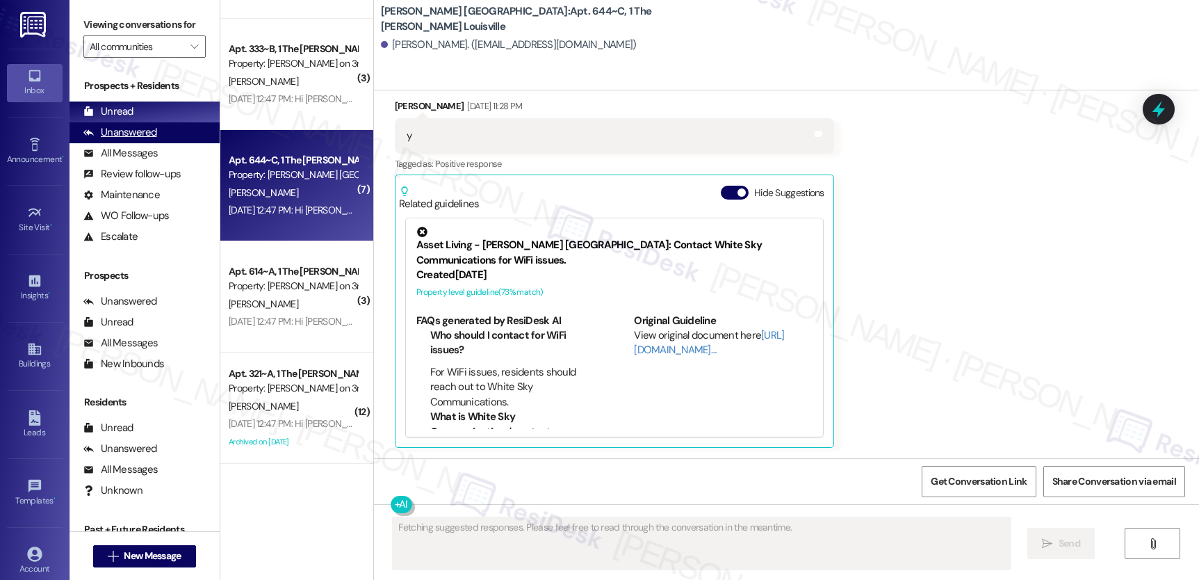
click at [159, 143] on div "Unanswered (0)" at bounding box center [145, 132] width 150 height 21
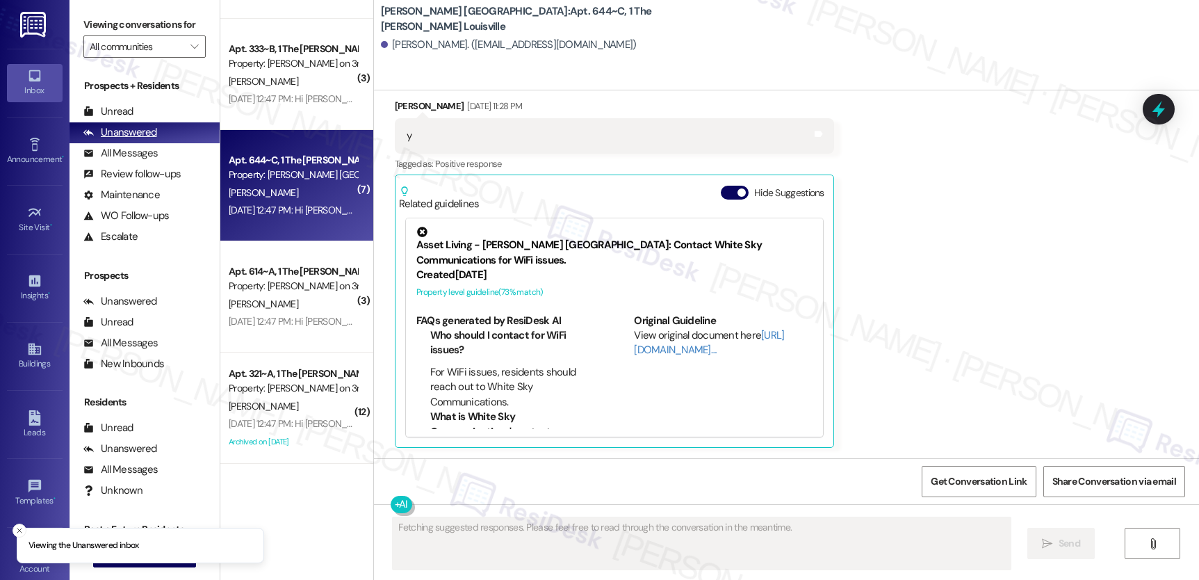
click at [152, 140] on div "Unanswered" at bounding box center [120, 132] width 74 height 15
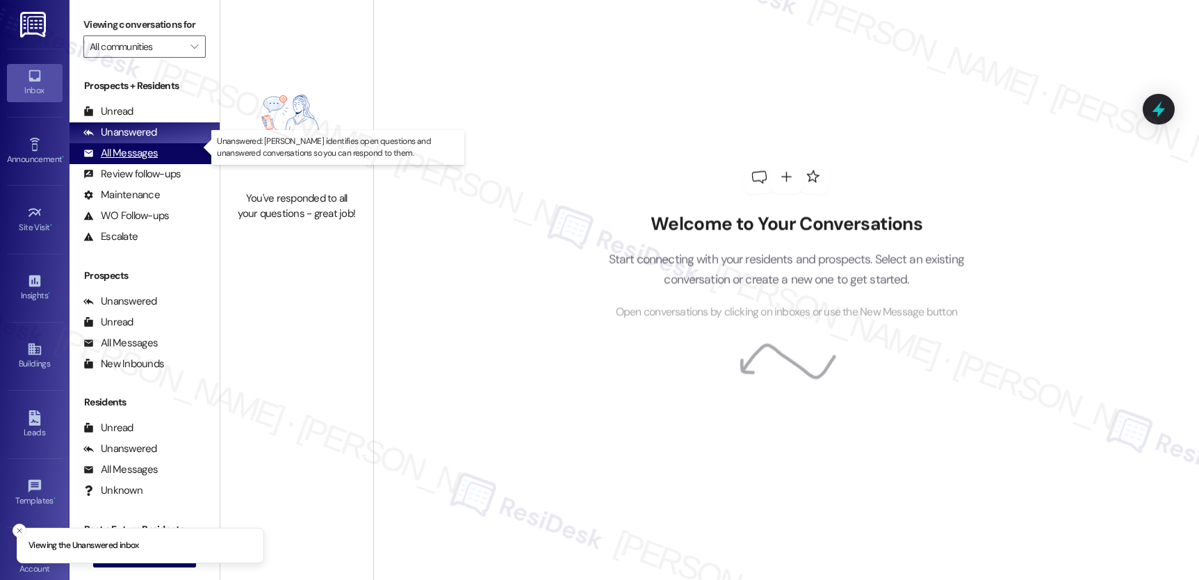
click at [140, 157] on div "All Messages (undefined)" at bounding box center [145, 153] width 150 height 21
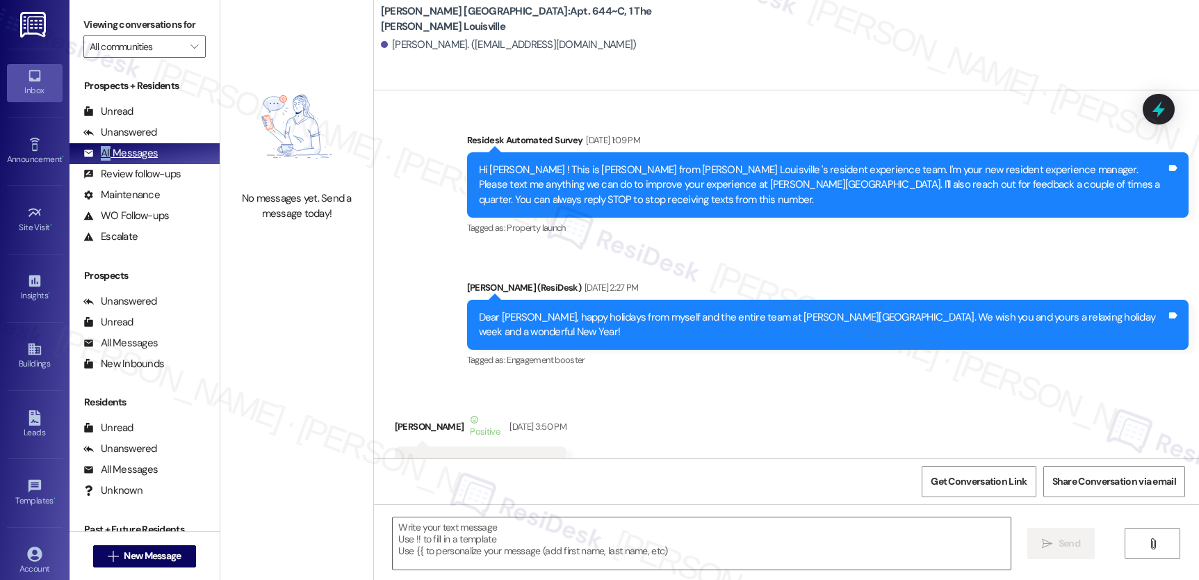
click at [140, 157] on div "All Messages (undefined)" at bounding box center [145, 153] width 150 height 21
type textarea "Fetching suggested responses. Please feel free to read through the conversation…"
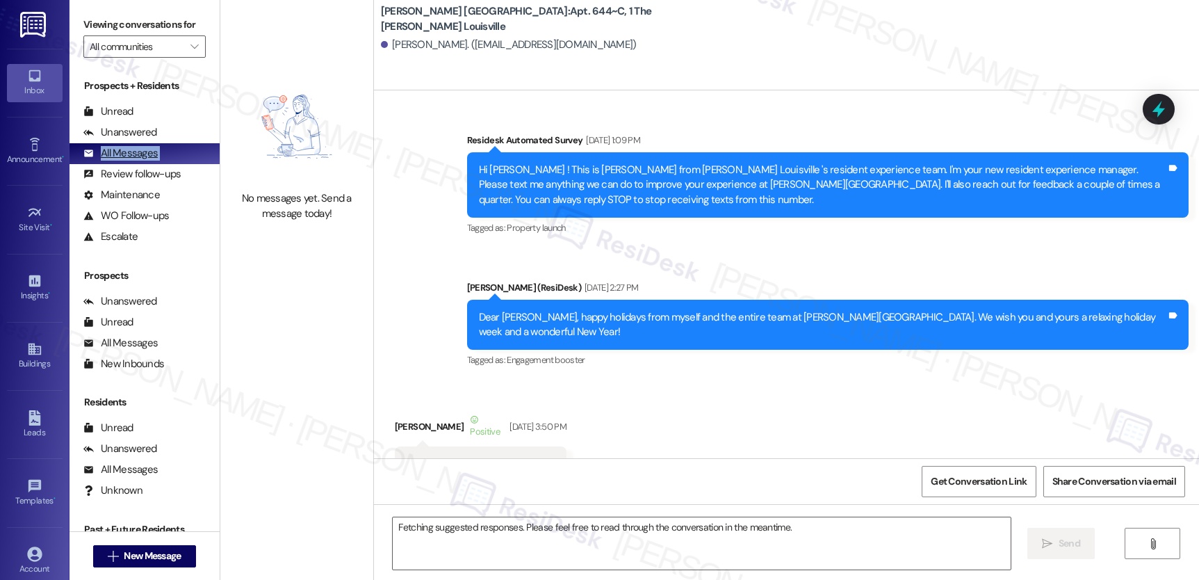
click at [140, 157] on div "All Messages (undefined)" at bounding box center [145, 153] width 150 height 21
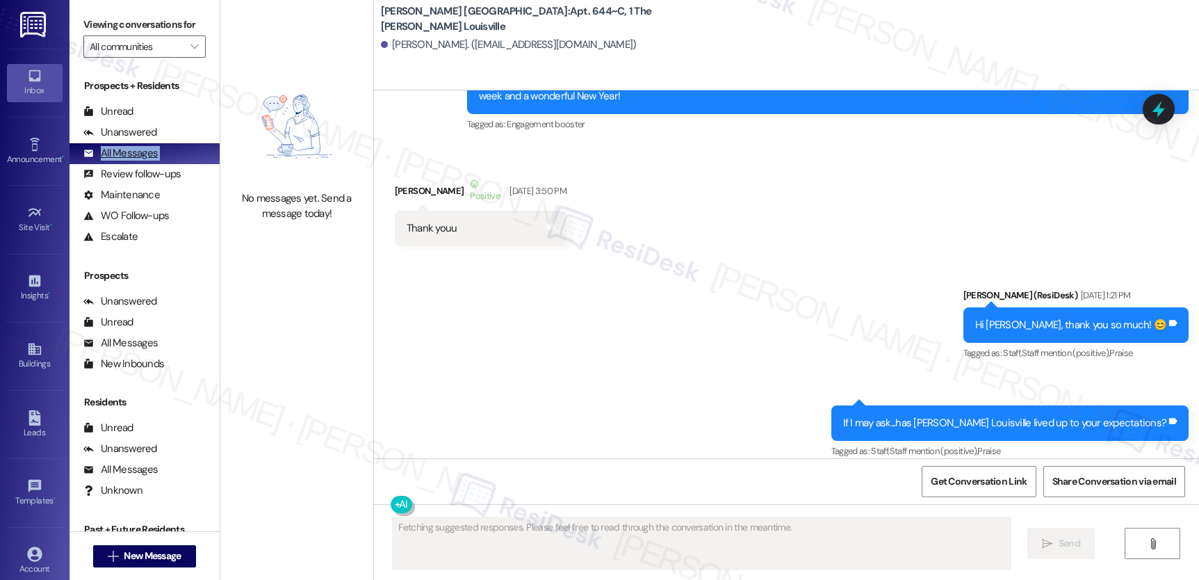
click at [140, 157] on div "All Messages (undefined)" at bounding box center [145, 153] width 150 height 21
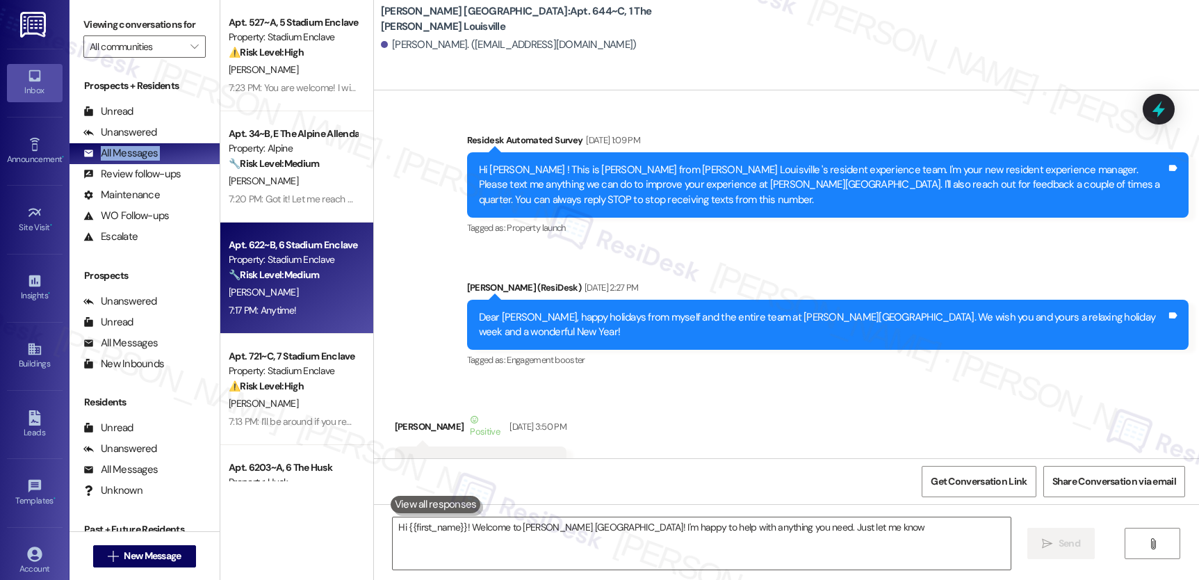
type textarea "Hi {{first_name}}! Welcome to [PERSON_NAME] [GEOGRAPHIC_DATA]! I'm happy to hel…"
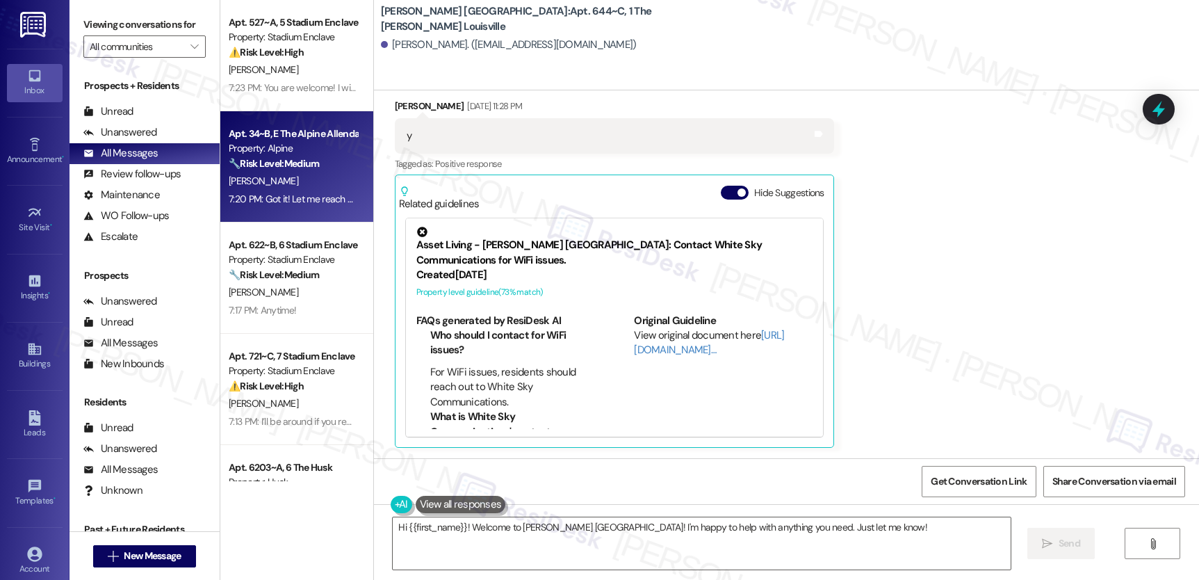
click at [239, 129] on div "Apt. 34~B, E The Alpine Allendale" at bounding box center [293, 134] width 129 height 15
click at [269, 139] on div "Apt. 34~B, E The Alpine Allendale" at bounding box center [293, 134] width 129 height 15
type textarea "Fetching suggested responses. Please feel free to read through the conversation…"
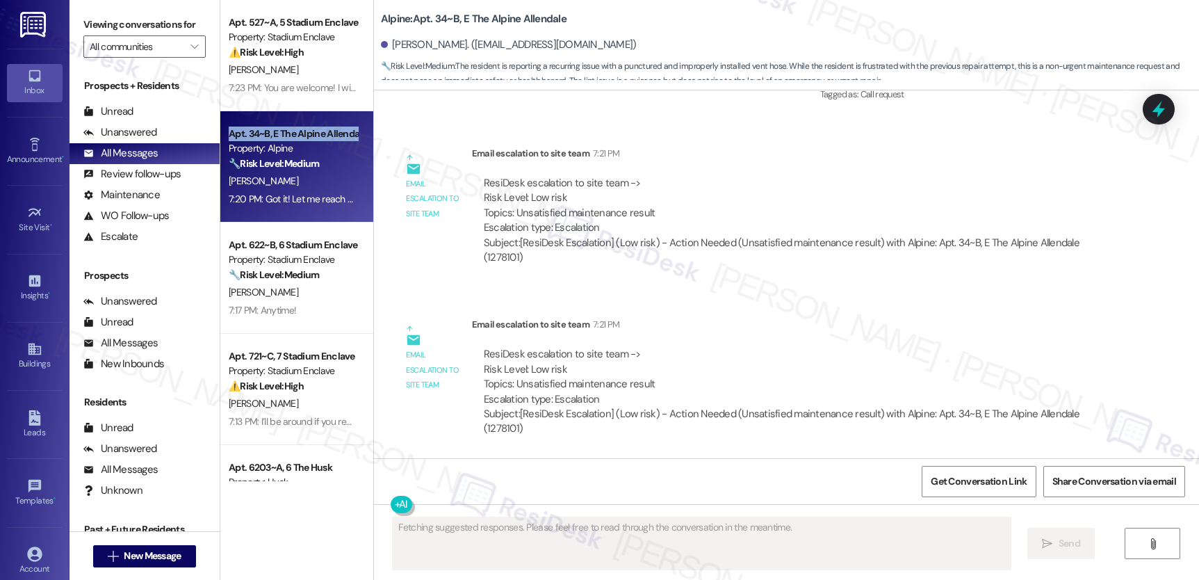
click at [269, 139] on div "Apt. 34~B, E The Alpine Allendale" at bounding box center [293, 134] width 129 height 15
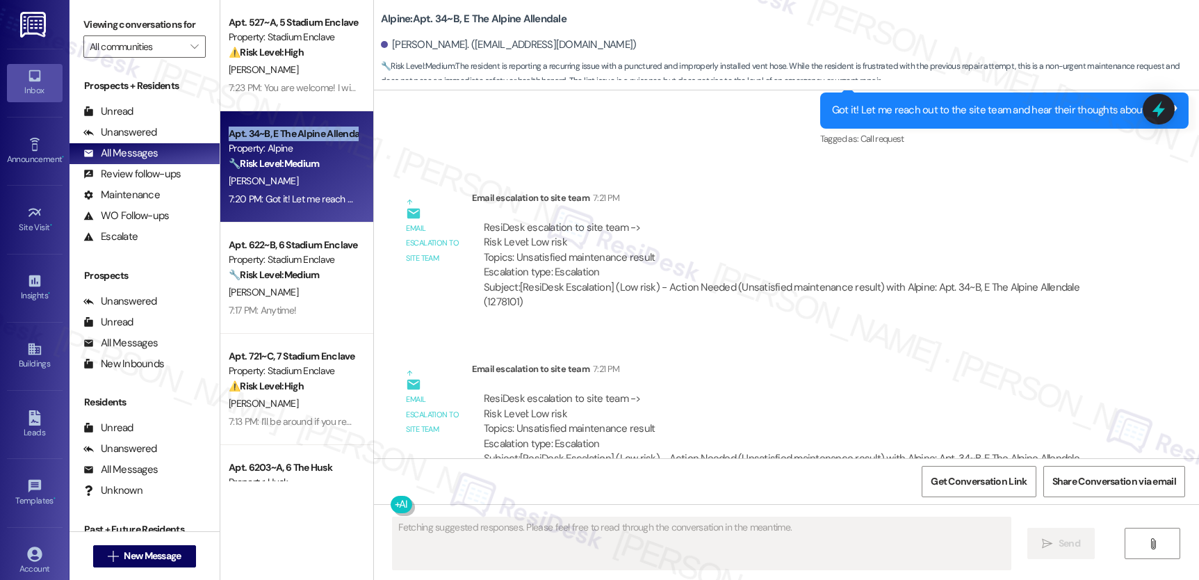
click at [269, 139] on div "Apt. 34~B, E The Alpine Allendale" at bounding box center [293, 134] width 129 height 15
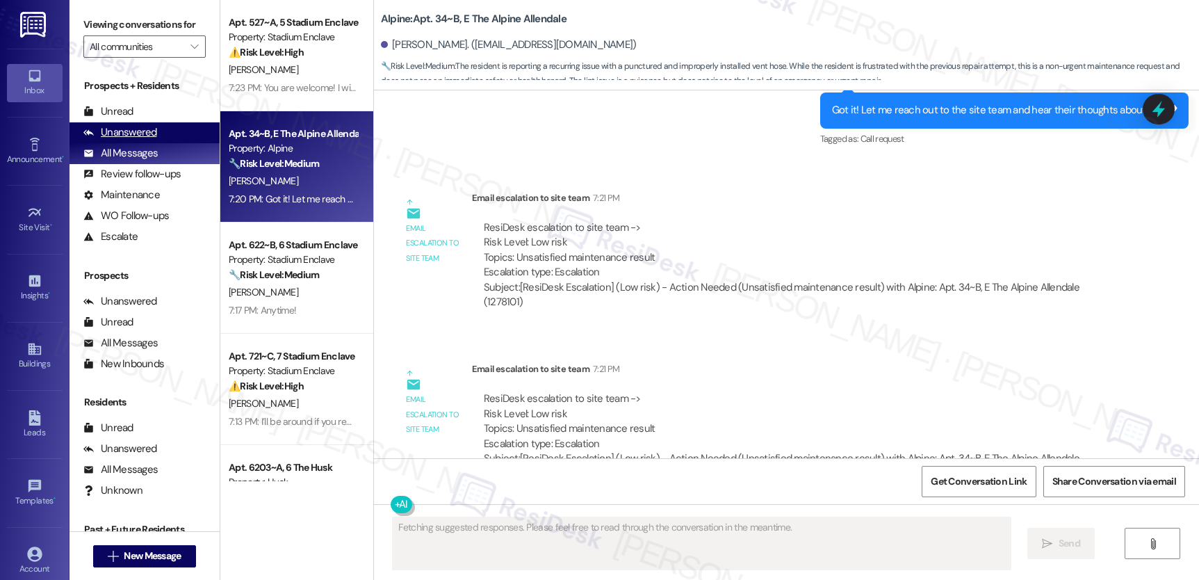
click at [119, 140] on div "Unanswered" at bounding box center [120, 132] width 74 height 15
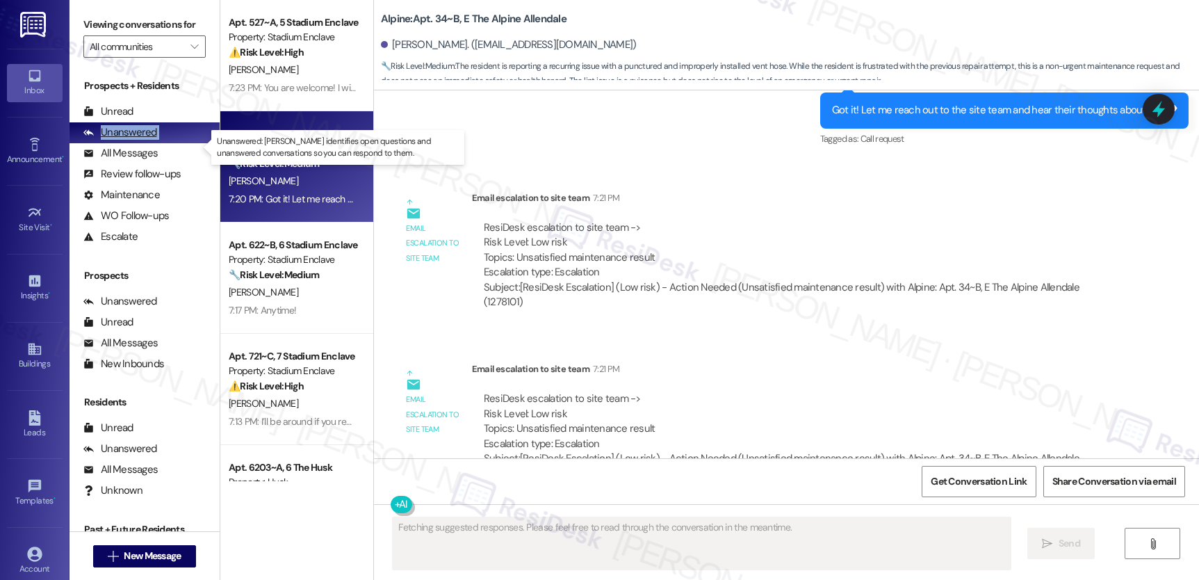
click at [119, 140] on div "Unanswered" at bounding box center [120, 132] width 74 height 15
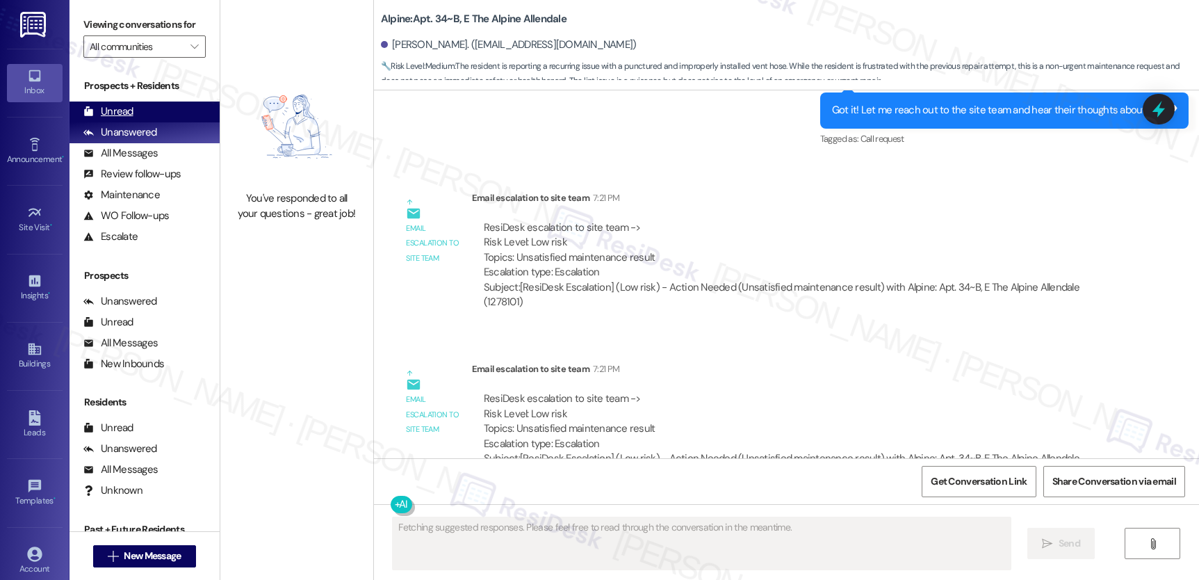
click at [106, 119] on div "Unread" at bounding box center [108, 111] width 50 height 15
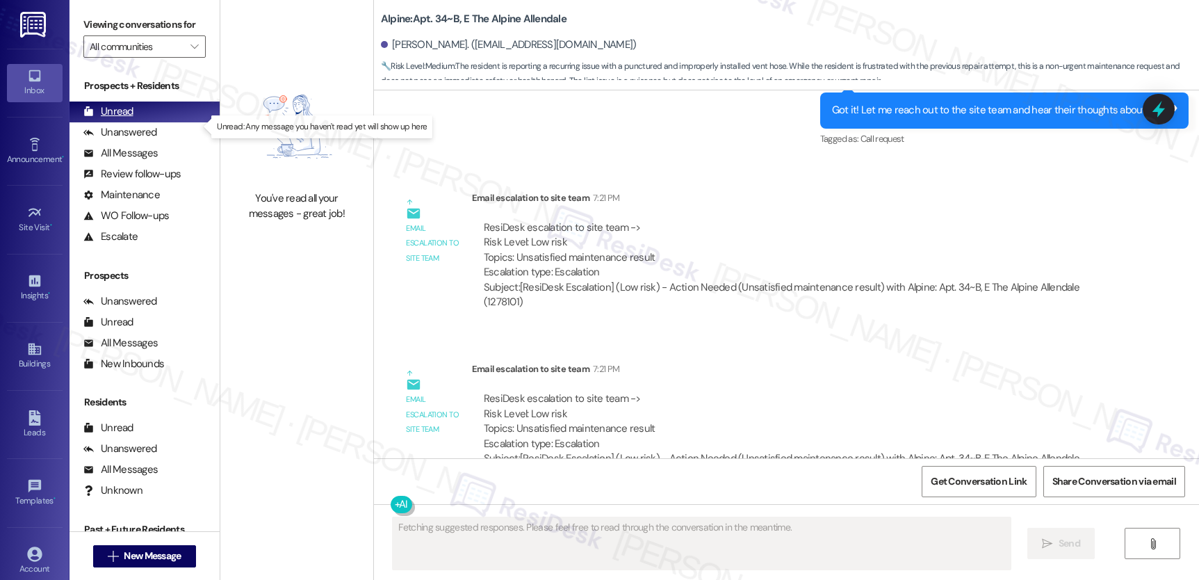
click at [106, 119] on div "Unread" at bounding box center [108, 111] width 50 height 15
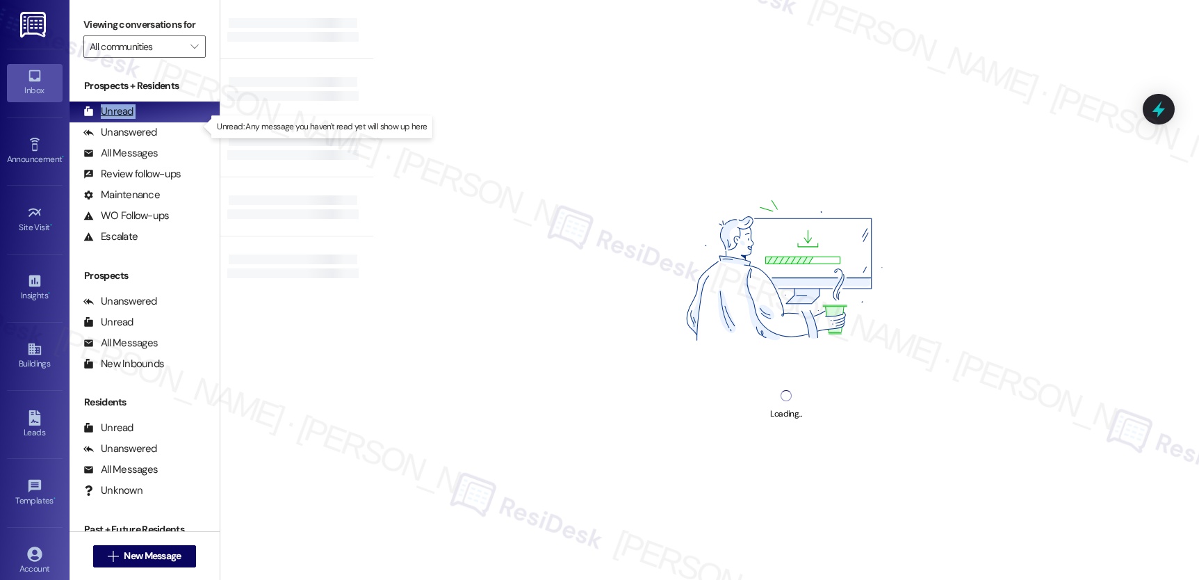
click at [107, 119] on div "Unread" at bounding box center [108, 111] width 50 height 15
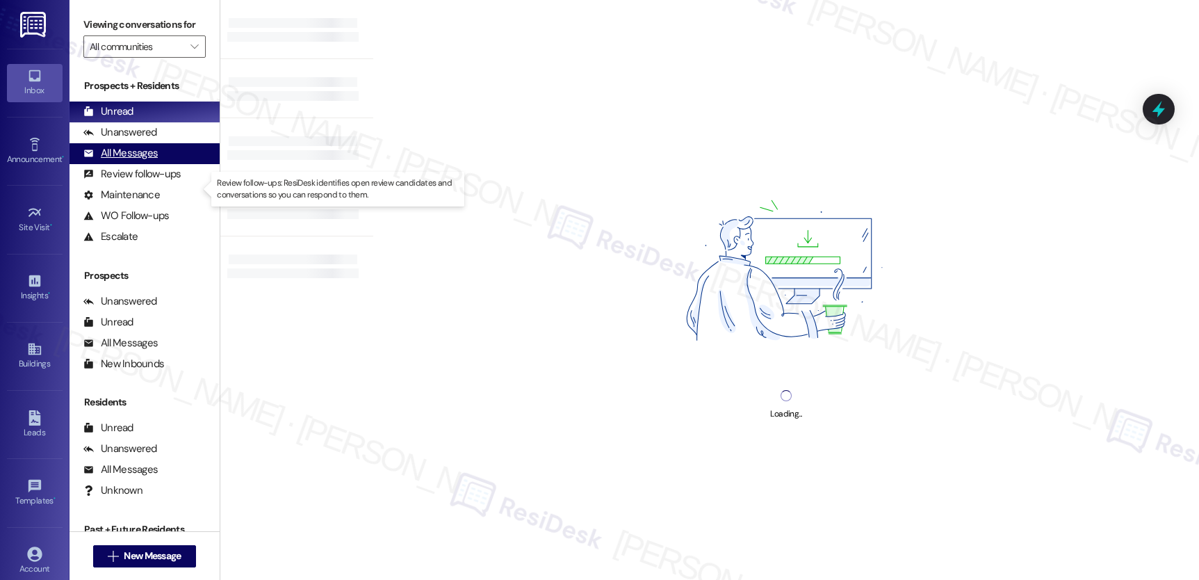
click at [133, 161] on div "All Messages" at bounding box center [120, 153] width 74 height 15
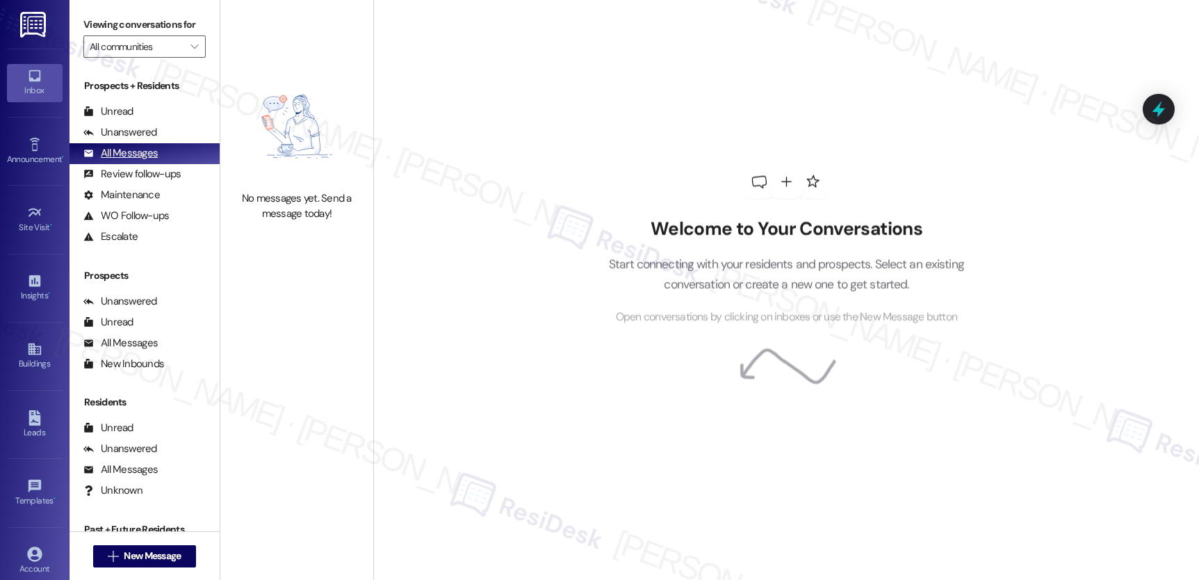
click at [133, 161] on div "All Messages" at bounding box center [120, 153] width 74 height 15
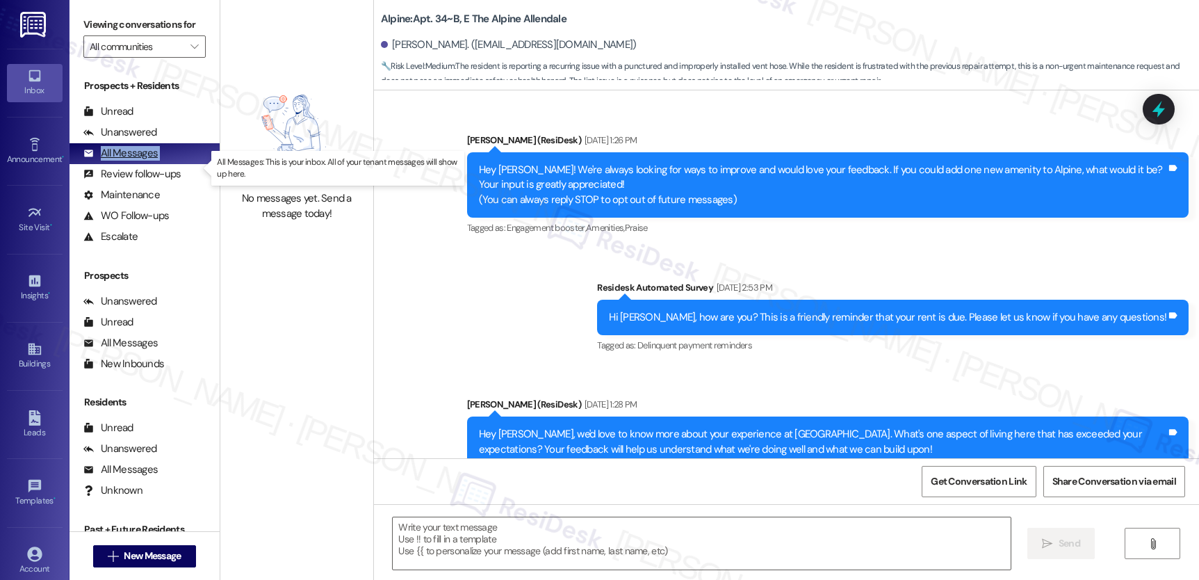
click at [133, 161] on div "All Messages" at bounding box center [120, 153] width 74 height 15
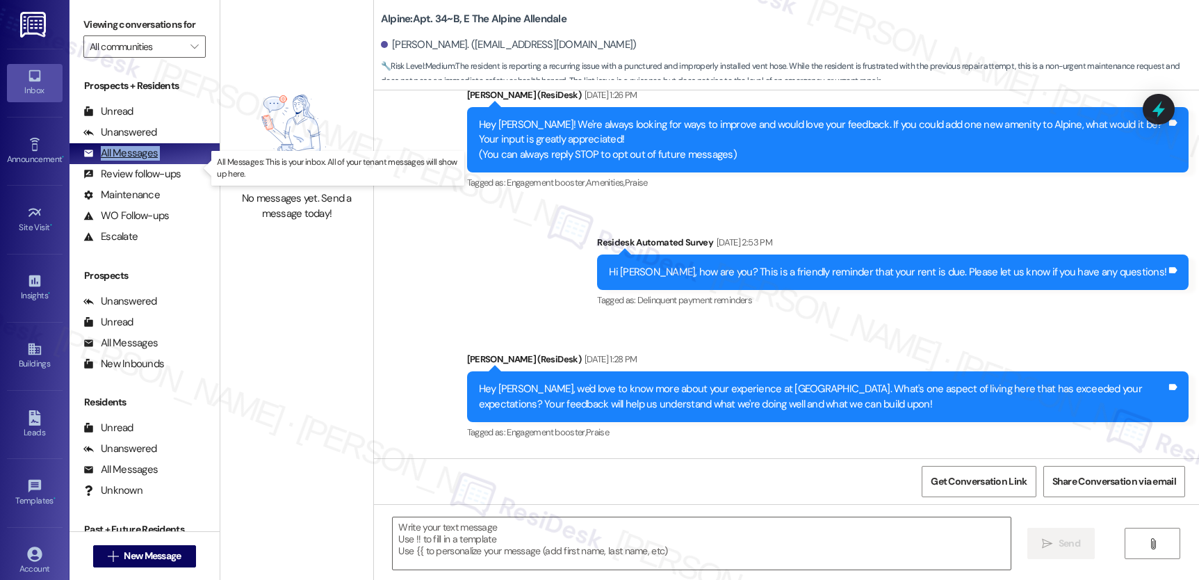
type textarea "Fetching suggested responses. Please feel free to read through the conversation…"
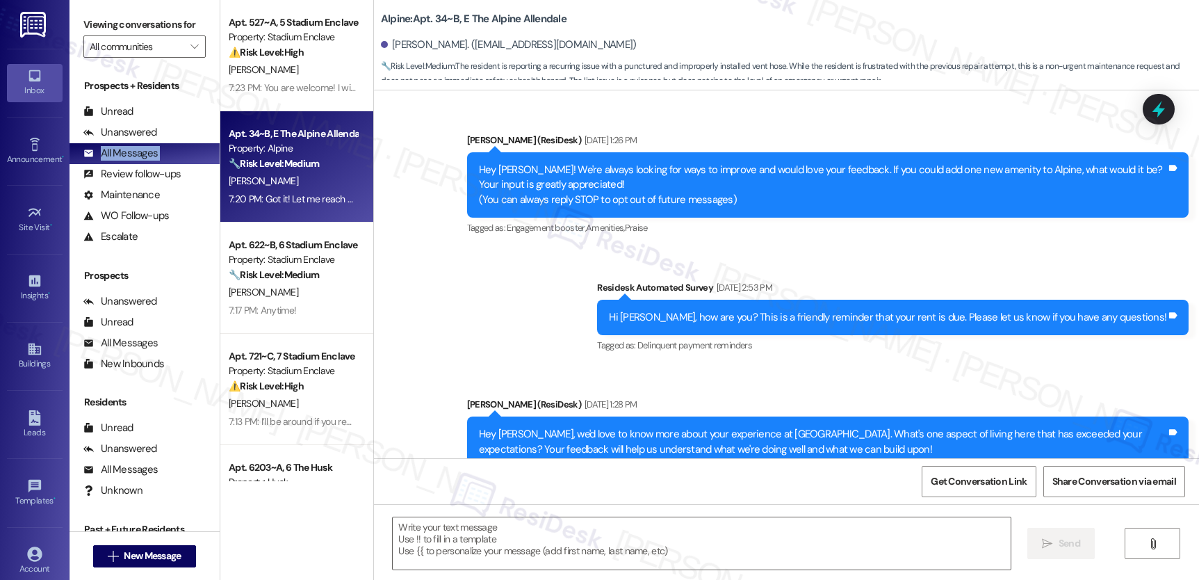
type textarea "Fetching suggested responses. Please feel free to read through the conversation…"
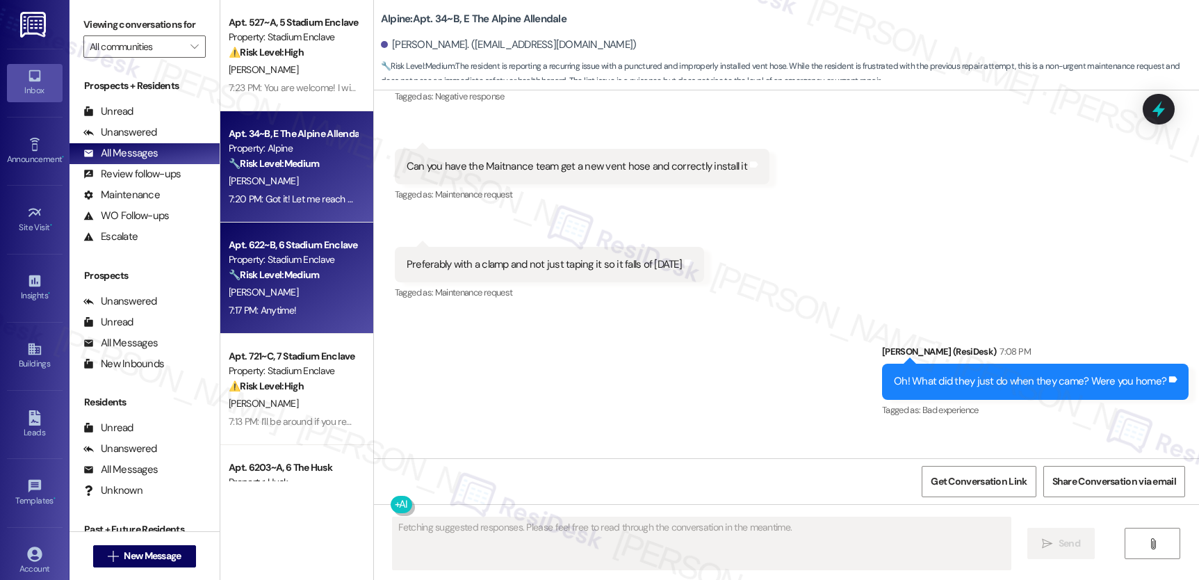
click at [296, 253] on div "Property: Stadium Enclave" at bounding box center [293, 259] width 129 height 15
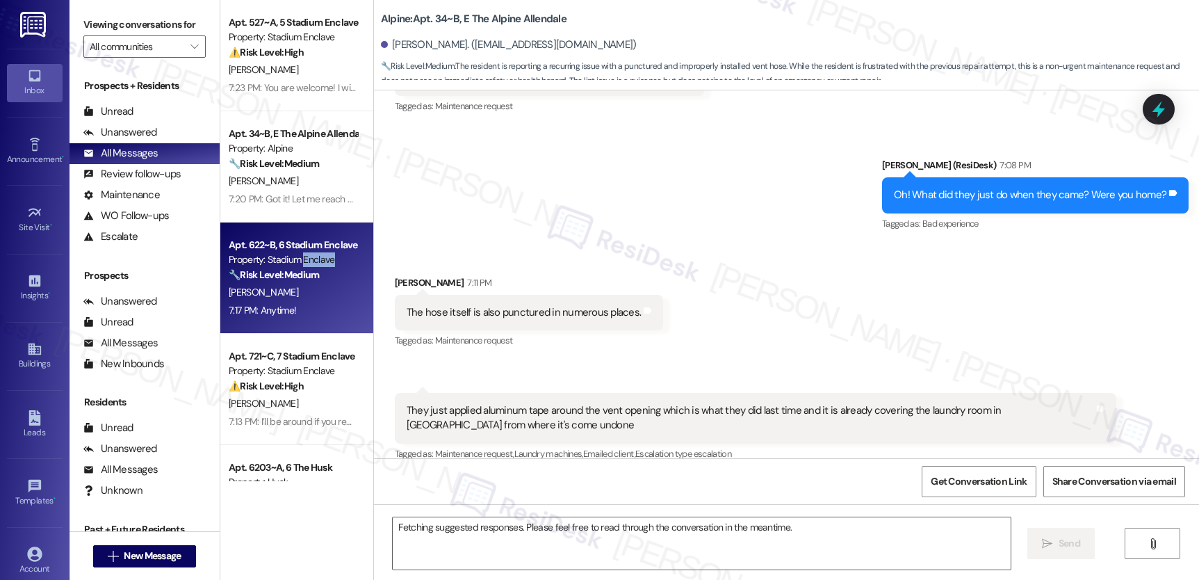
click at [296, 253] on div "Property: Stadium Enclave" at bounding box center [293, 259] width 129 height 15
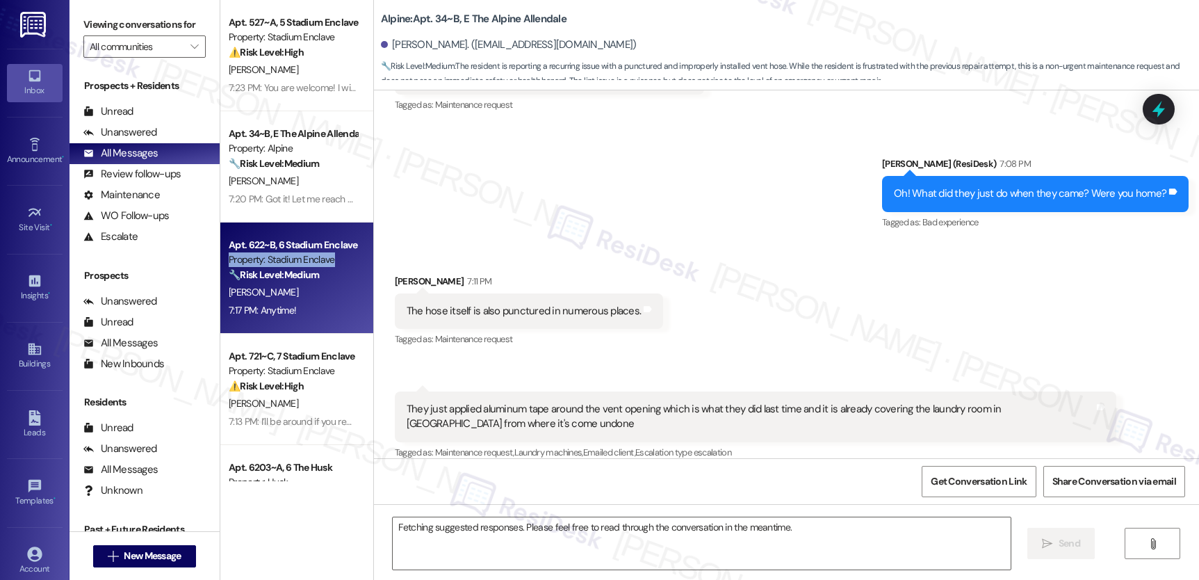
click at [296, 253] on div "Property: Stadium Enclave" at bounding box center [293, 259] width 129 height 15
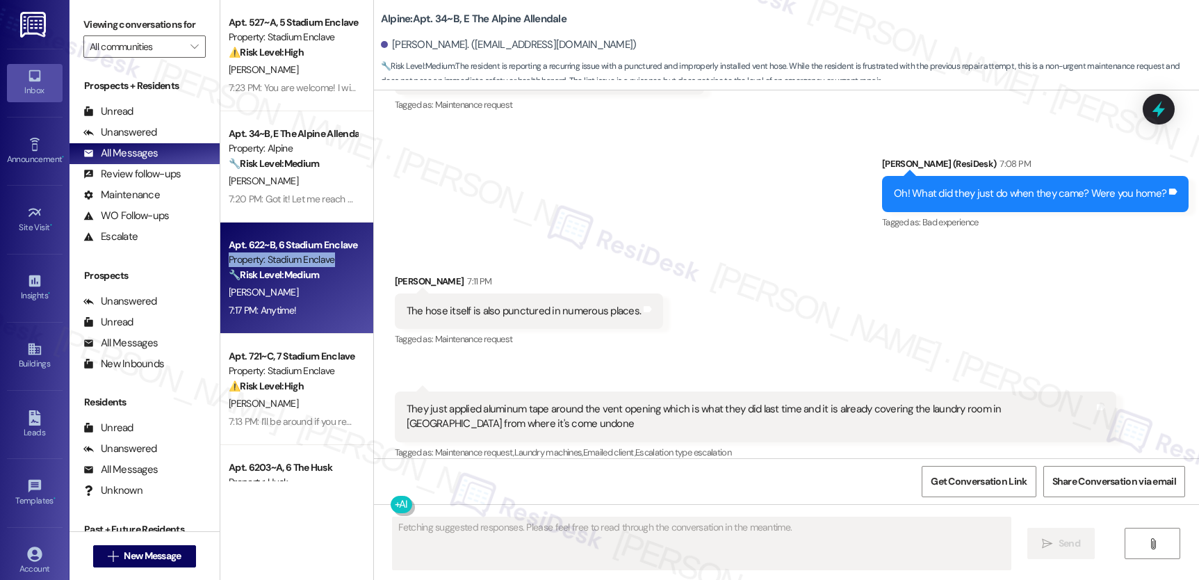
click at [296, 253] on div "Property: Stadium Enclave" at bounding box center [293, 259] width 129 height 15
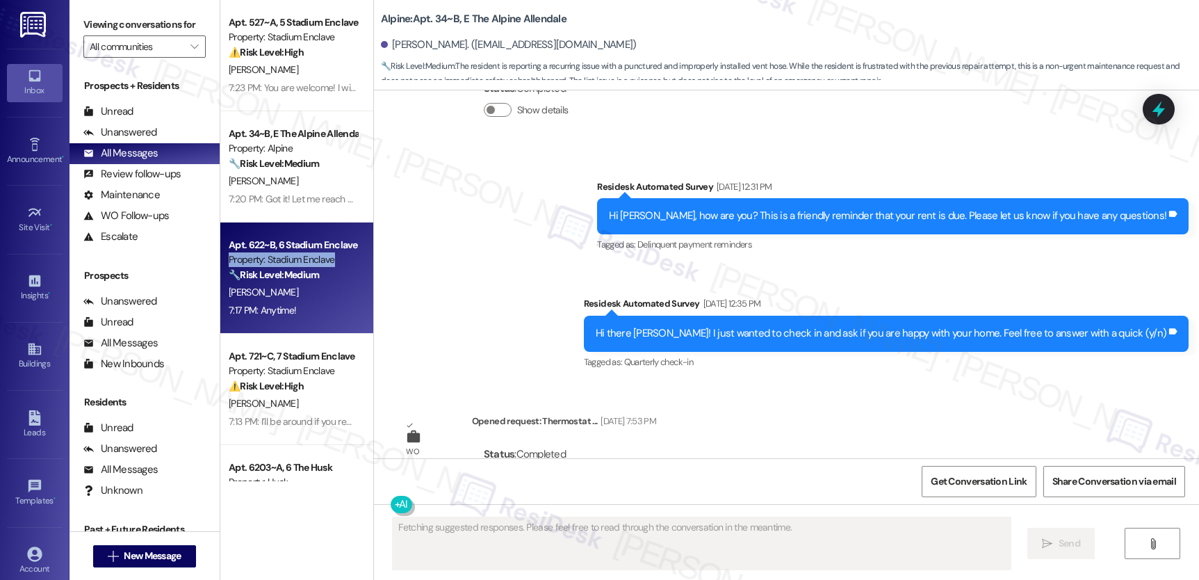
click at [296, 253] on div "Property: Stadium Enclave" at bounding box center [293, 259] width 129 height 15
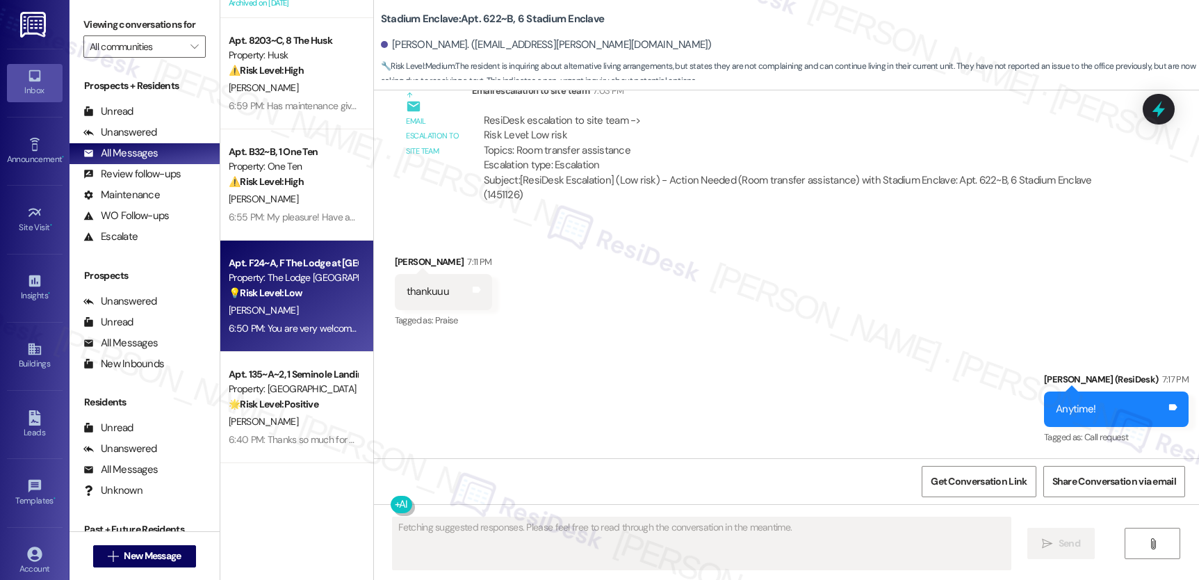
click at [308, 254] on div "Apt. F24~A, F The Lodge at [GEOGRAPHIC_DATA] Property: The Lodge Allendale 💡 Ri…" at bounding box center [292, 277] width 131 height 47
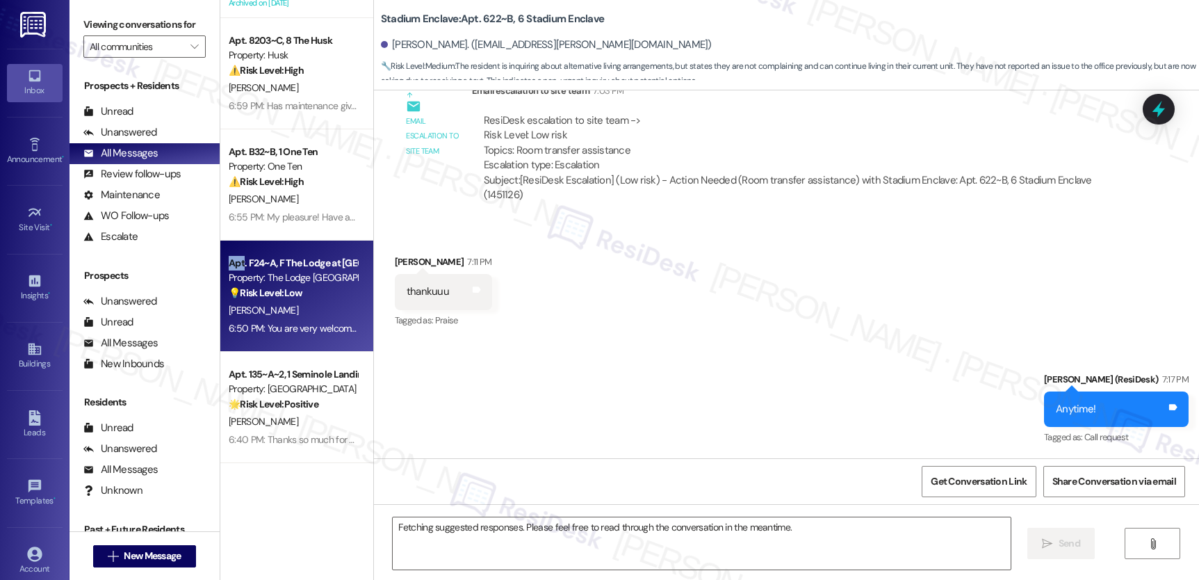
click at [307, 256] on div "Apt. F24~A, F The Lodge at [GEOGRAPHIC_DATA]" at bounding box center [293, 263] width 129 height 15
click at [307, 257] on div "Apt. F24~A, F The Lodge at [GEOGRAPHIC_DATA]" at bounding box center [293, 263] width 129 height 15
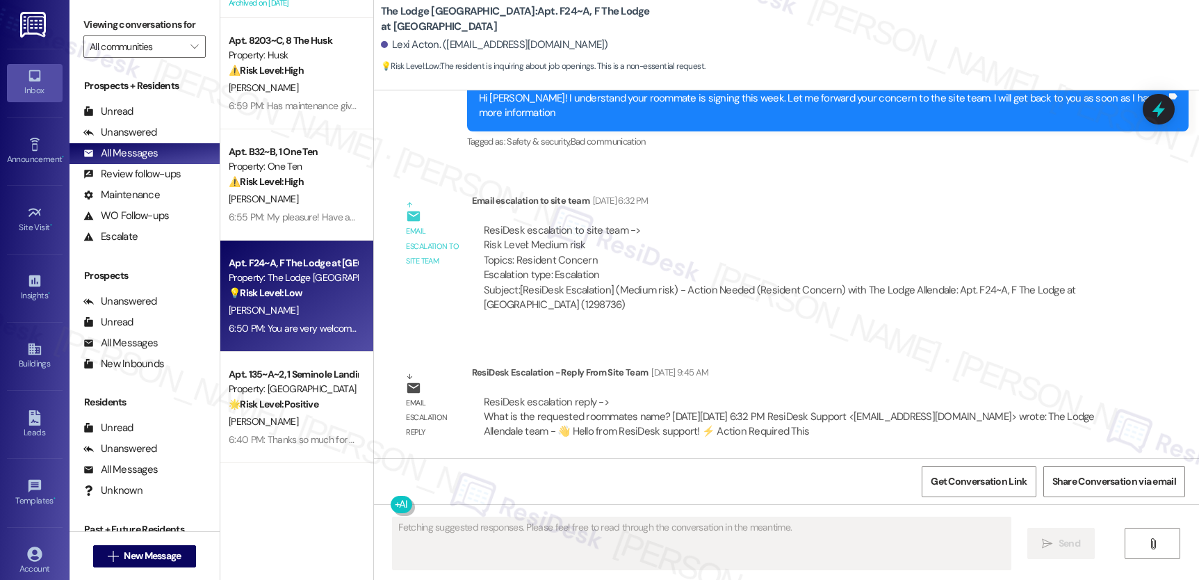
click at [307, 258] on div "Apt. F24~A, F The Lodge at [GEOGRAPHIC_DATA]" at bounding box center [293, 263] width 129 height 15
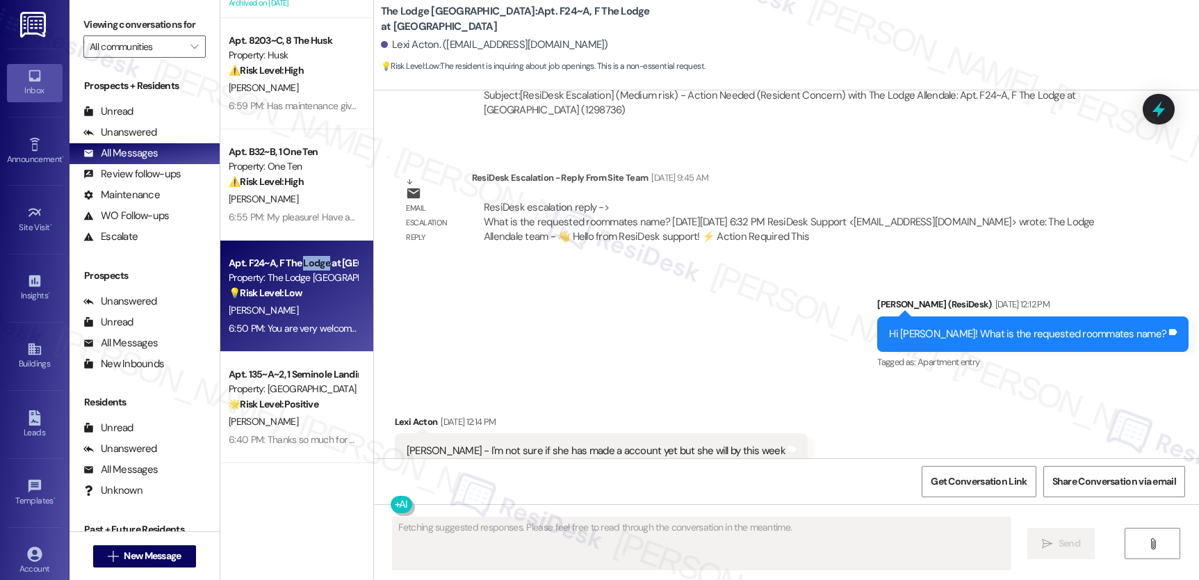
click at [307, 258] on div "Apt. F24~A, F The Lodge at [GEOGRAPHIC_DATA]" at bounding box center [293, 263] width 129 height 15
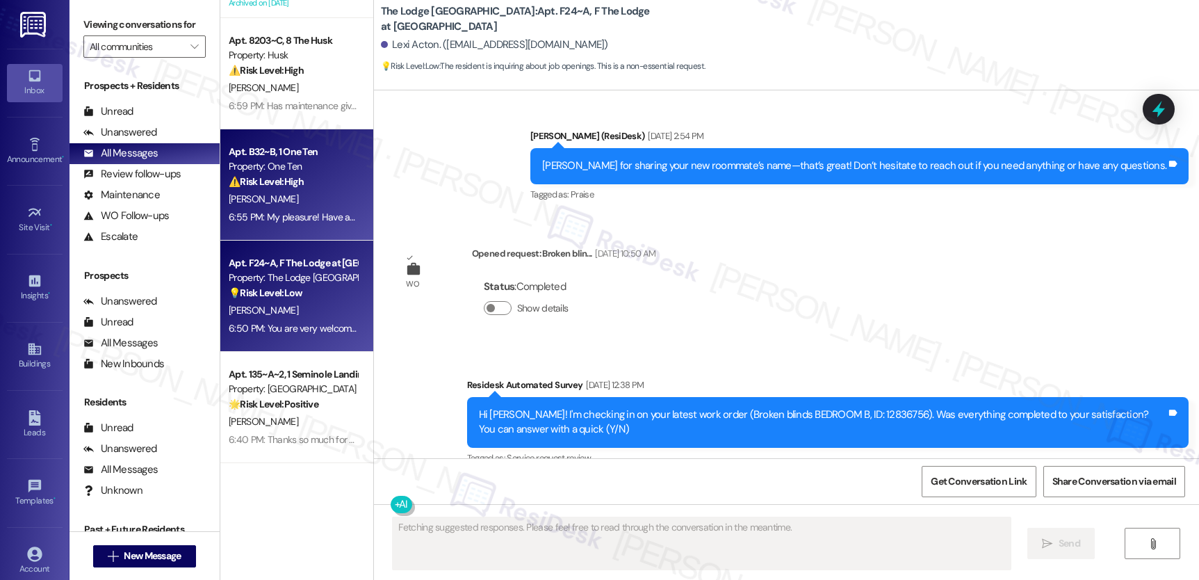
click at [310, 209] on div "6:55 PM: My pleasure! Have a great weekend. 6:55 PM: My pleasure! Have a great …" at bounding box center [292, 217] width 131 height 17
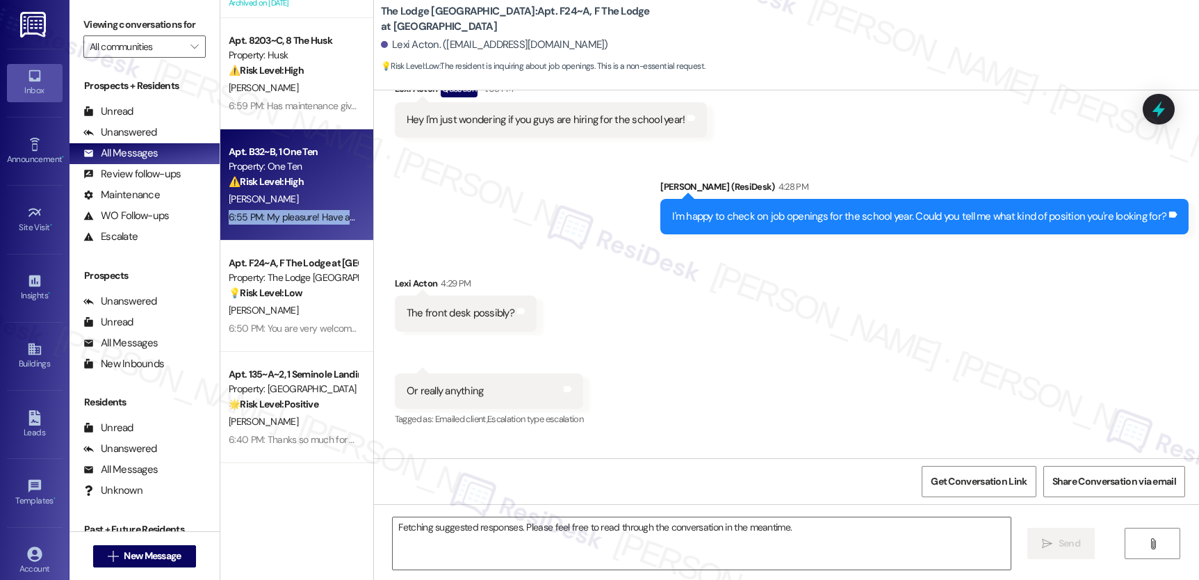
click at [310, 209] on div "6:55 PM: My pleasure! Have a great weekend. 6:55 PM: My pleasure! Have a great …" at bounding box center [292, 217] width 131 height 17
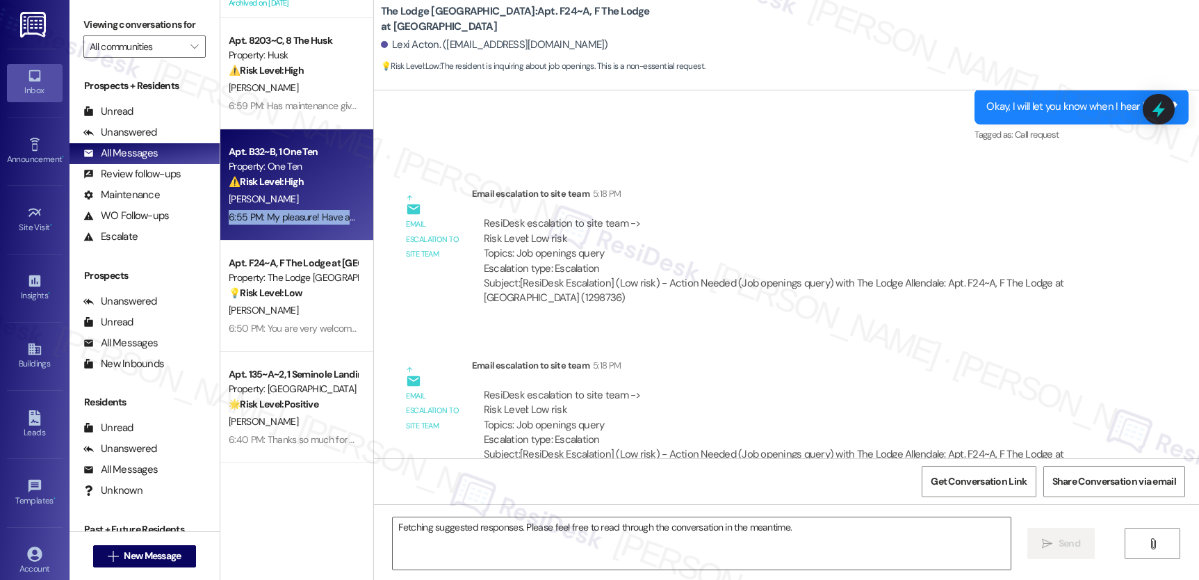
click at [310, 209] on div "6:55 PM: My pleasure! Have a great weekend. 6:55 PM: My pleasure! Have a great …" at bounding box center [292, 217] width 131 height 17
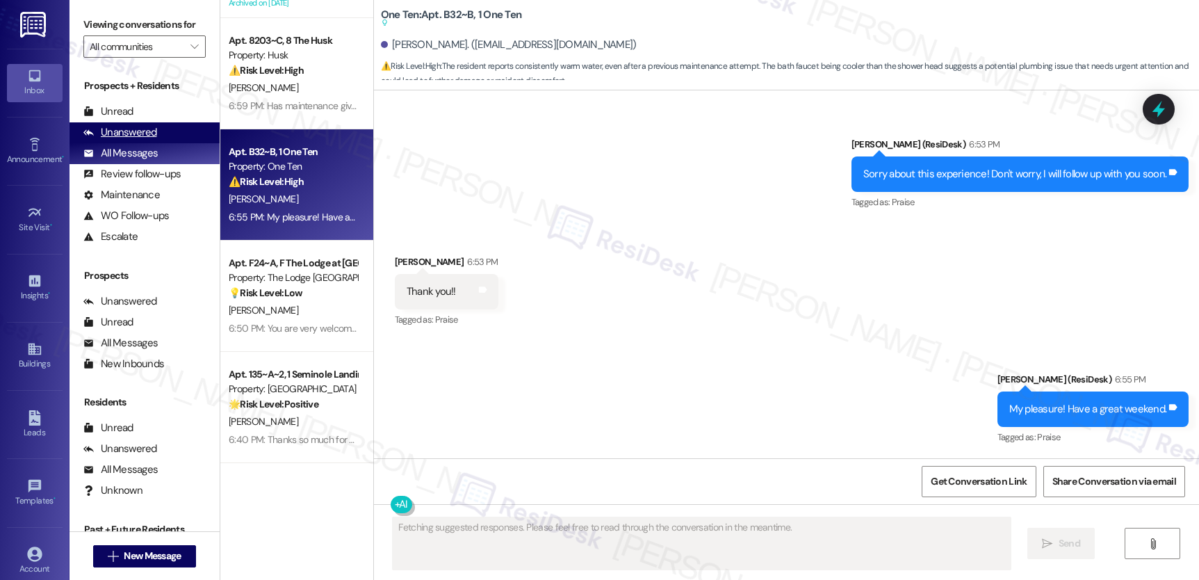
click at [119, 140] on div "Unanswered" at bounding box center [120, 132] width 74 height 15
click at [118, 140] on div "Unanswered" at bounding box center [120, 132] width 74 height 15
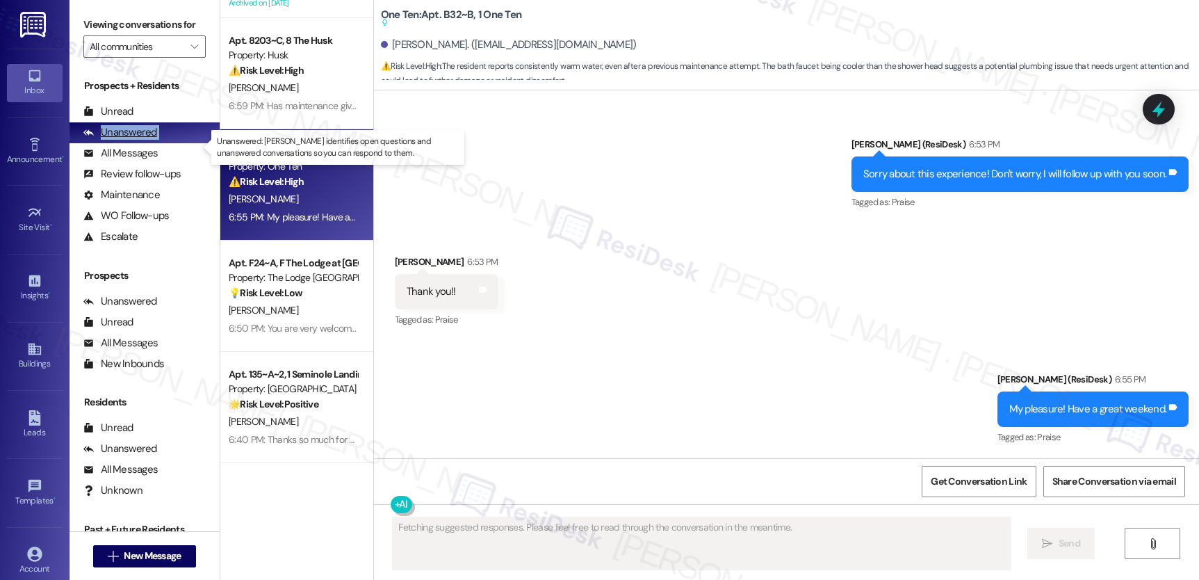
click at [118, 140] on div "Unanswered" at bounding box center [120, 132] width 74 height 15
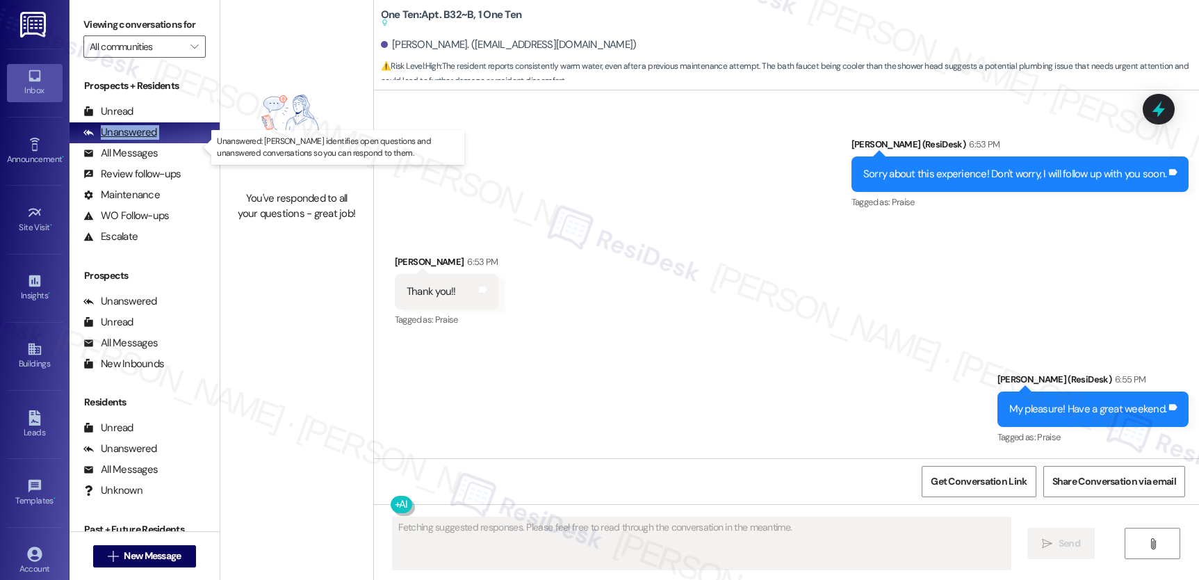
click at [118, 140] on div "Unanswered" at bounding box center [120, 132] width 74 height 15
click at [188, 58] on span "" at bounding box center [194, 46] width 13 height 22
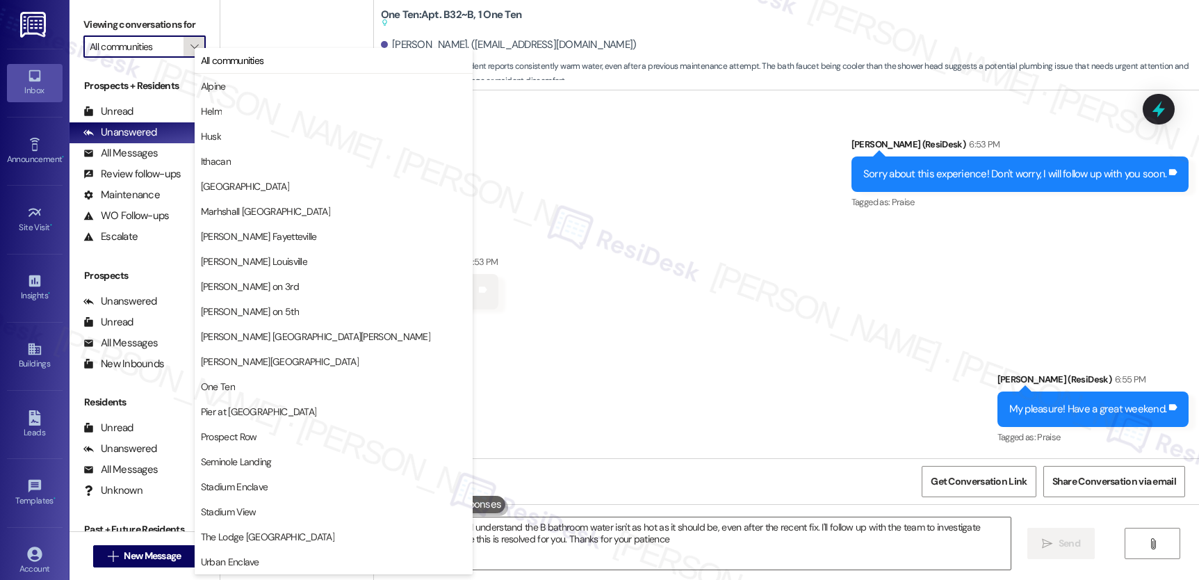
type textarea "Hi {{first_name}}, I understand the B bathroom water isn't as hot as it should …"
click at [133, 122] on div "Unread (0)" at bounding box center [145, 111] width 150 height 21
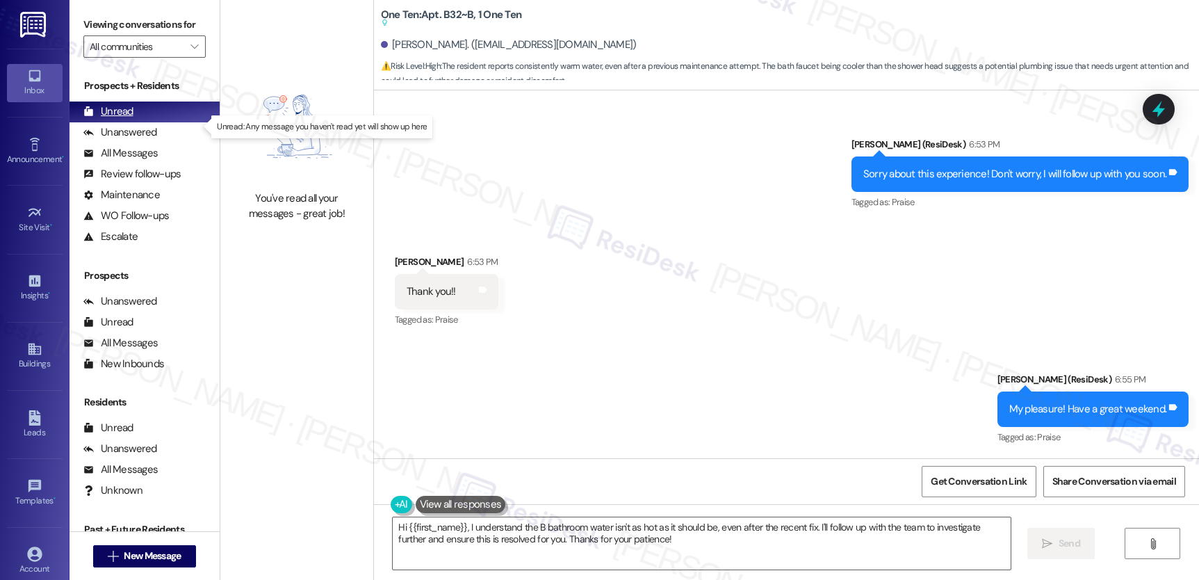
click at [123, 119] on div "Unread" at bounding box center [108, 111] width 50 height 15
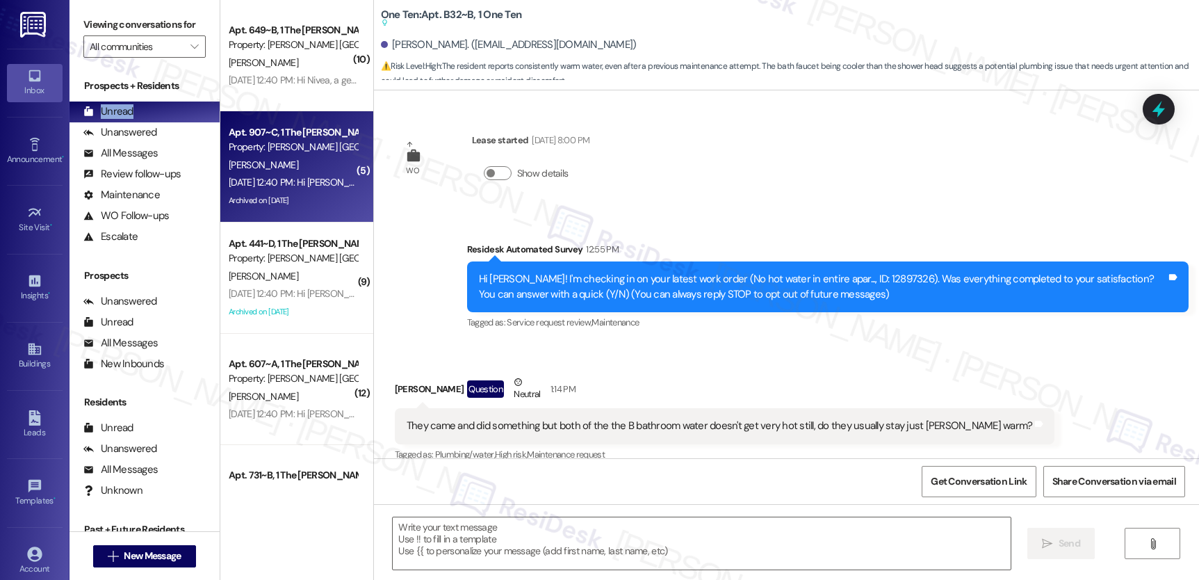
type textarea "Fetching suggested responses. Please feel free to read through the conversation…"
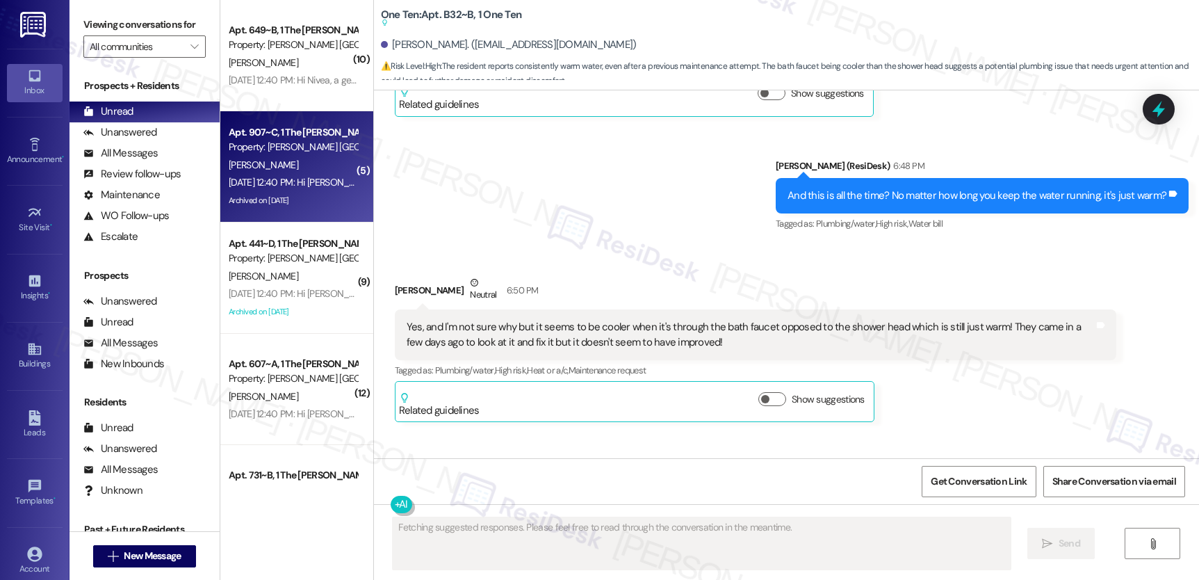
click at [279, 143] on div "Property: [PERSON_NAME] [GEOGRAPHIC_DATA]" at bounding box center [293, 147] width 129 height 15
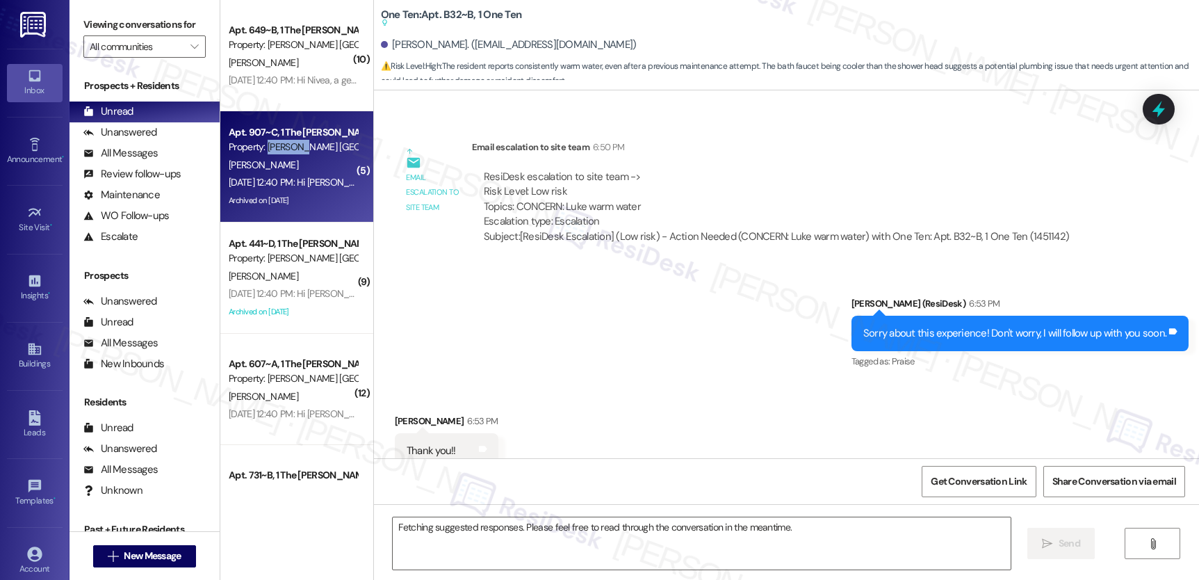
click at [279, 143] on div "Property: [PERSON_NAME] [GEOGRAPHIC_DATA]" at bounding box center [293, 147] width 129 height 15
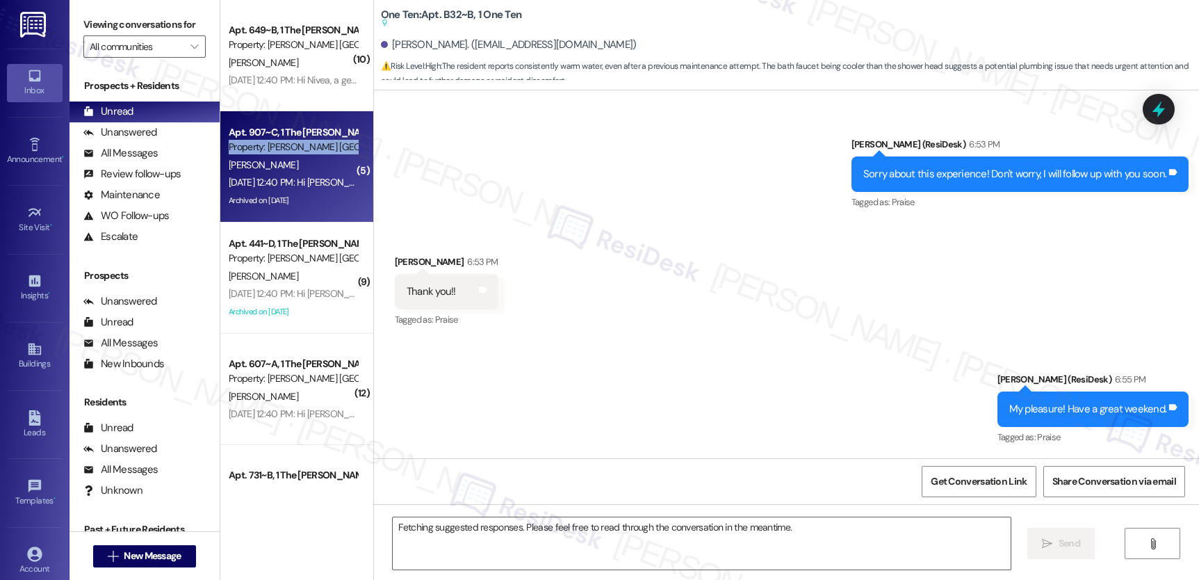
click at [279, 143] on div "Property: [PERSON_NAME] [GEOGRAPHIC_DATA]" at bounding box center [293, 147] width 129 height 15
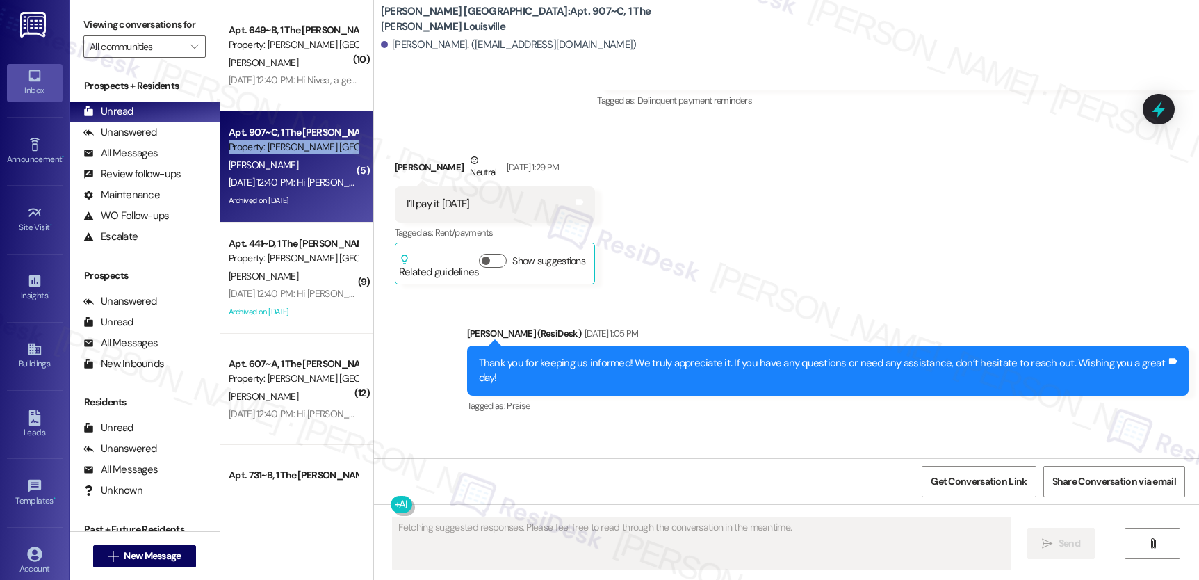
click at [279, 143] on div "Property: [PERSON_NAME] [GEOGRAPHIC_DATA]" at bounding box center [293, 147] width 129 height 15
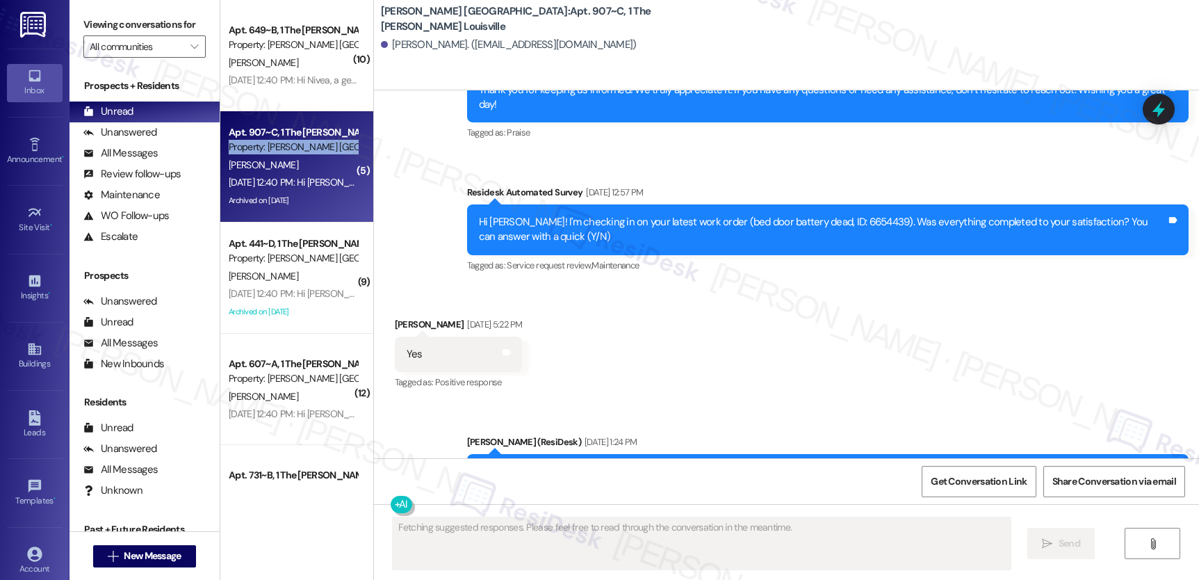
click at [279, 143] on div "Property: [PERSON_NAME] [GEOGRAPHIC_DATA]" at bounding box center [293, 147] width 129 height 15
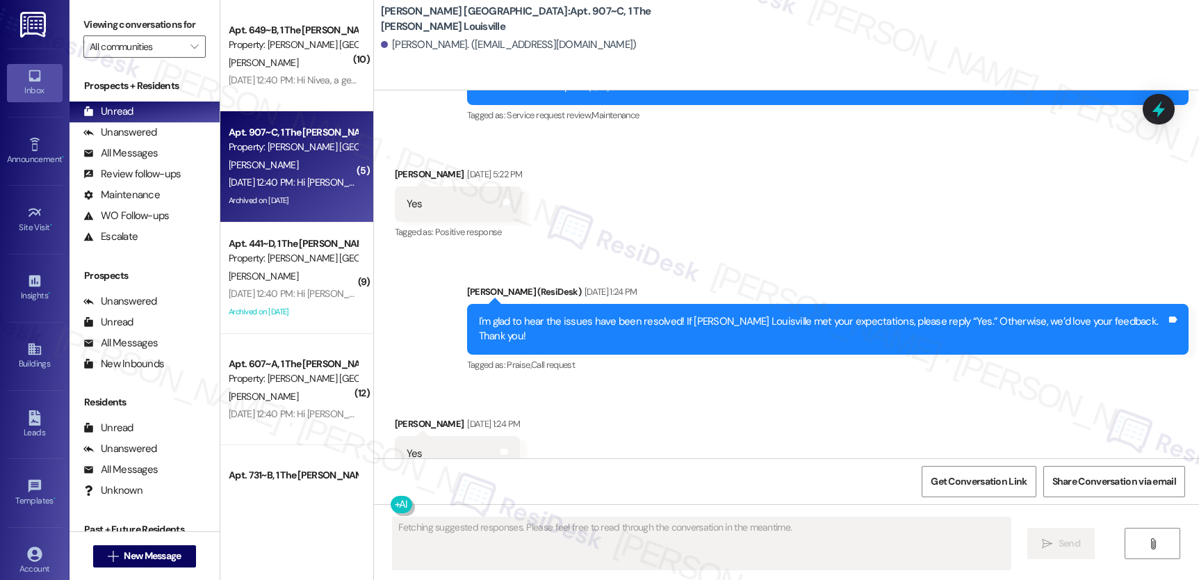
click at [282, 70] on div "[PERSON_NAME]" at bounding box center [292, 62] width 131 height 17
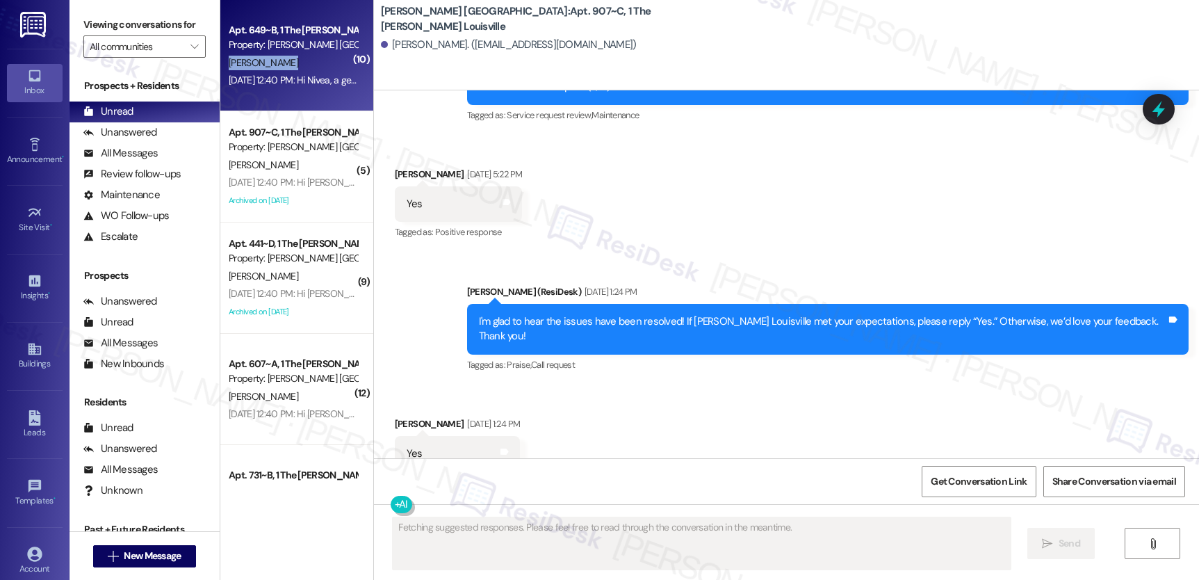
click at [282, 70] on div "[PERSON_NAME]" at bounding box center [292, 62] width 131 height 17
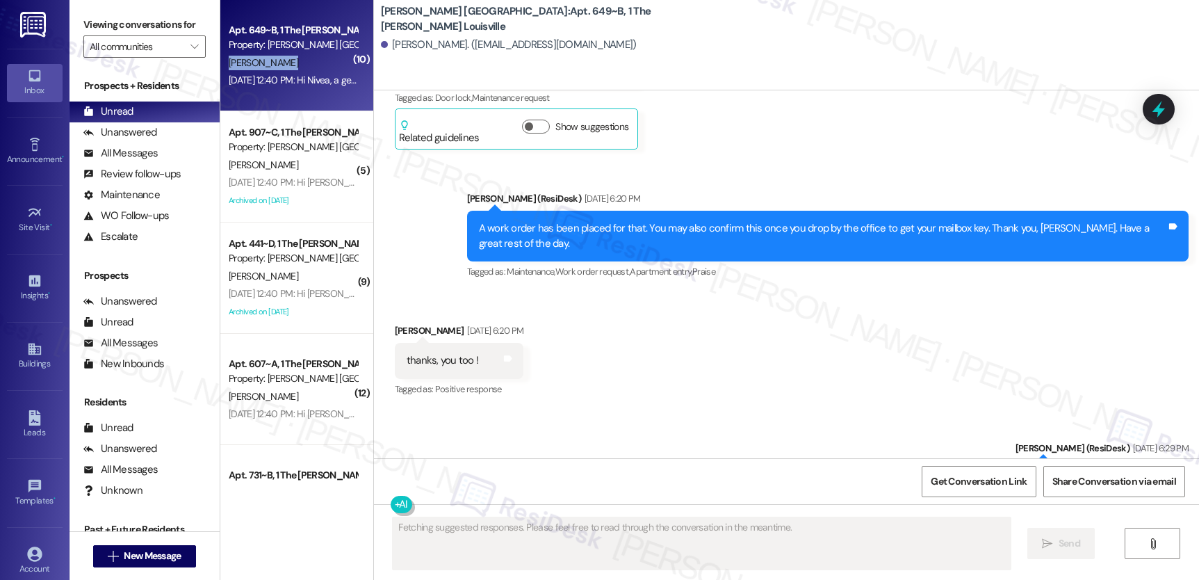
click at [282, 70] on div "[PERSON_NAME]" at bounding box center [292, 62] width 131 height 17
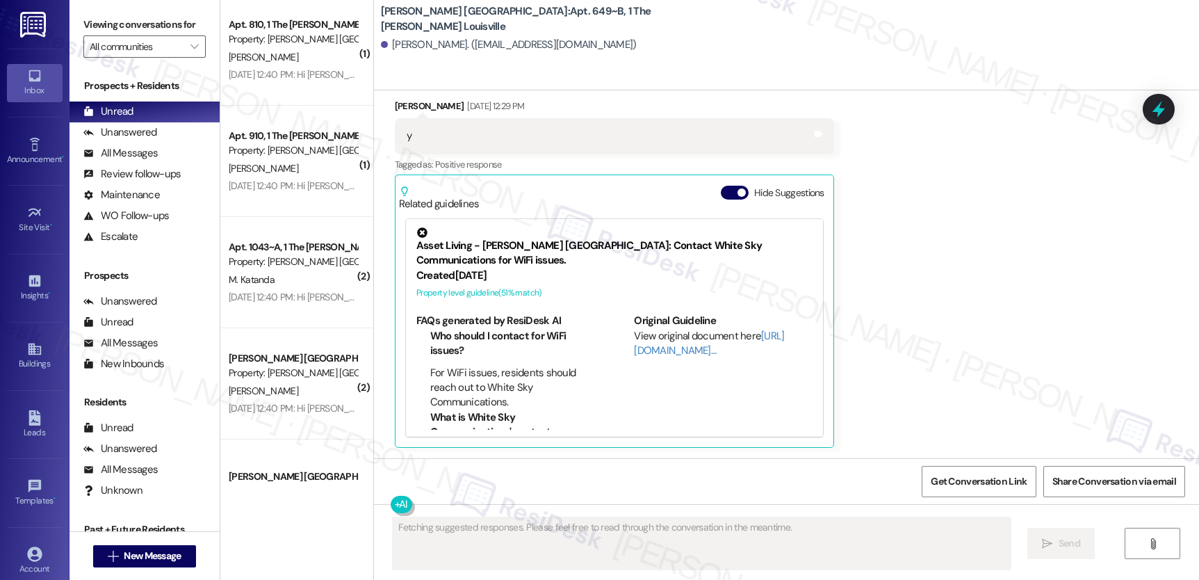
click at [281, 199] on div "( 1 ) Apt. 320, 1 The [PERSON_NAME] on 3rd Property: [PERSON_NAME] on 3rd [PERS…" at bounding box center [296, 240] width 153 height 481
click at [281, 199] on div "Apt. 910, 1 The [PERSON_NAME] Louisville Property: [PERSON_NAME] Louisville [PE…" at bounding box center [296, 161] width 153 height 111
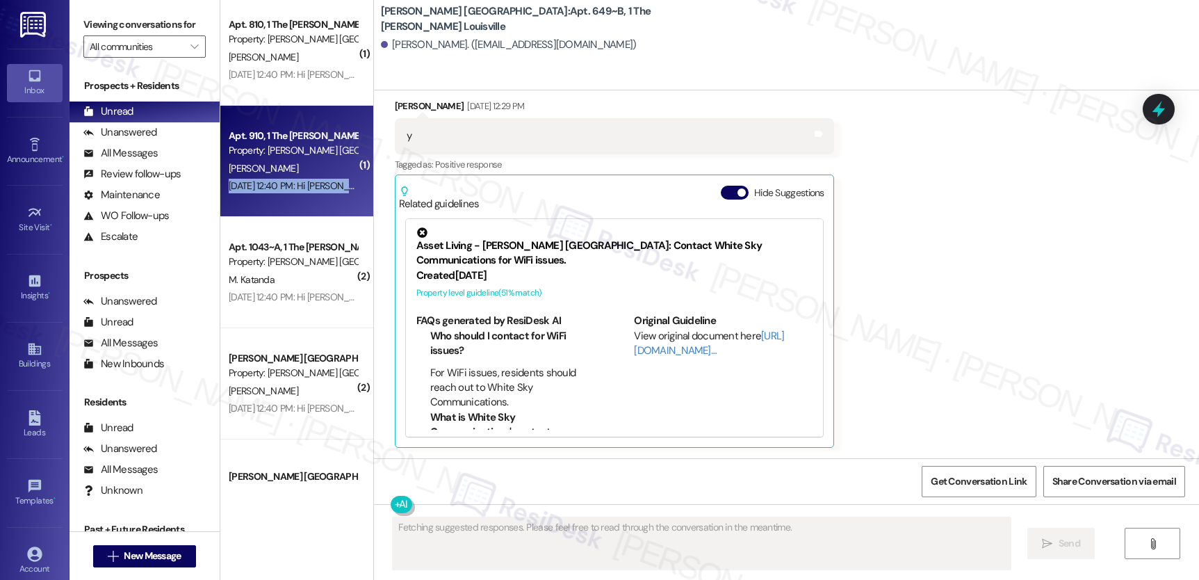
click at [281, 199] on div "Apt. 910, 1 The [PERSON_NAME] Louisville Property: [PERSON_NAME] Louisville [PE…" at bounding box center [296, 161] width 153 height 111
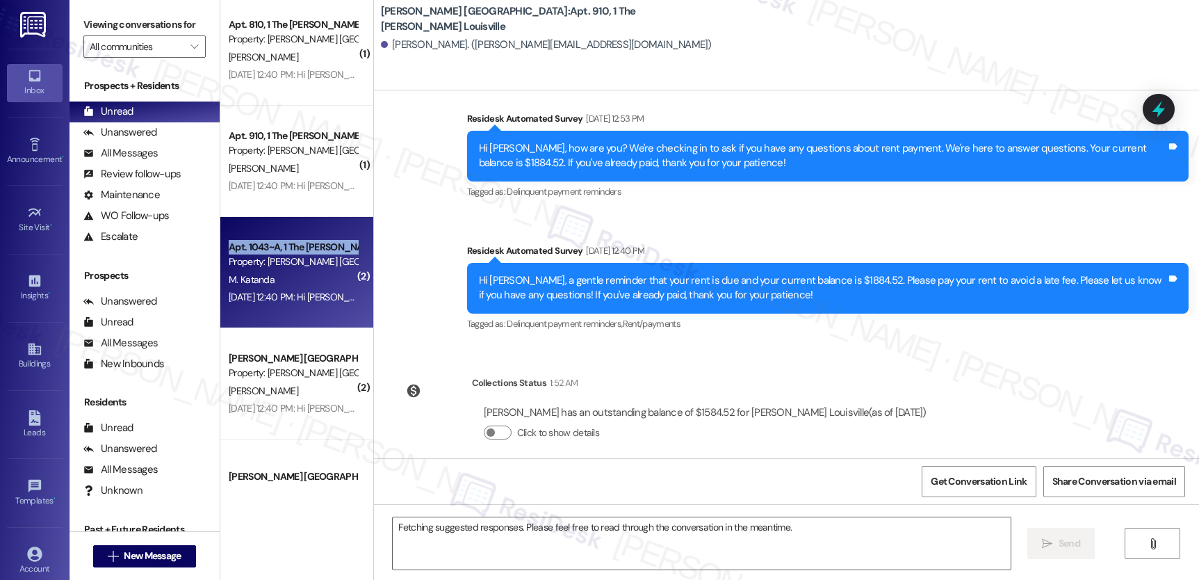
click at [275, 242] on div "Apt. 1043~A, 1 The [PERSON_NAME] Louisville" at bounding box center [293, 247] width 129 height 15
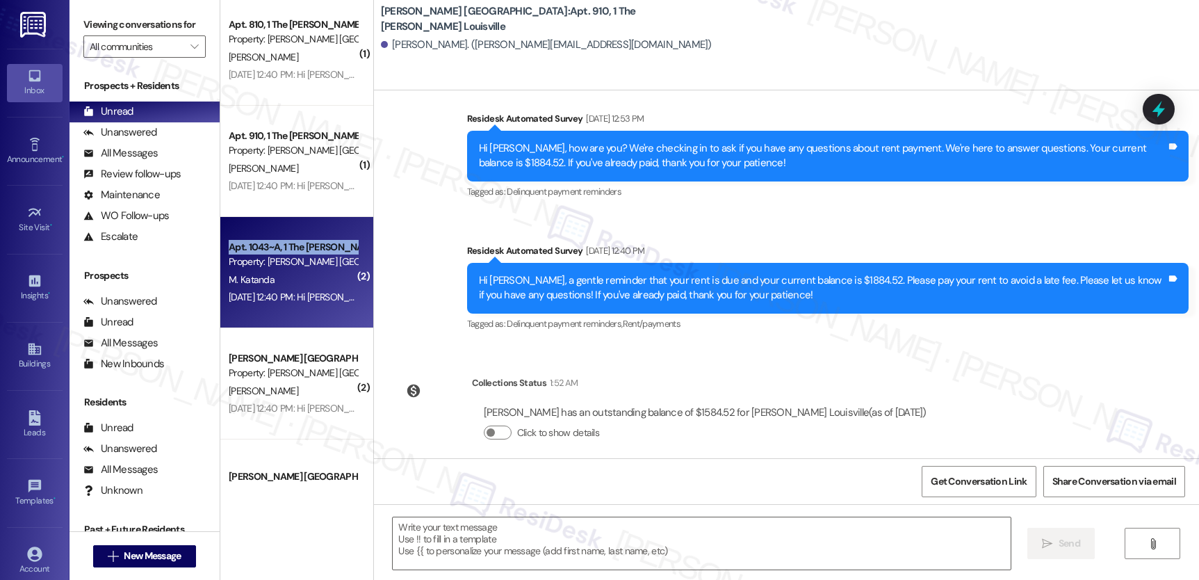
click at [275, 242] on div "Apt. 1043~A, 1 The [PERSON_NAME] Louisville" at bounding box center [293, 247] width 129 height 15
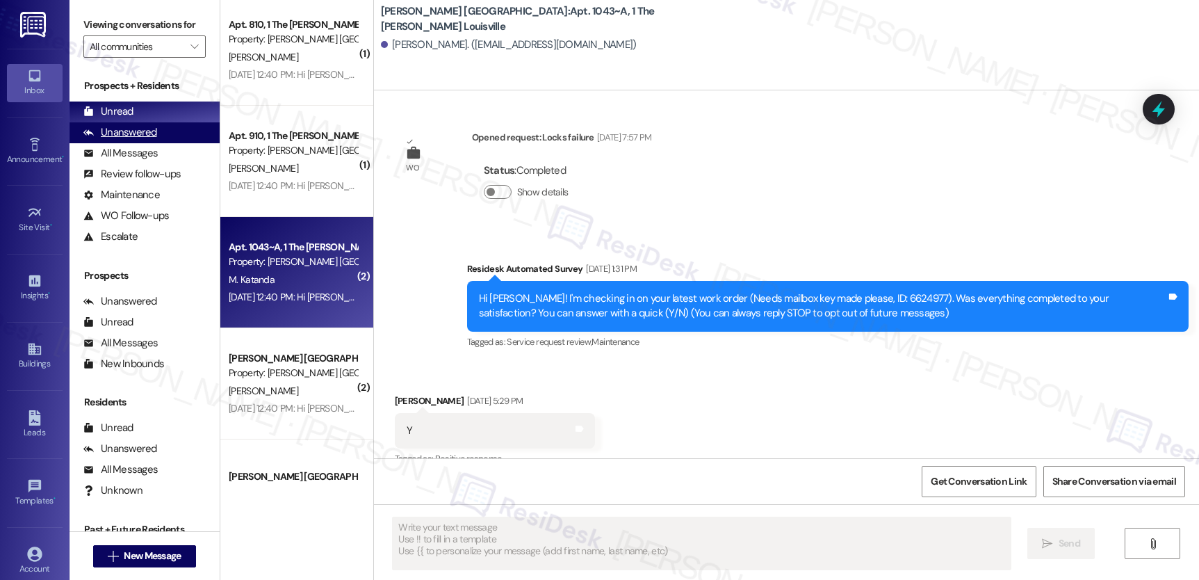
drag, startPoint x: 88, startPoint y: 114, endPoint x: 98, endPoint y: 138, distance: 26.2
click at [88, 115] on div "Prospects + Residents Unread (0) Unread: Any message you haven't read yet will …" at bounding box center [145, 163] width 150 height 168
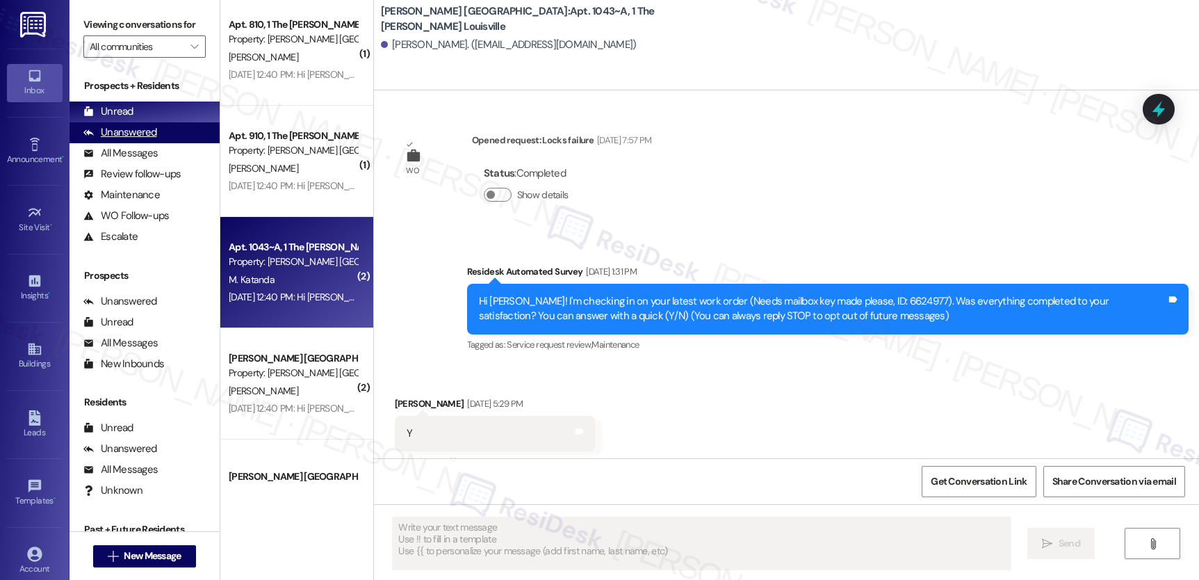
click at [104, 140] on div "Unanswered" at bounding box center [120, 132] width 74 height 15
click at [117, 140] on div "Unanswered" at bounding box center [120, 132] width 74 height 15
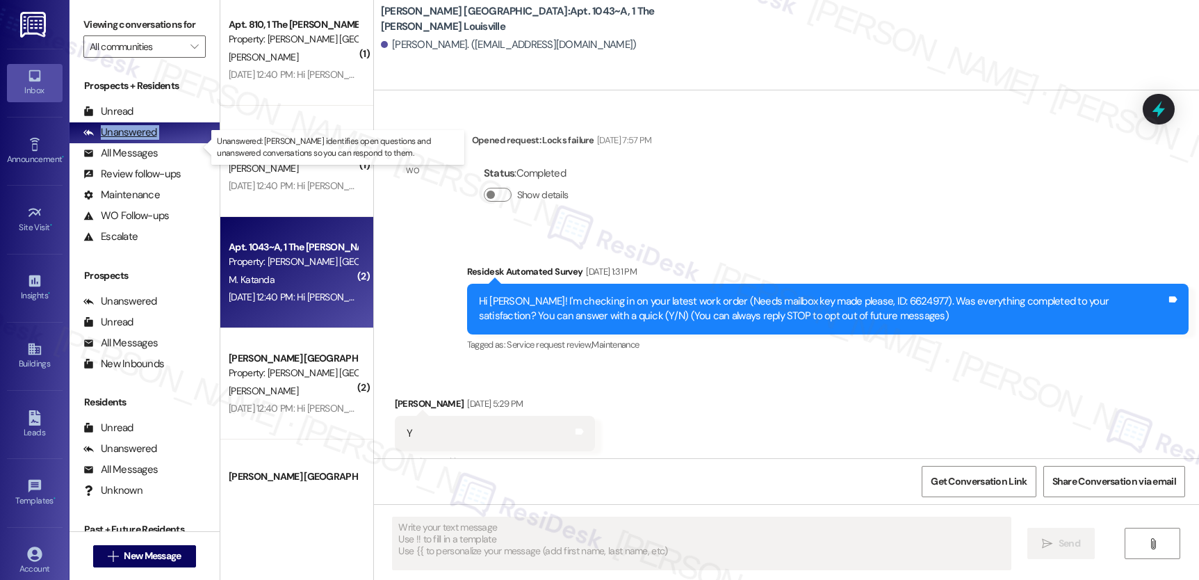
click at [117, 140] on div "Unanswered" at bounding box center [120, 132] width 74 height 15
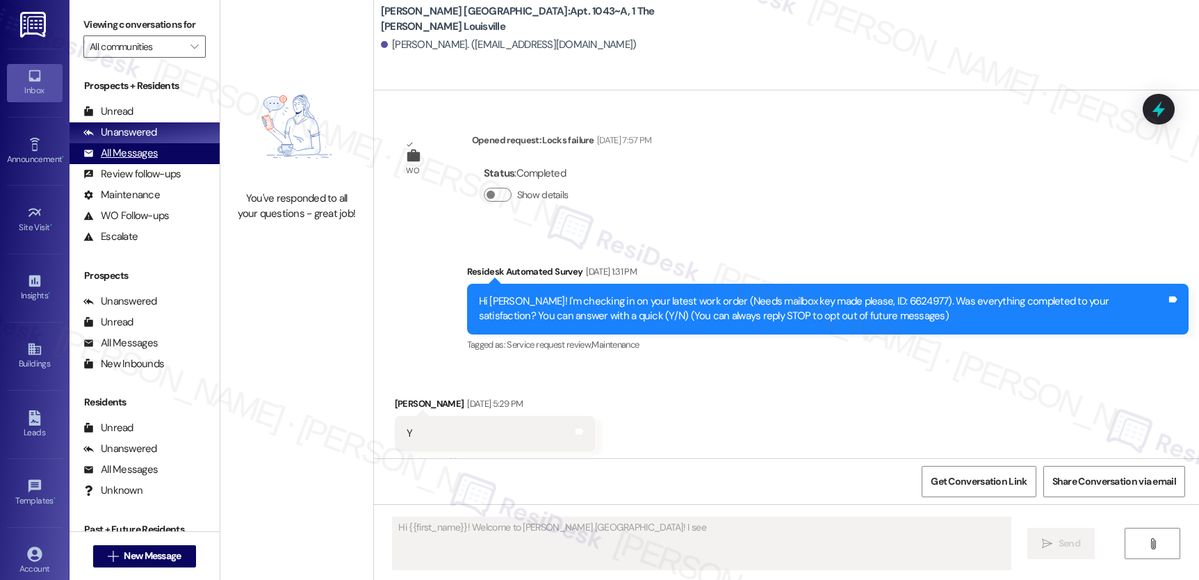
click at [120, 161] on div "All Messages" at bounding box center [120, 153] width 74 height 15
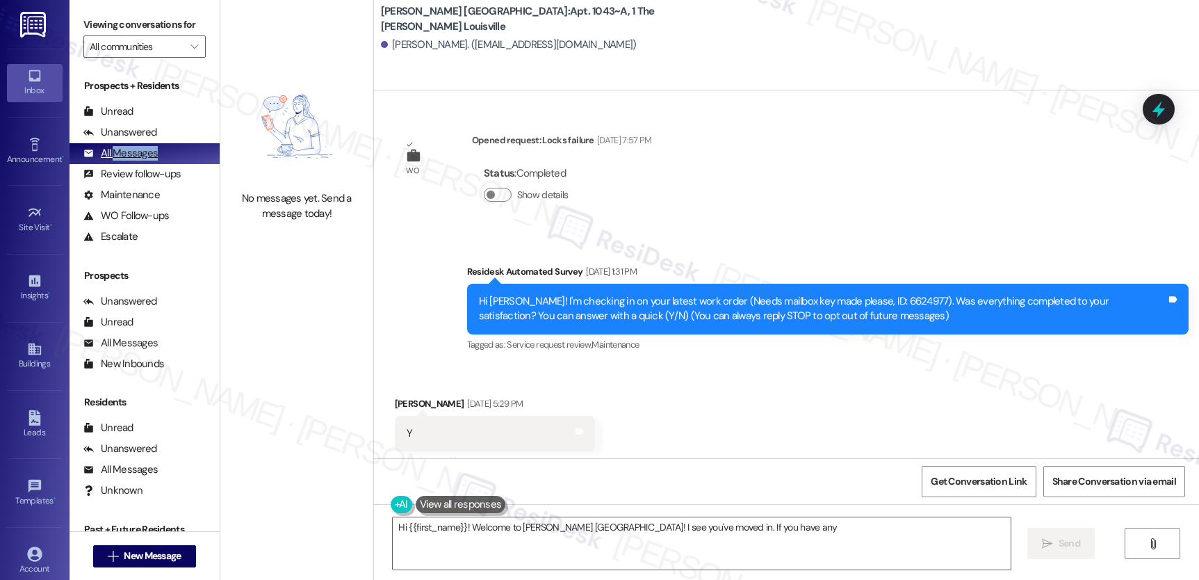
click at [120, 161] on div "All Messages" at bounding box center [120, 153] width 74 height 15
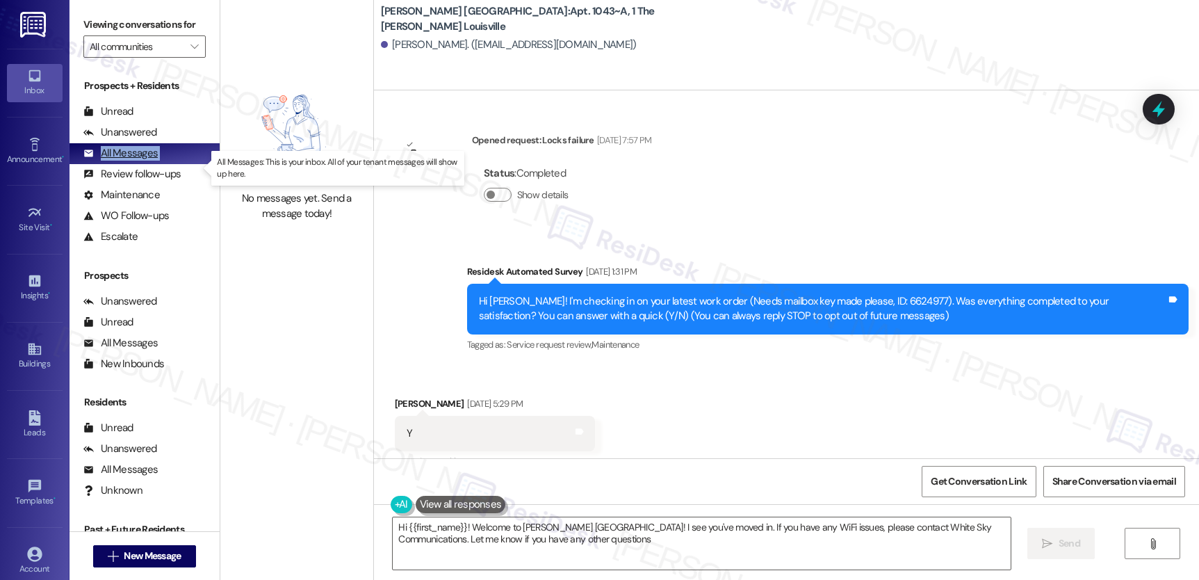
type textarea "Hi {{first_name}}! Welcome to [PERSON_NAME] [GEOGRAPHIC_DATA]! I see you've mov…"
click at [120, 161] on div "All Messages" at bounding box center [120, 153] width 74 height 15
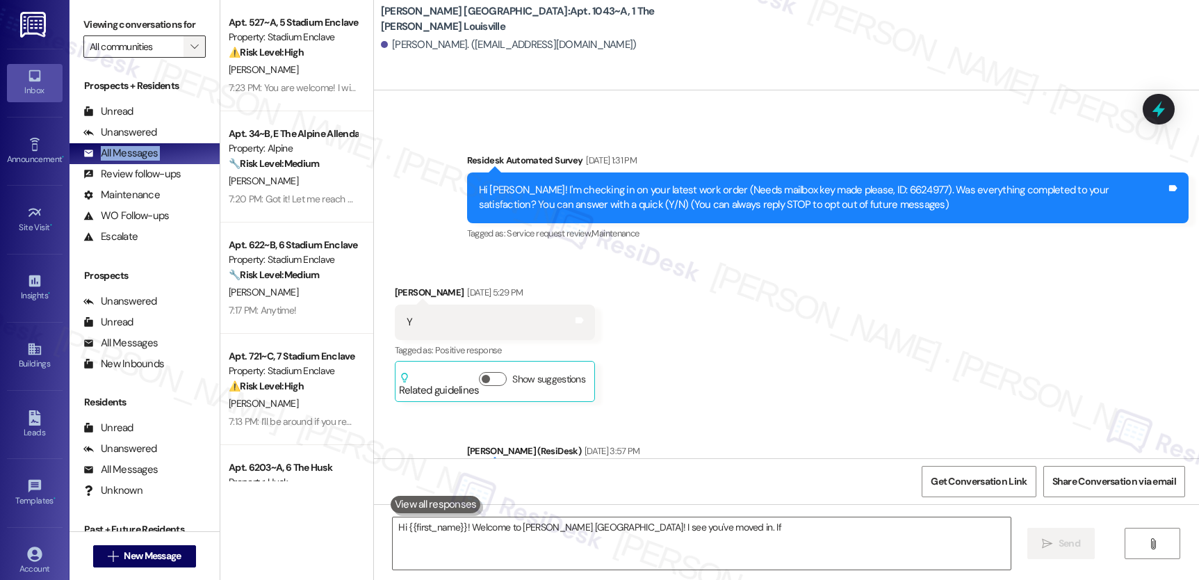
click at [188, 58] on span "" at bounding box center [194, 46] width 13 height 22
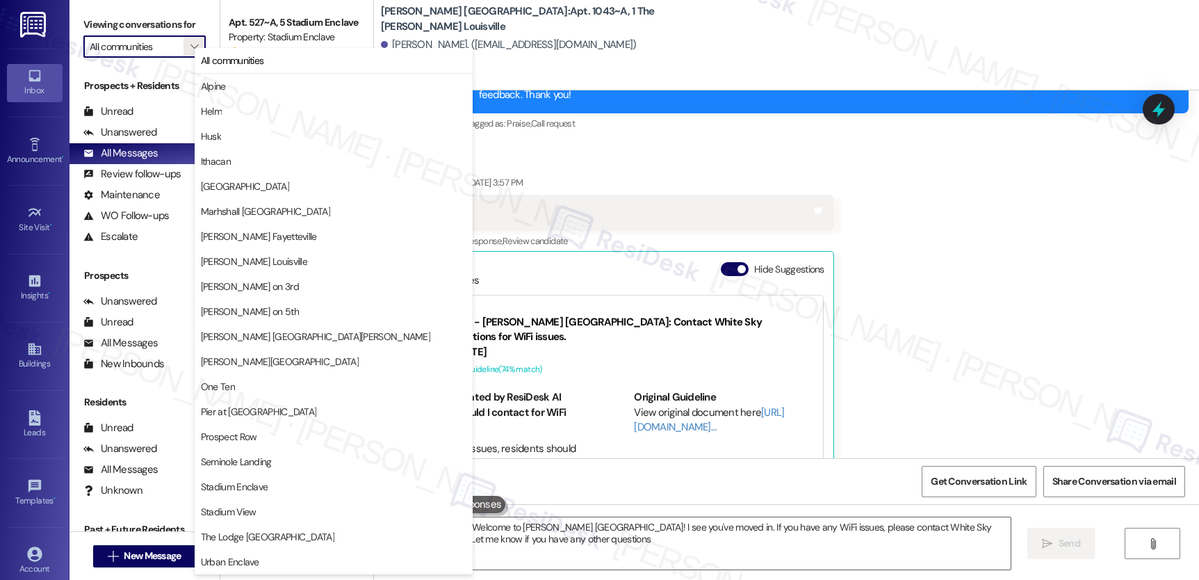
type textarea "Hi {{first_name}}! Welcome to [PERSON_NAME] [GEOGRAPHIC_DATA]! I see you've mov…"
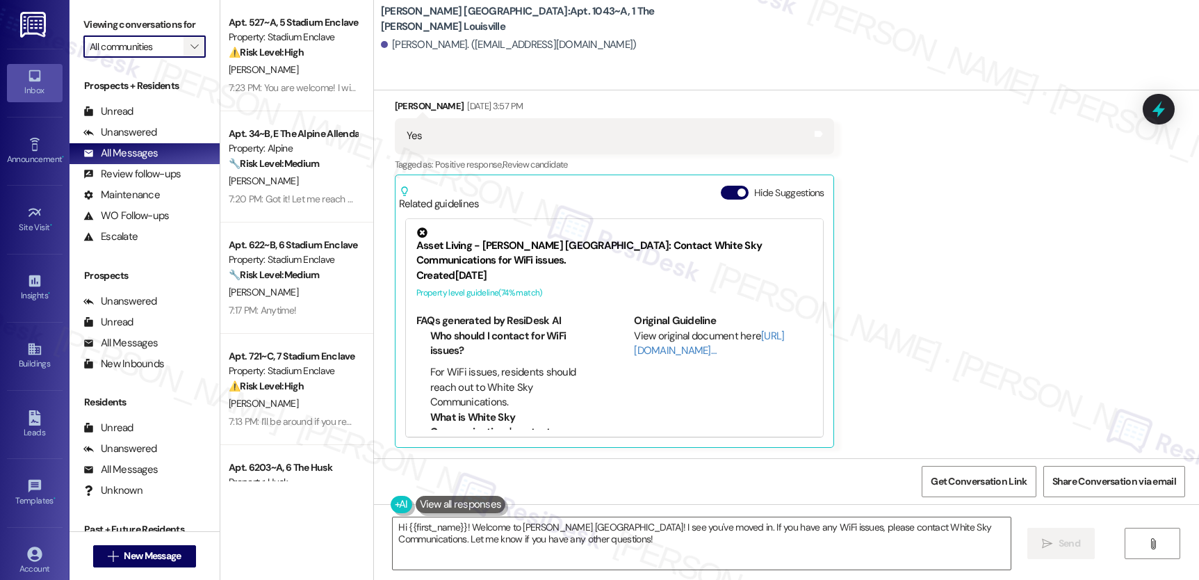
click at [188, 58] on span "" at bounding box center [194, 46] width 13 height 22
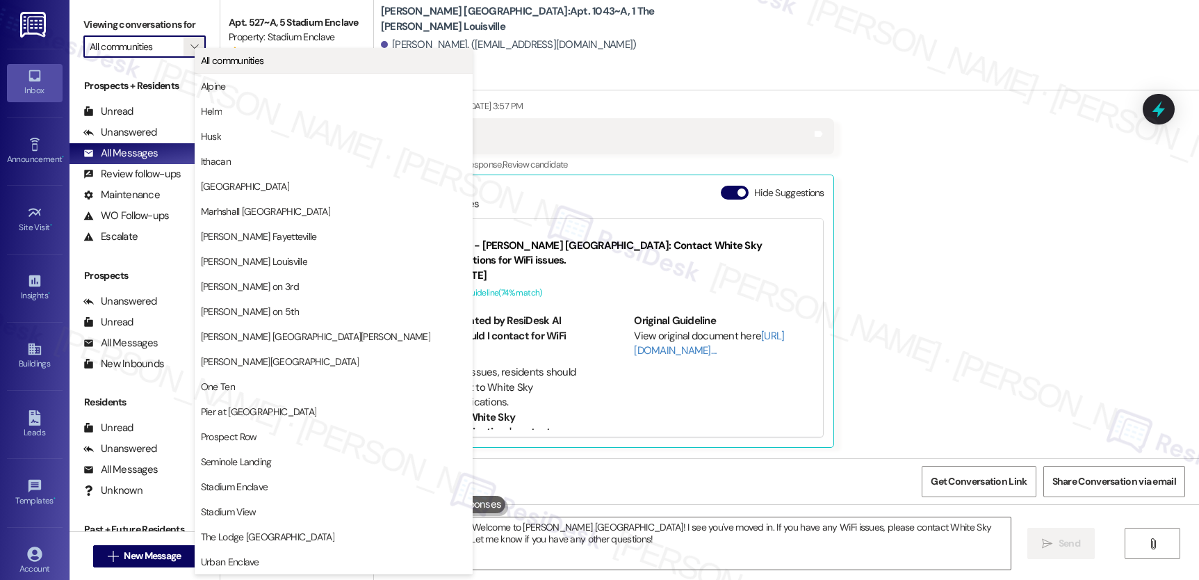
click at [220, 67] on span "All communities" at bounding box center [232, 61] width 63 height 14
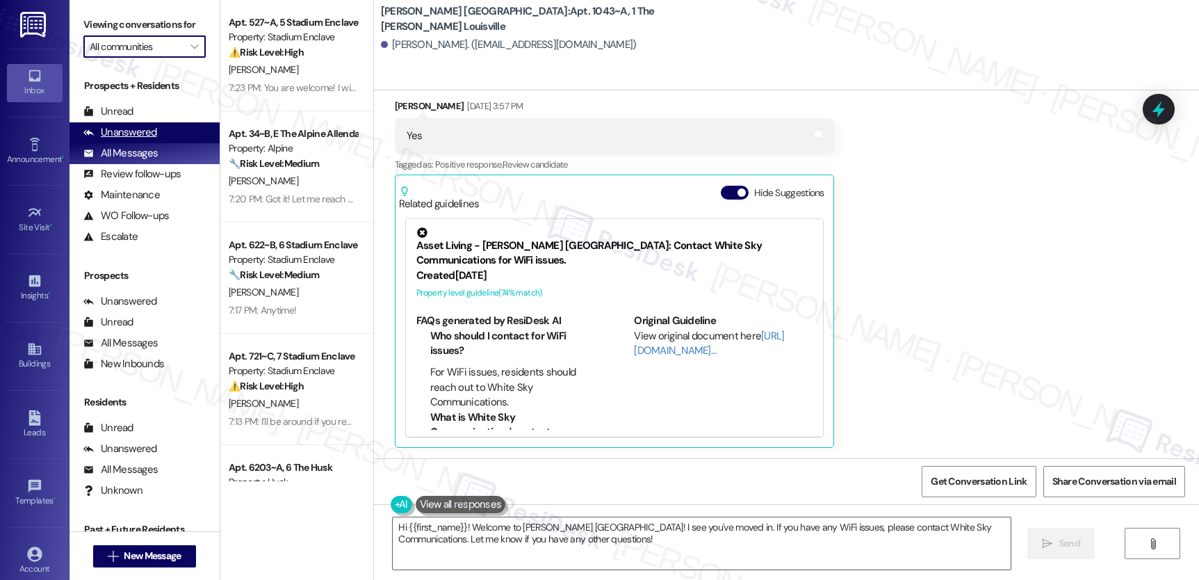
click at [145, 140] on div "Unanswered" at bounding box center [120, 132] width 74 height 15
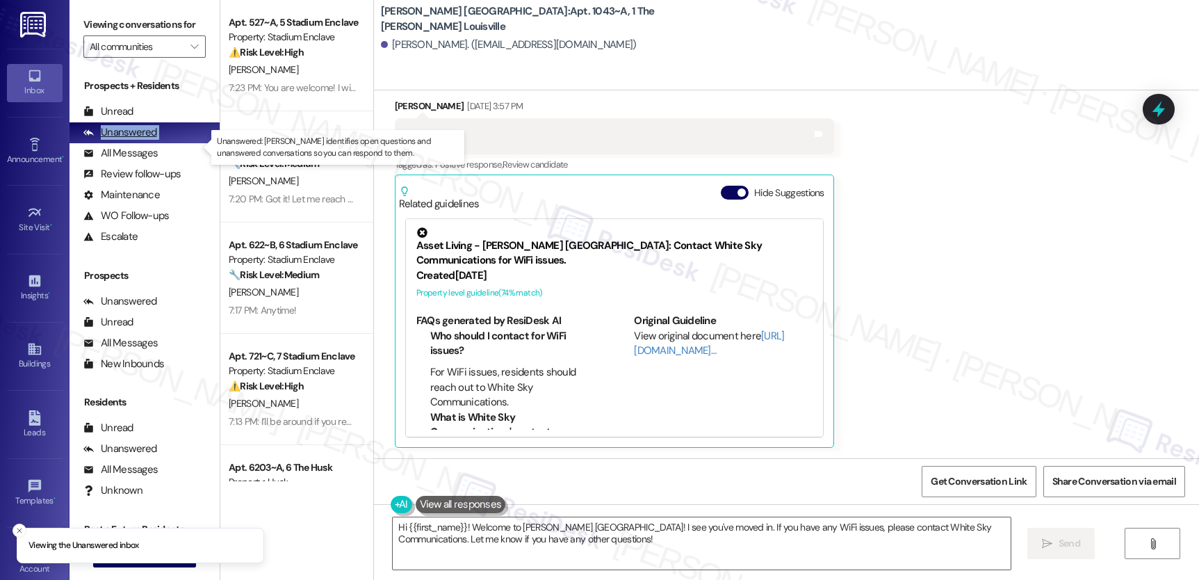
click at [145, 140] on div "Unanswered" at bounding box center [120, 132] width 74 height 15
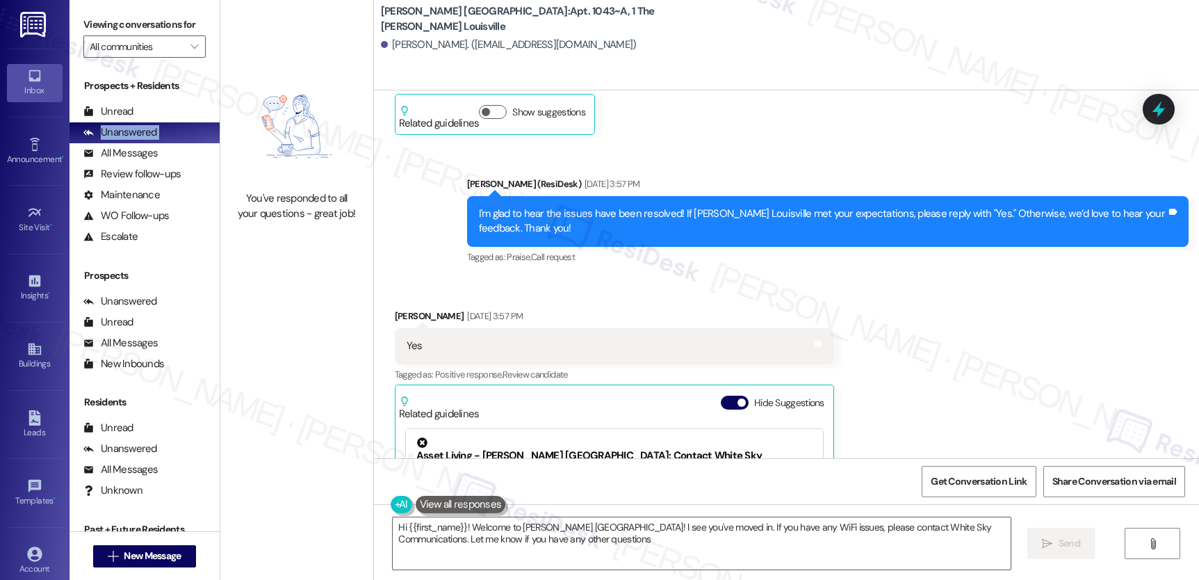
type textarea "Hi {{first_name}}! Welcome to [PERSON_NAME] [GEOGRAPHIC_DATA]! I see you've mov…"
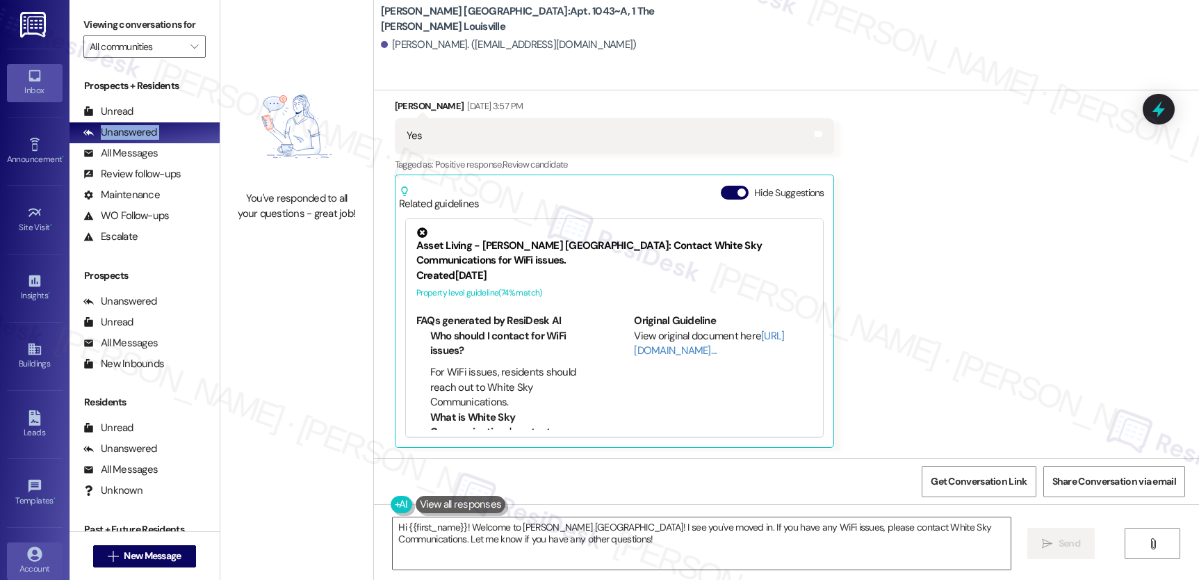
click at [37, 555] on icon at bounding box center [34, 553] width 15 height 15
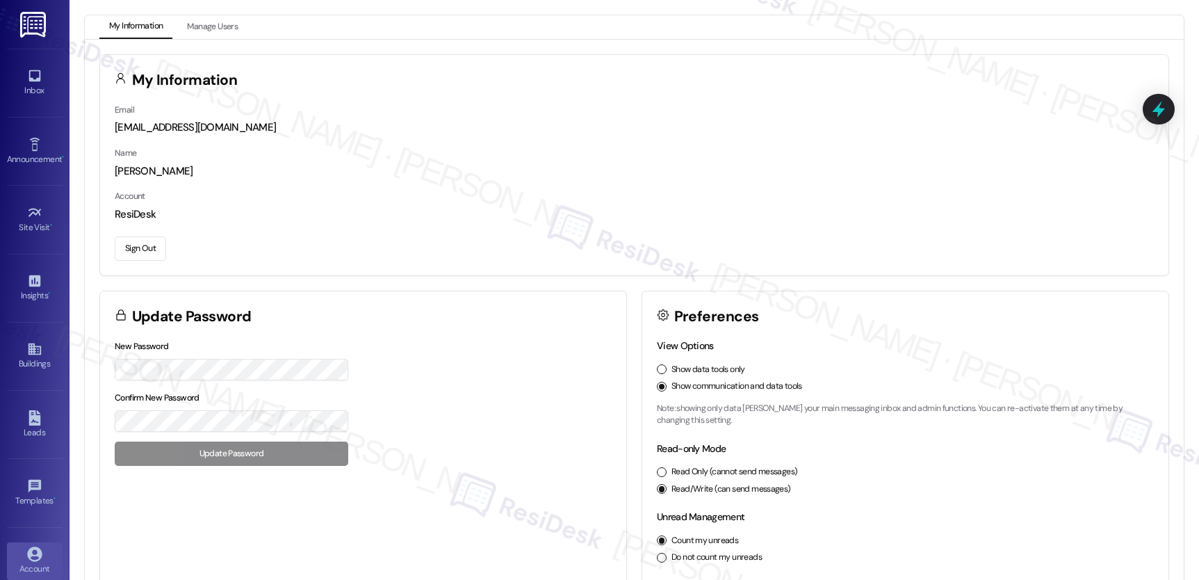
drag, startPoint x: 121, startPoint y: 227, endPoint x: 132, endPoint y: 245, distance: 21.8
click at [121, 227] on div "Email [EMAIL_ADDRESS][DOMAIN_NAME] Name [PERSON_NAME] Account ResiDesk Sign Out" at bounding box center [634, 188] width 1069 height 173
click at [132, 245] on button "Sign Out" at bounding box center [140, 248] width 51 height 24
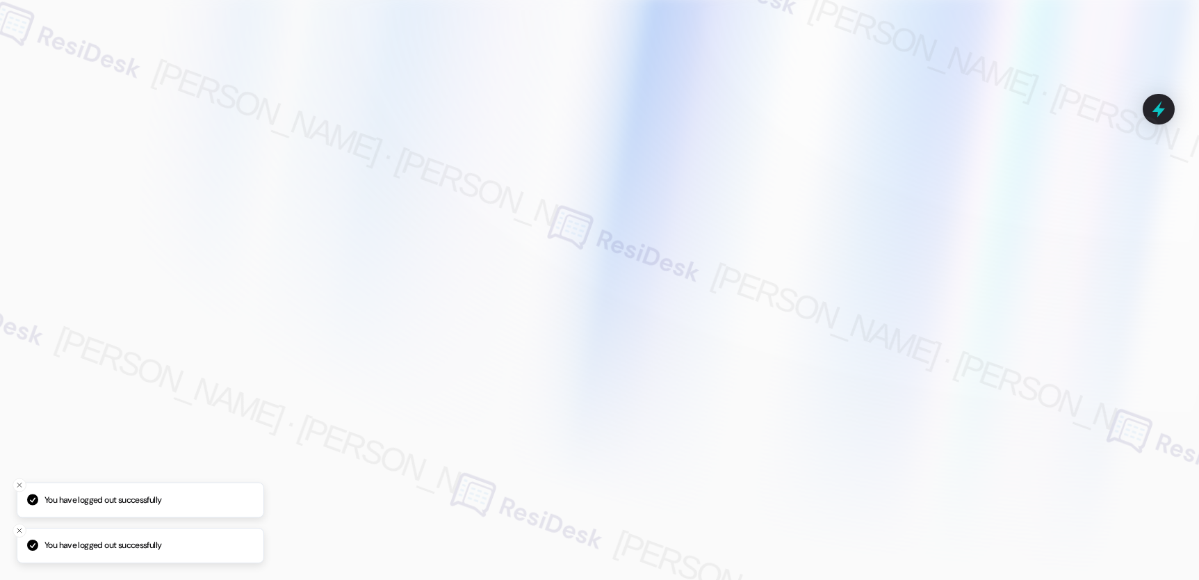
click at [132, 245] on div at bounding box center [599, 290] width 1199 height 580
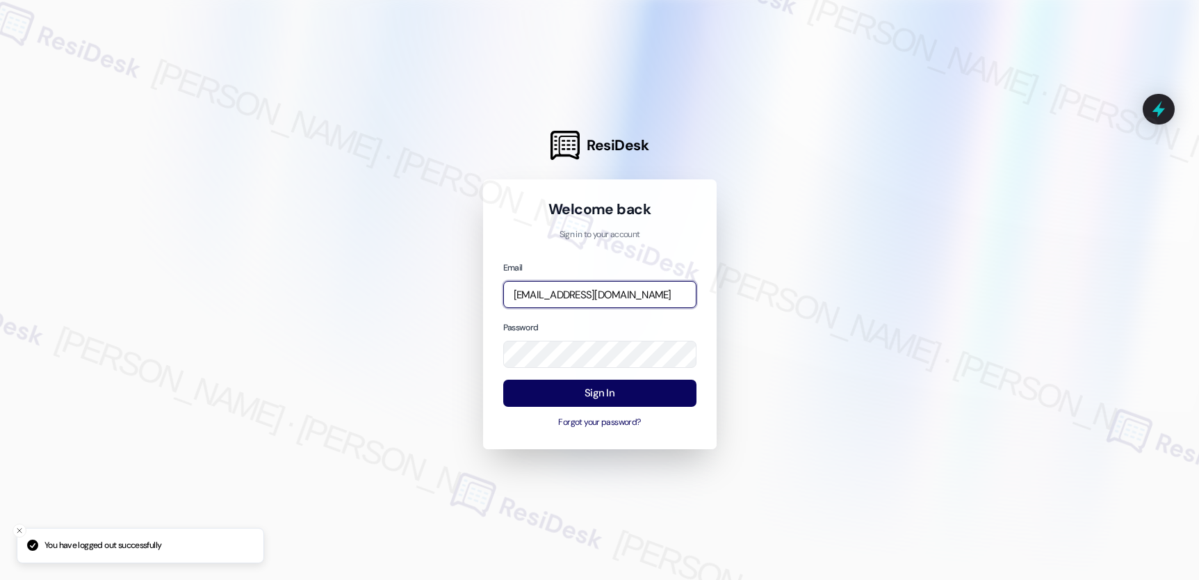
click at [570, 295] on input "[EMAIL_ADDRESS][DOMAIN_NAME]" at bounding box center [599, 294] width 193 height 27
type input "automated-surveys-affinity_[DOMAIN_NAME]@affinity_[DOMAIN_NAME]"
drag, startPoint x: 644, startPoint y: 370, endPoint x: 637, endPoint y: 376, distance: 9.4
click at [642, 371] on div "Email automated-surveys-affinity_[DOMAIN_NAME]@affinity_[DOMAIN_NAME] Password …" at bounding box center [599, 344] width 193 height 169
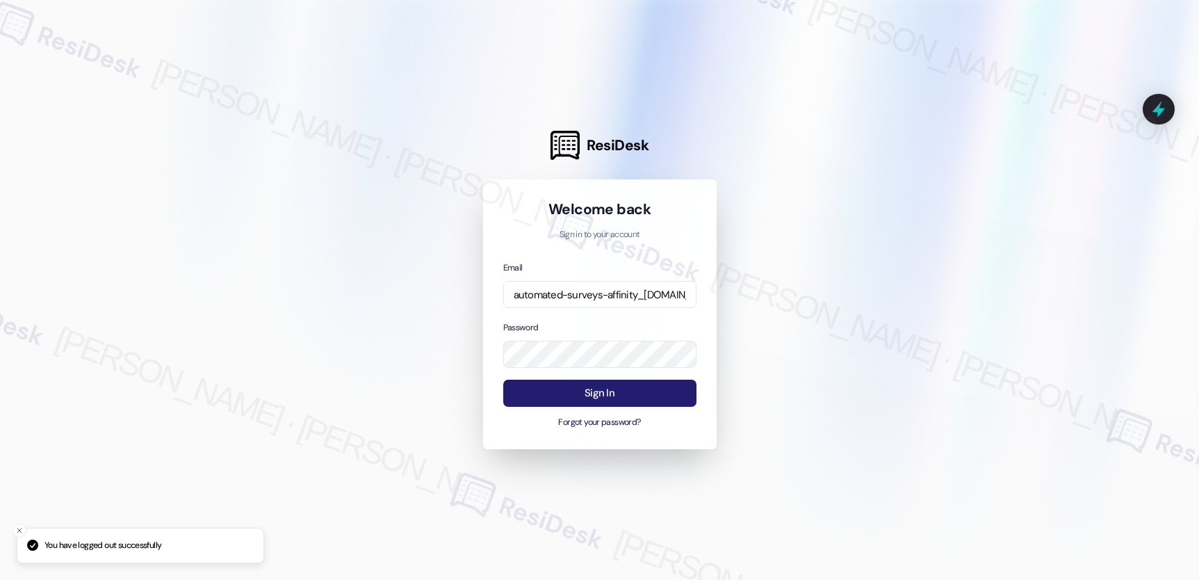
click at [617, 393] on button "Sign In" at bounding box center [599, 393] width 193 height 27
